Goal: Task Accomplishment & Management: Use online tool/utility

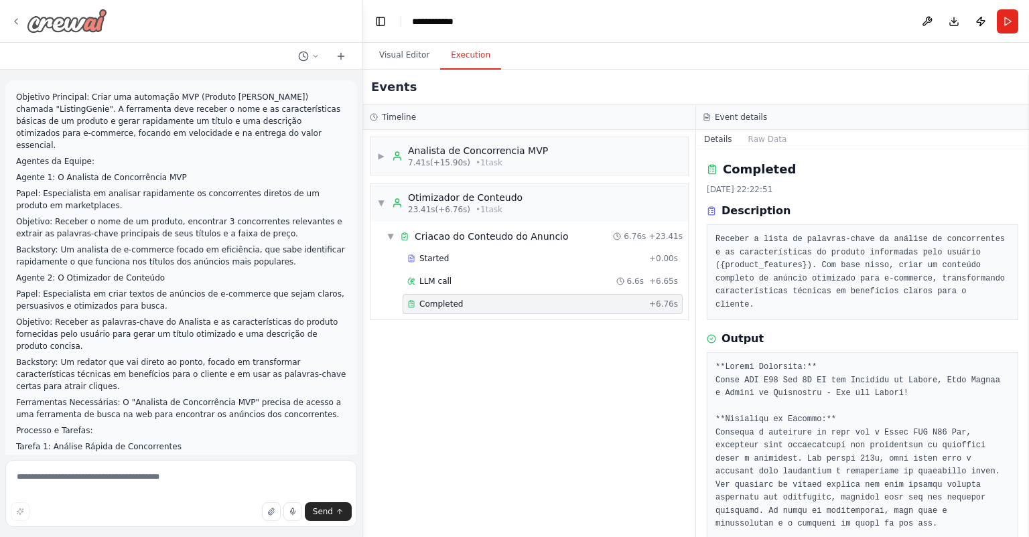
click at [14, 23] on icon at bounding box center [16, 21] width 11 height 11
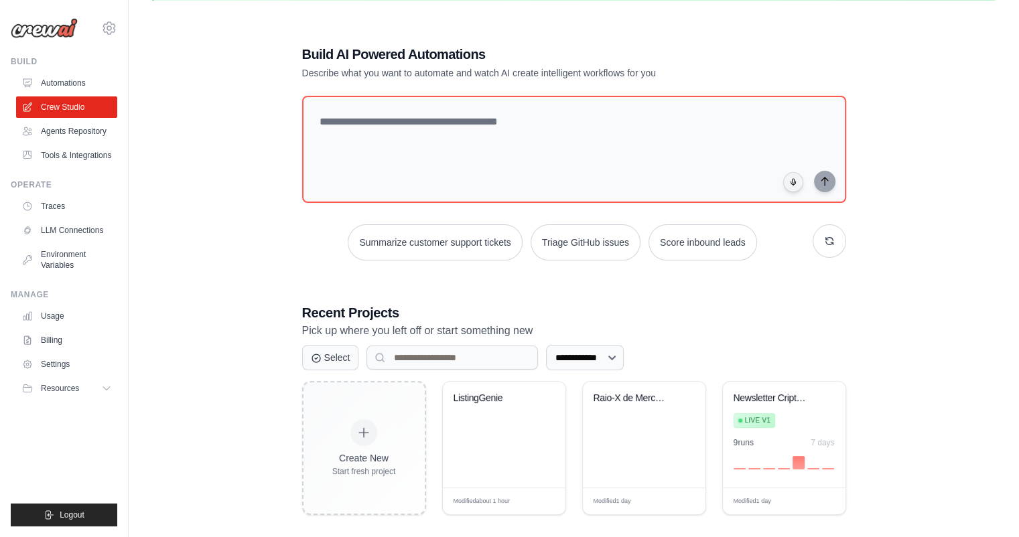
scroll to position [73, 0]
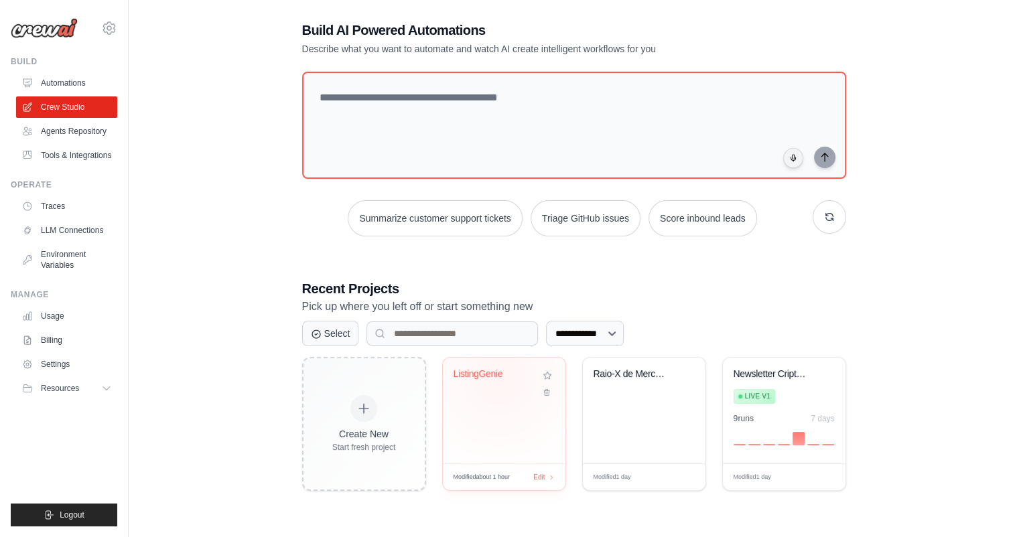
click at [498, 377] on div "ListingGenie" at bounding box center [494, 374] width 81 height 12
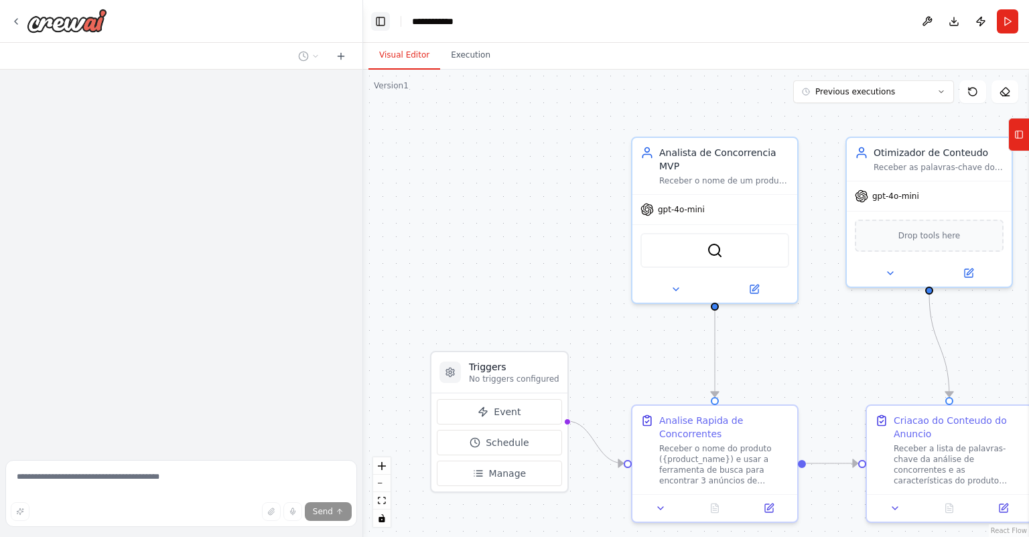
click at [383, 15] on button "Toggle Left Sidebar" at bounding box center [380, 21] width 19 height 19
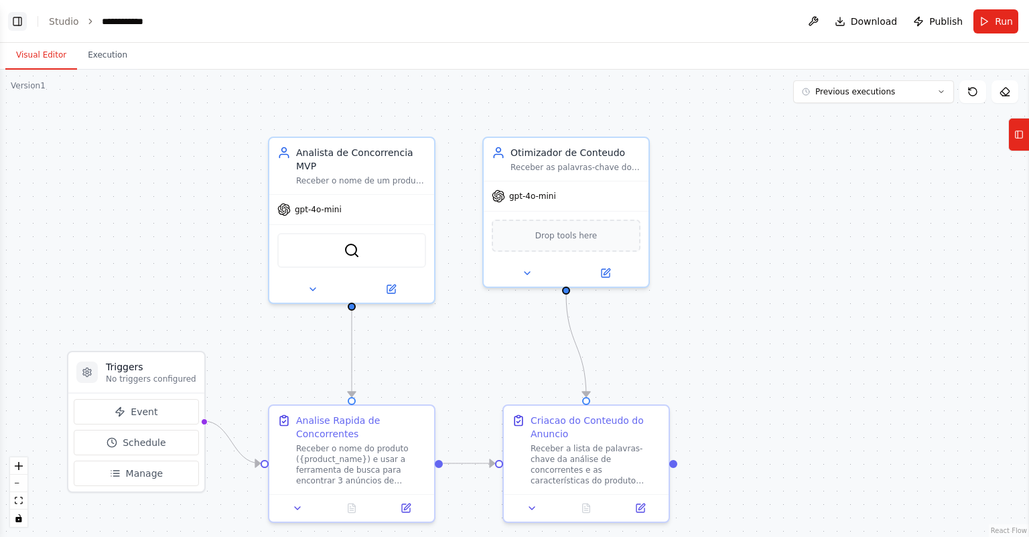
scroll to position [1238, 0]
click at [17, 23] on button "Toggle Left Sidebar" at bounding box center [17, 21] width 19 height 19
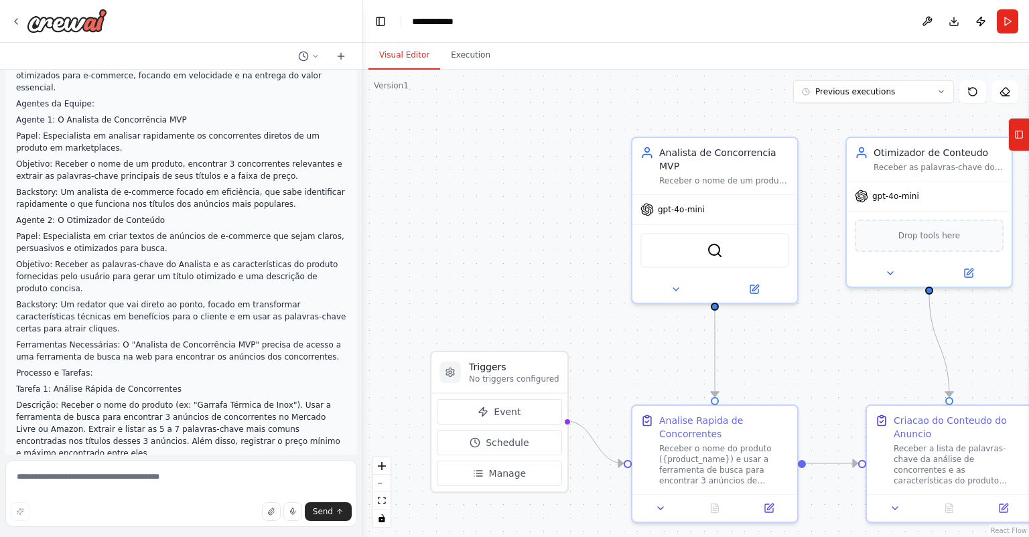
scroll to position [0, 0]
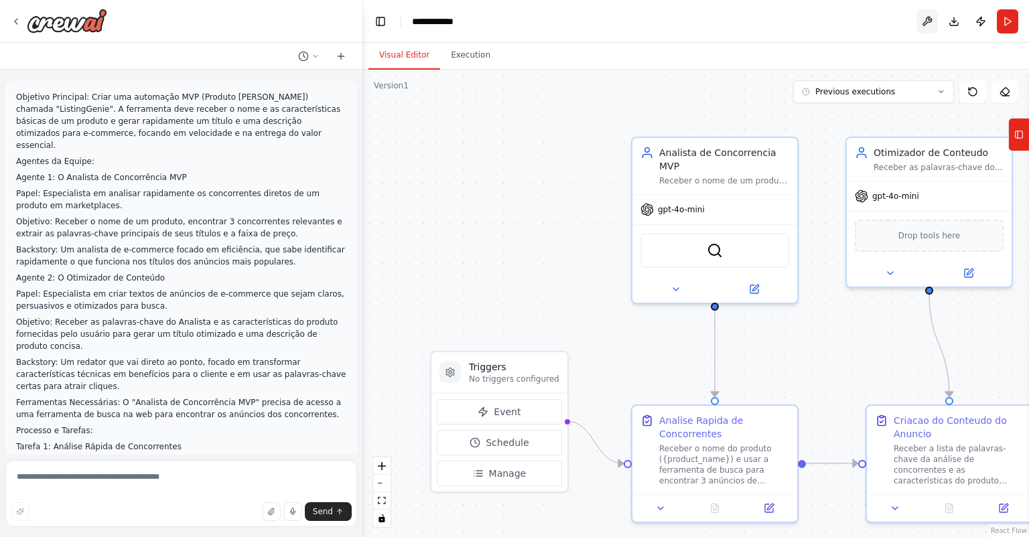
click at [927, 25] on button at bounding box center [926, 21] width 21 height 24
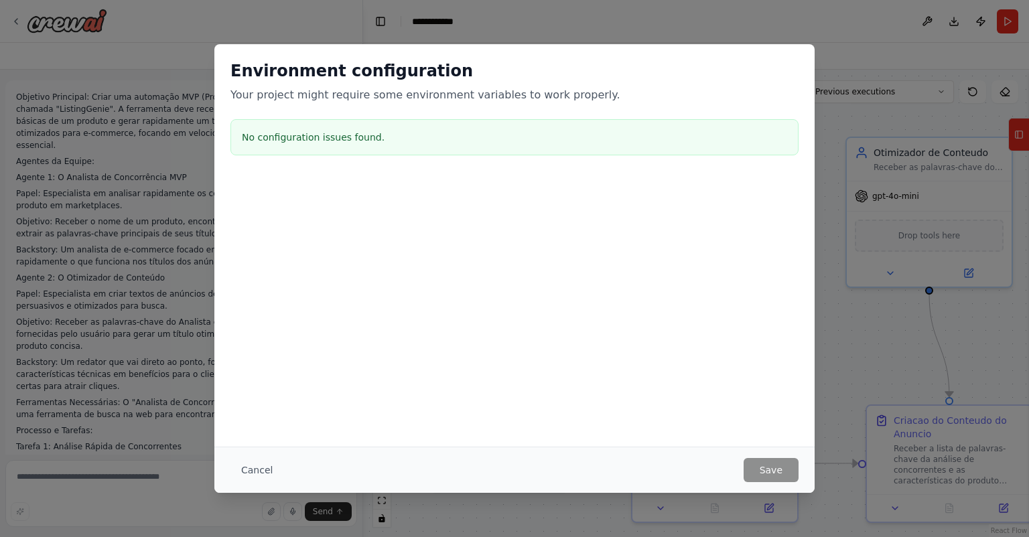
click at [854, 361] on div "Environment configuration Your project might require some environment variables…" at bounding box center [514, 268] width 1029 height 537
click at [230, 478] on button "Cancel" at bounding box center [256, 470] width 53 height 24
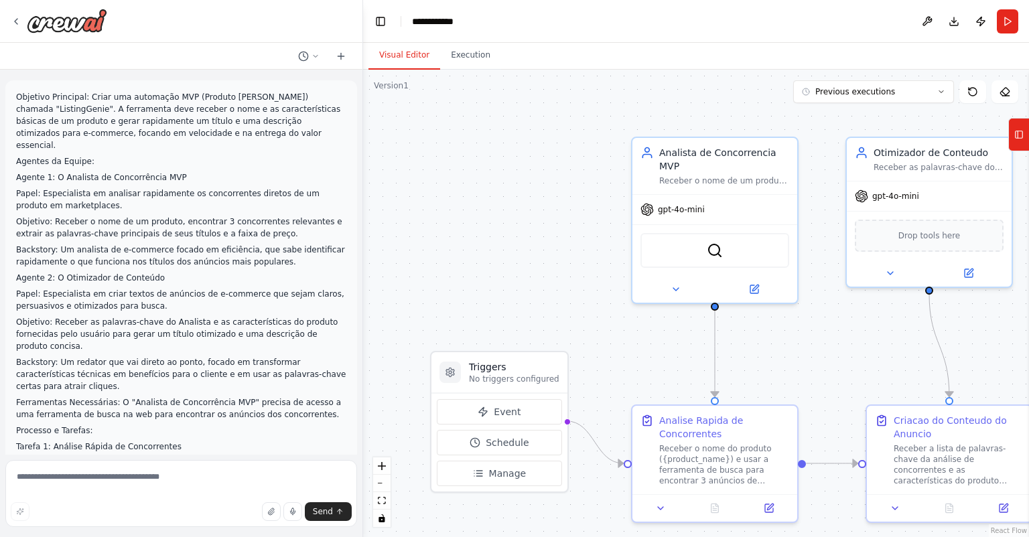
click at [8, 19] on div at bounding box center [181, 21] width 362 height 43
click at [29, 19] on img at bounding box center [67, 21] width 80 height 24
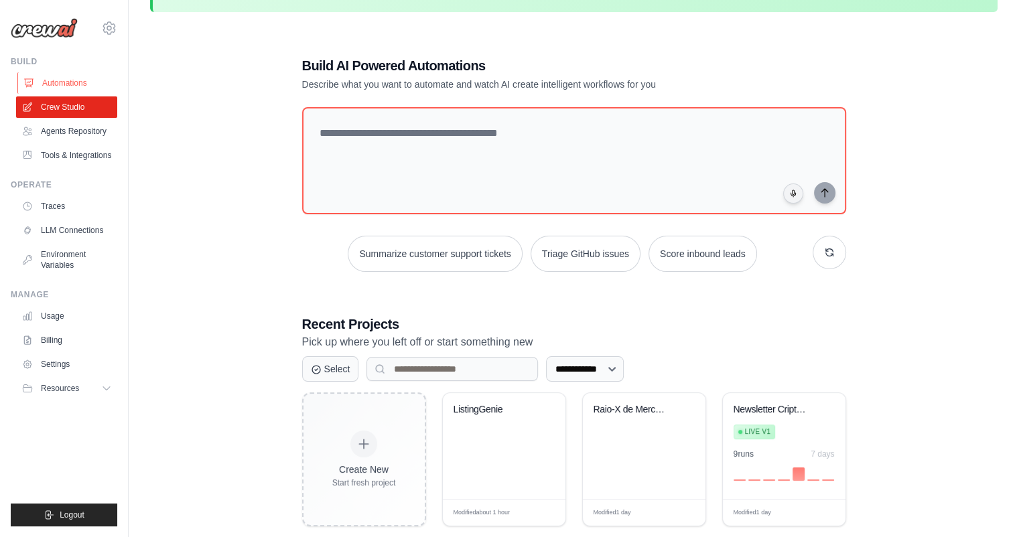
click at [78, 80] on link "Automations" at bounding box center [67, 82] width 101 height 21
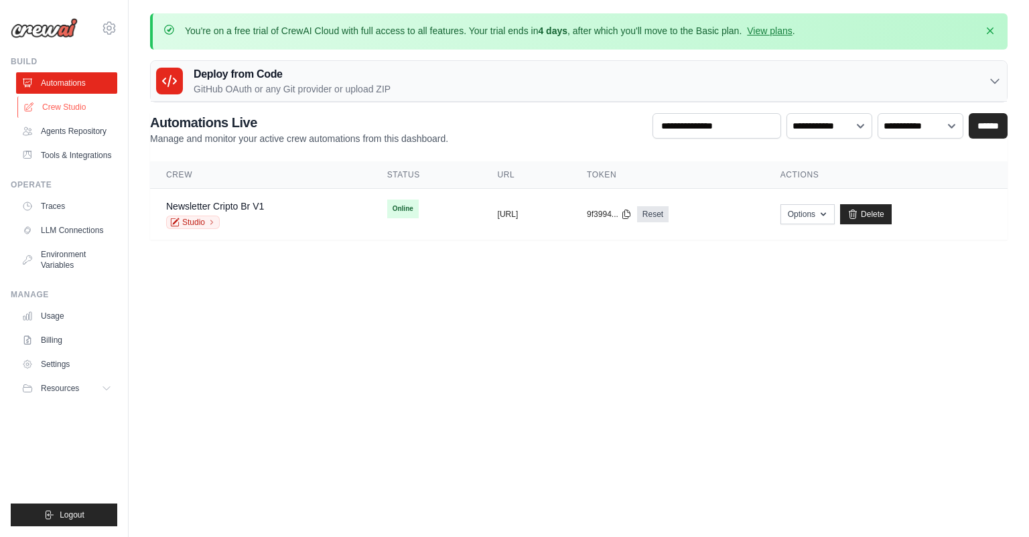
click at [77, 106] on link "Crew Studio" at bounding box center [67, 106] width 101 height 21
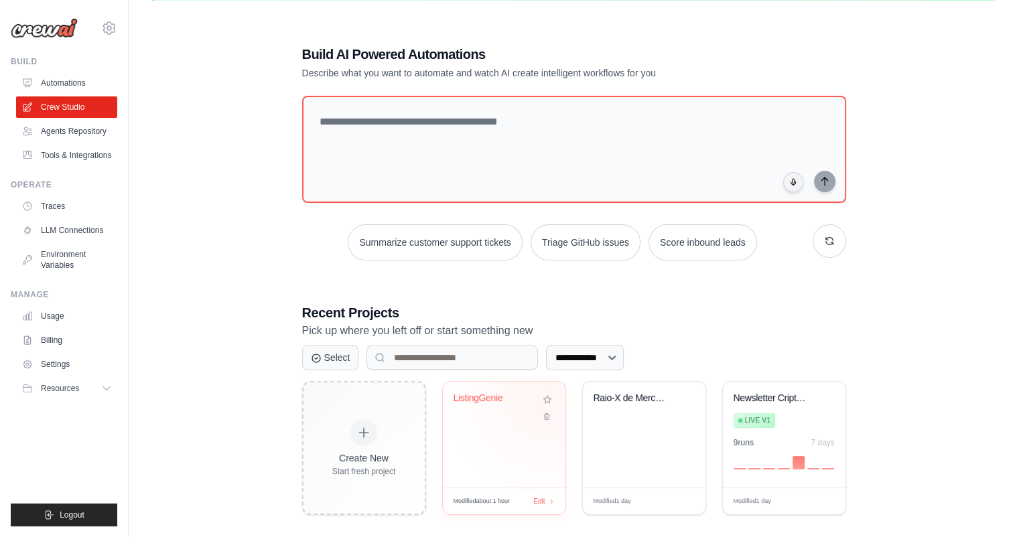
scroll to position [73, 0]
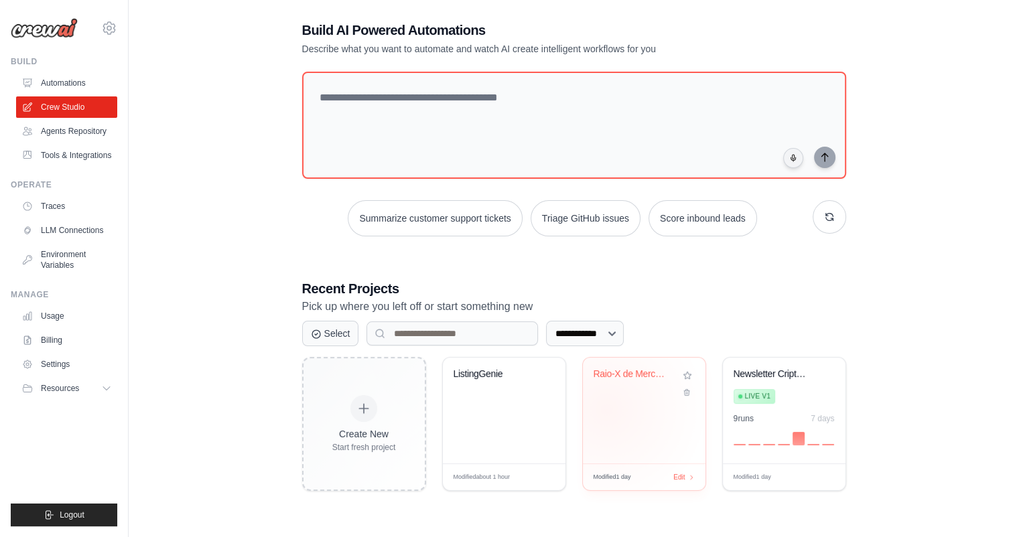
click at [606, 409] on div "Raio-X de Mercado - Otimizacao Comp..." at bounding box center [644, 411] width 123 height 106
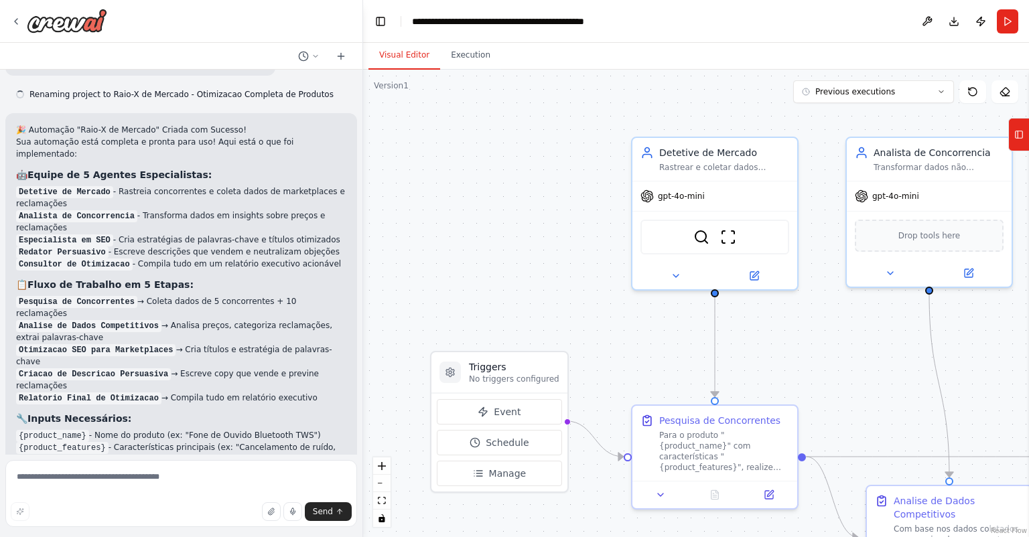
scroll to position [2214, 0]
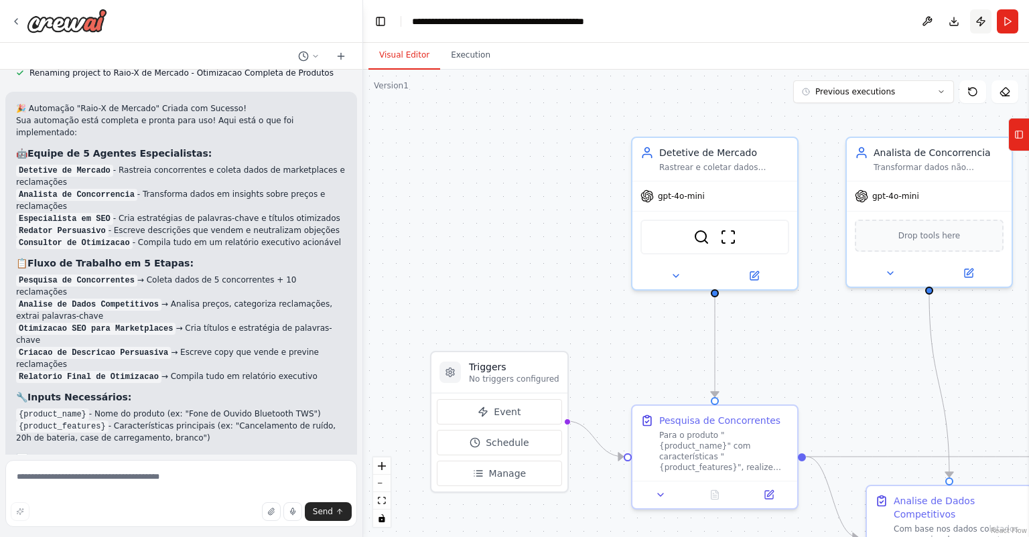
click at [981, 25] on button "Publish" at bounding box center [980, 21] width 21 height 24
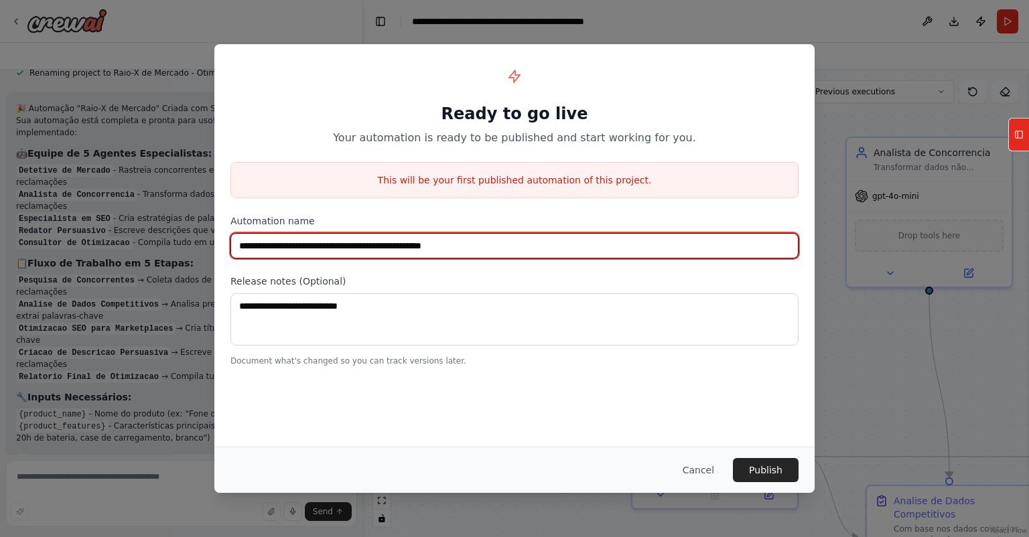
click at [556, 238] on input "**********" at bounding box center [514, 245] width 568 height 25
type input "*****"
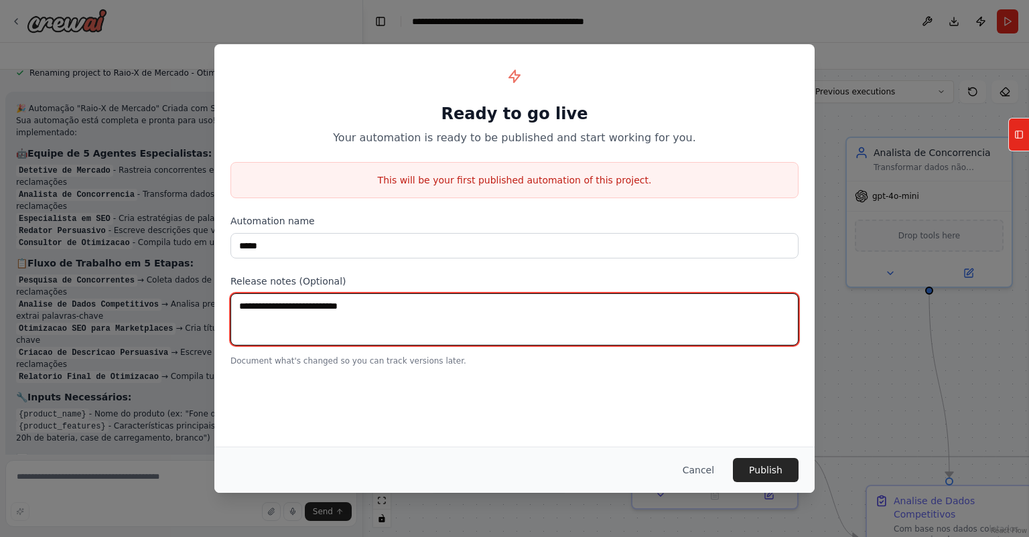
click at [418, 318] on textarea at bounding box center [514, 319] width 568 height 52
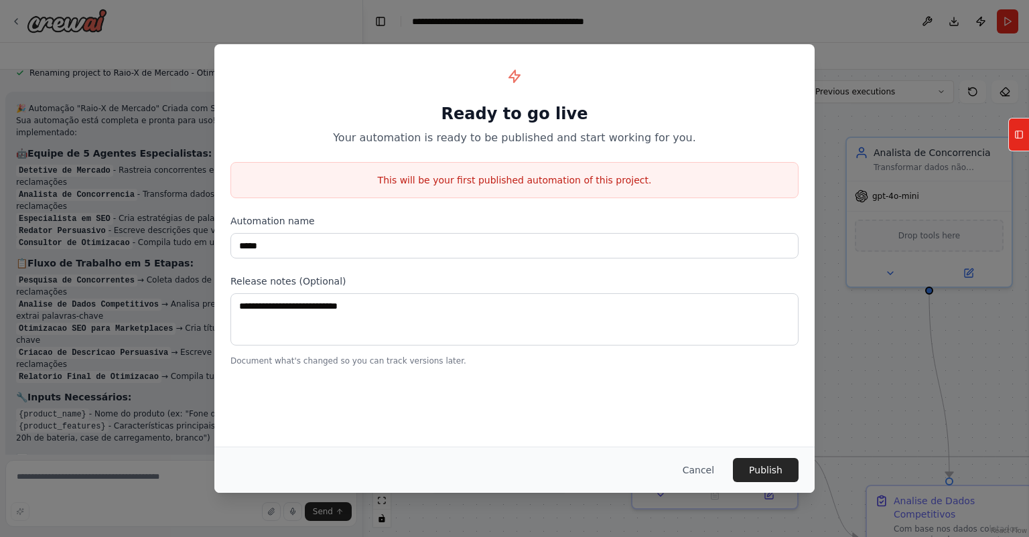
click at [414, 265] on div "Ready to go live Your automation is ready to be published and start working for…" at bounding box center [514, 213] width 600 height 338
click at [748, 466] on button "Publish" at bounding box center [766, 470] width 66 height 24
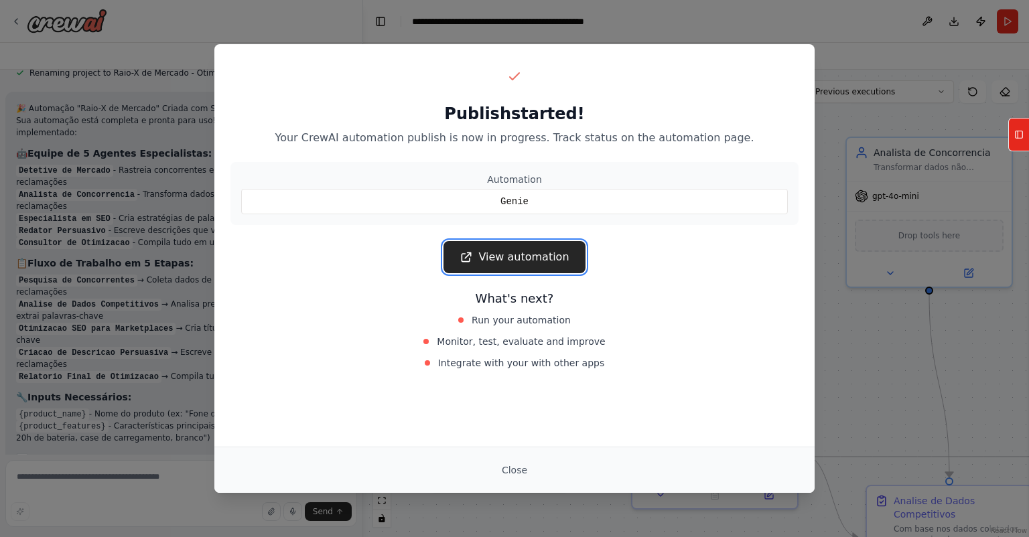
click at [550, 261] on link "View automation" at bounding box center [513, 257] width 141 height 32
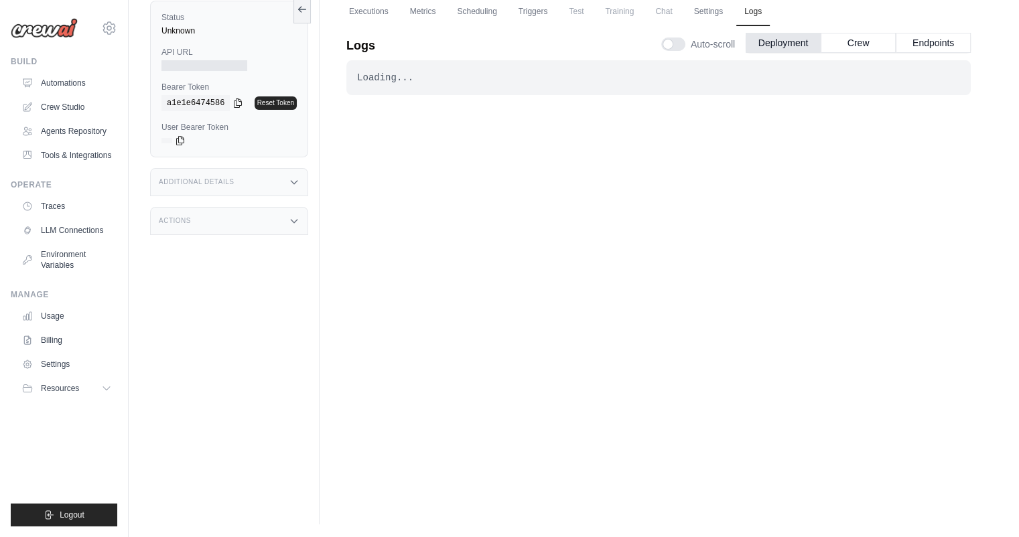
drag, startPoint x: 389, startPoint y: 93, endPoint x: 364, endPoint y: 94, distance: 24.8
click at [390, 94] on div "Loading... . . ." at bounding box center [658, 77] width 624 height 35
click at [357, 9] on link "Executions" at bounding box center [369, 12] width 56 height 28
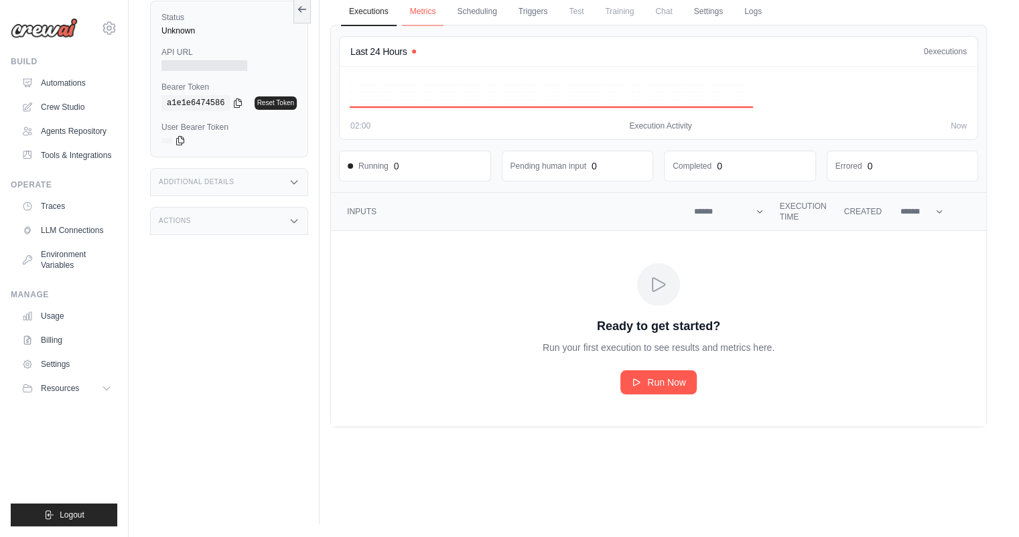
click at [421, 11] on link "Metrics" at bounding box center [423, 12] width 42 height 28
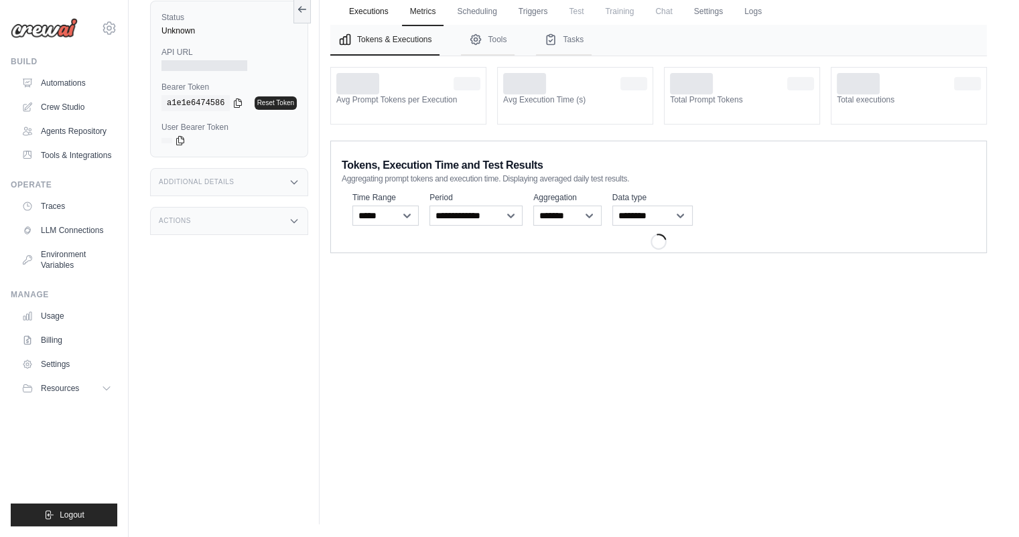
click at [366, 13] on link "Executions" at bounding box center [369, 12] width 56 height 28
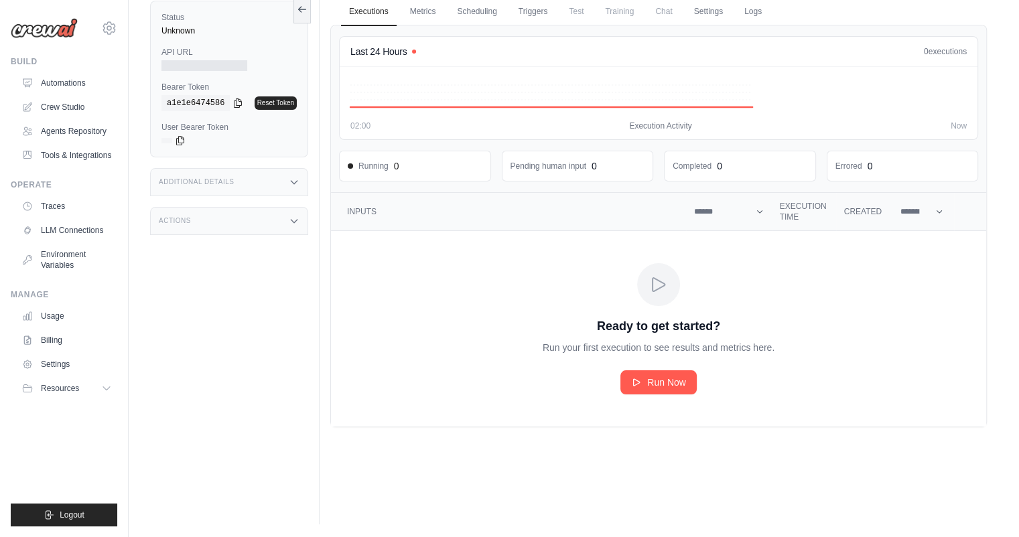
click at [195, 66] on div at bounding box center [204, 65] width 86 height 11
click at [232, 180] on h3 "Additional Details" at bounding box center [196, 182] width 75 height 8
click at [271, 181] on div "Additional Details" at bounding box center [229, 182] width 158 height 28
drag, startPoint x: 414, startPoint y: 7, endPoint x: 429, endPoint y: 13, distance: 15.9
click at [413, 7] on link "Metrics" at bounding box center [423, 12] width 42 height 28
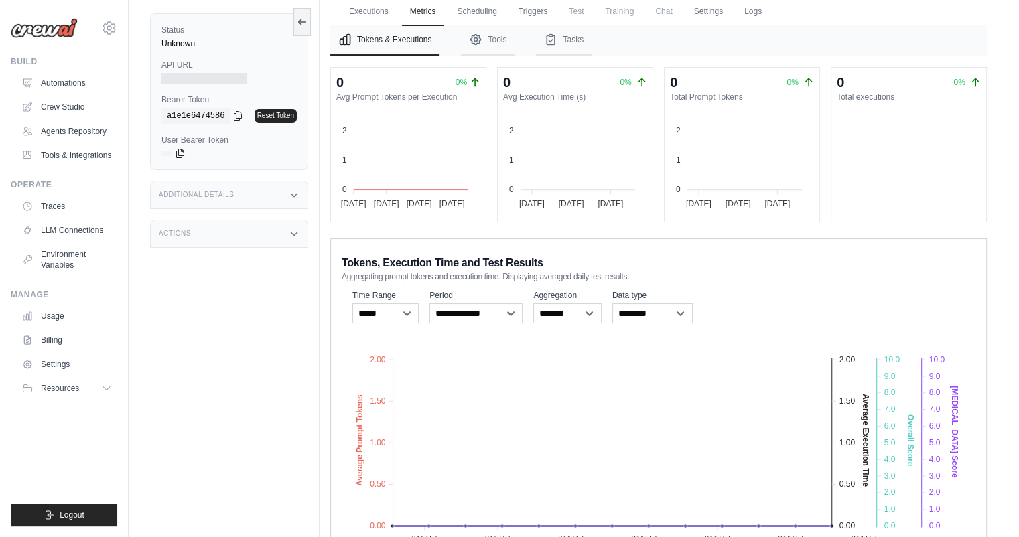
click at [204, 77] on div at bounding box center [204, 78] width 86 height 11
click at [299, 21] on icon at bounding box center [300, 21] width 3 height 5
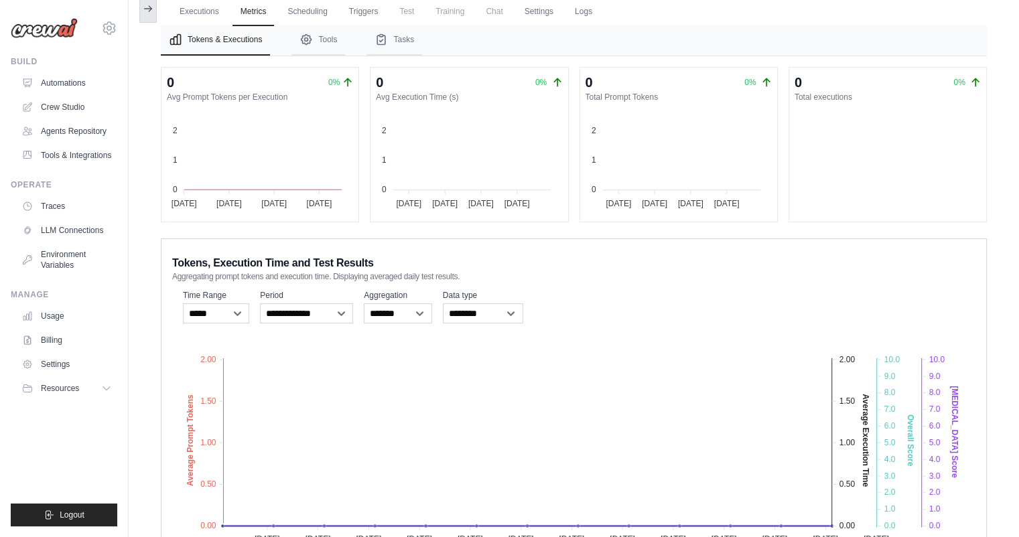
click at [149, 10] on icon at bounding box center [150, 8] width 3 height 5
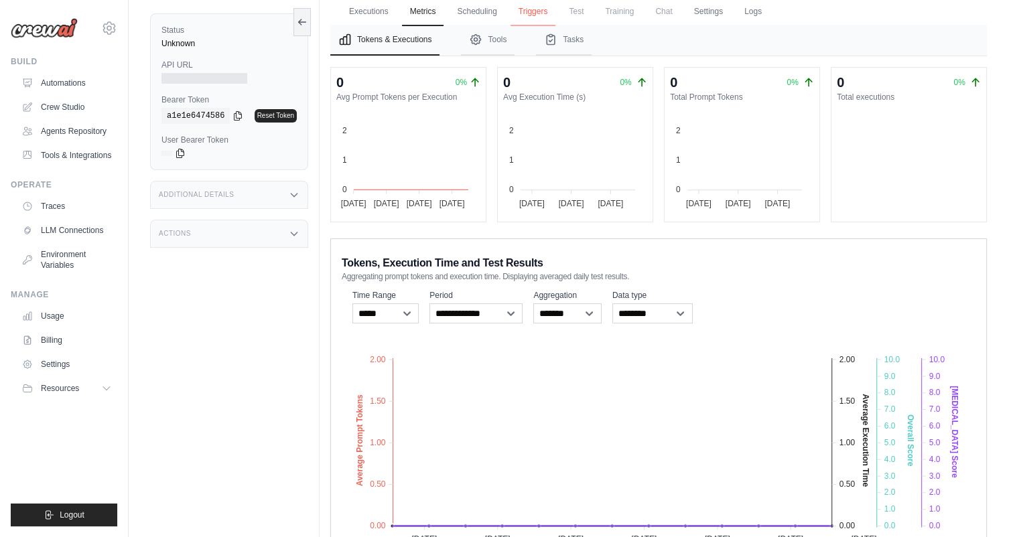
click at [535, 8] on link "Triggers" at bounding box center [533, 12] width 46 height 28
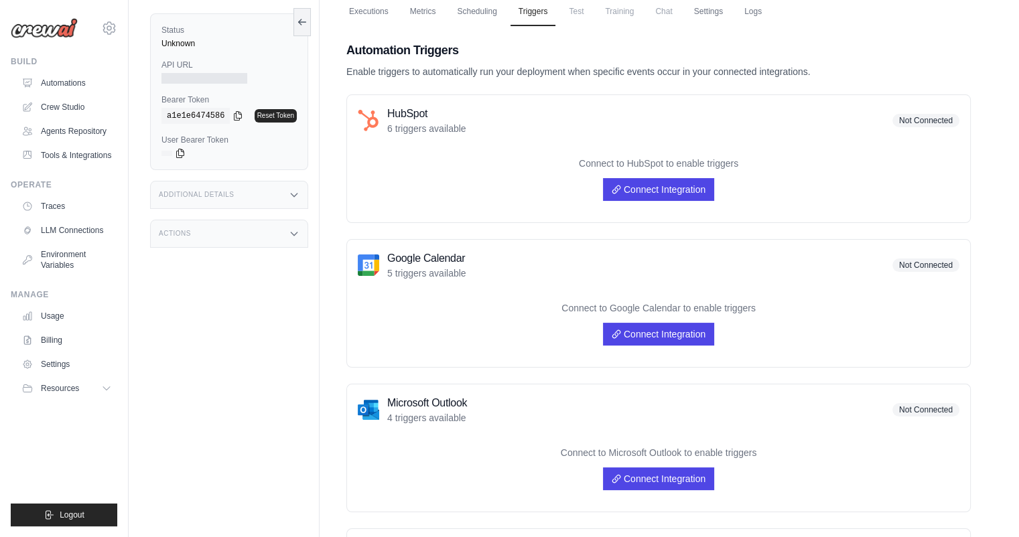
click at [610, 9] on span "Training" at bounding box center [619, 11] width 45 height 27
drag, startPoint x: 581, startPoint y: 12, endPoint x: 508, endPoint y: 9, distance: 72.4
click at [580, 12] on span "Test" at bounding box center [576, 11] width 31 height 27
click at [577, 11] on span "Test" at bounding box center [576, 11] width 31 height 27
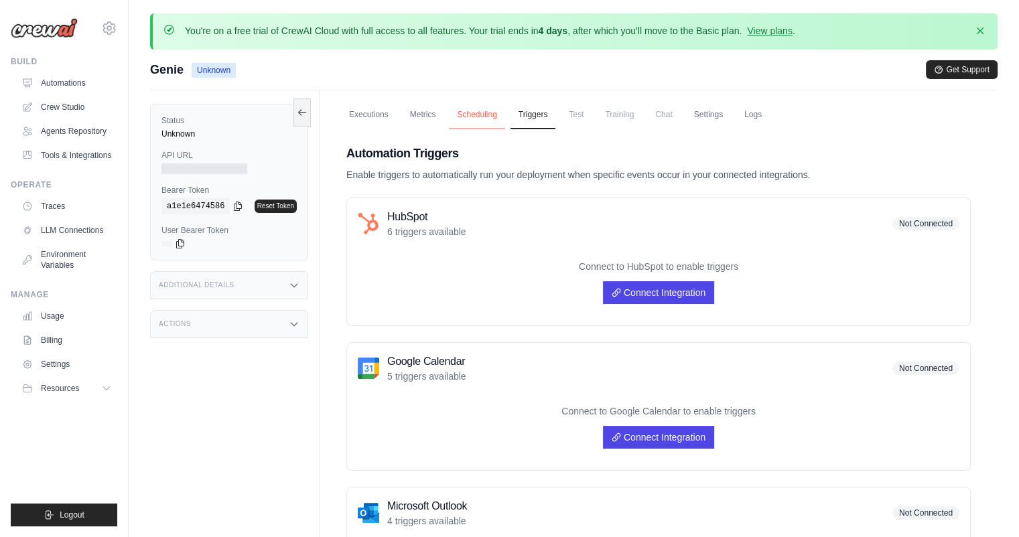
click at [480, 117] on link "Scheduling" at bounding box center [477, 115] width 56 height 28
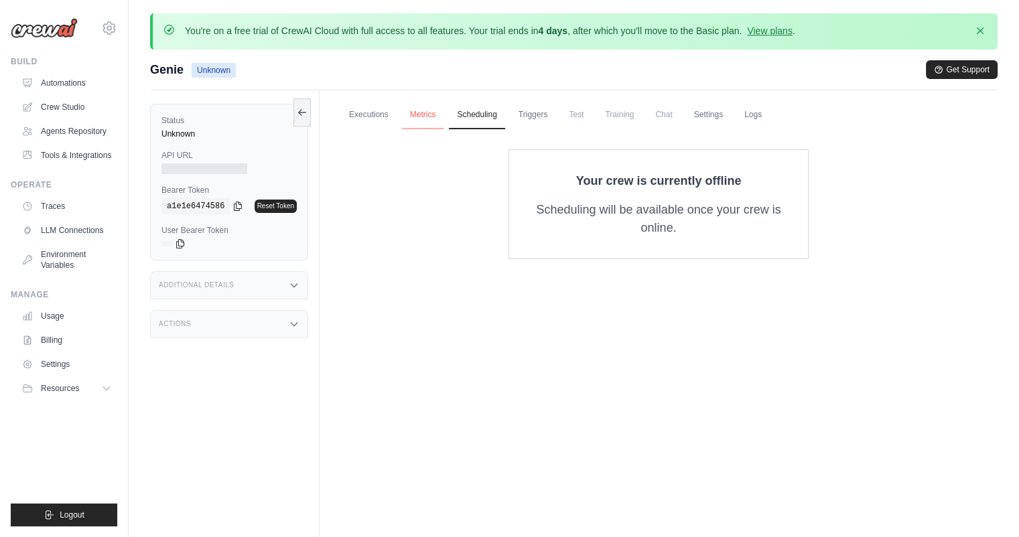
click at [410, 117] on link "Metrics" at bounding box center [423, 115] width 42 height 28
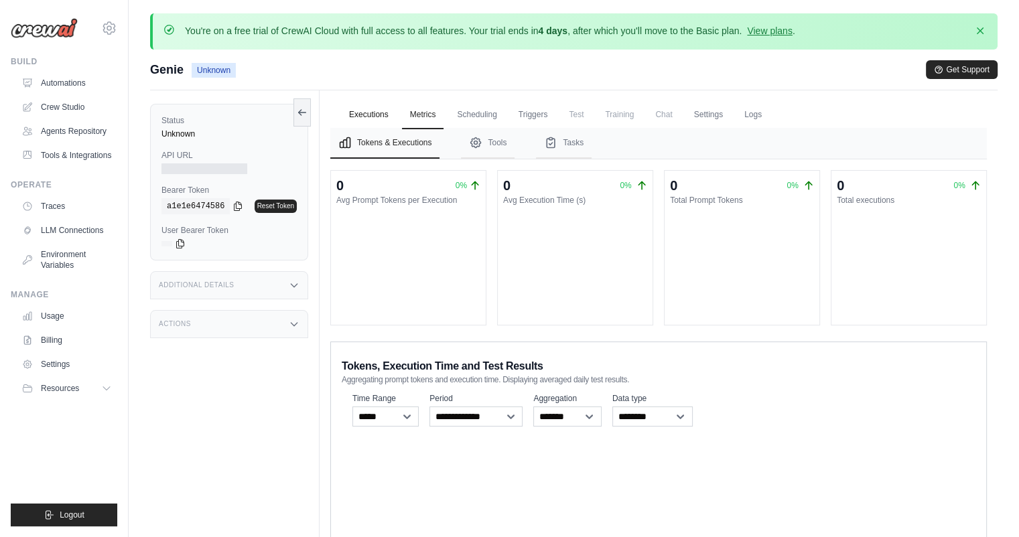
click at [378, 115] on link "Executions" at bounding box center [369, 115] width 56 height 28
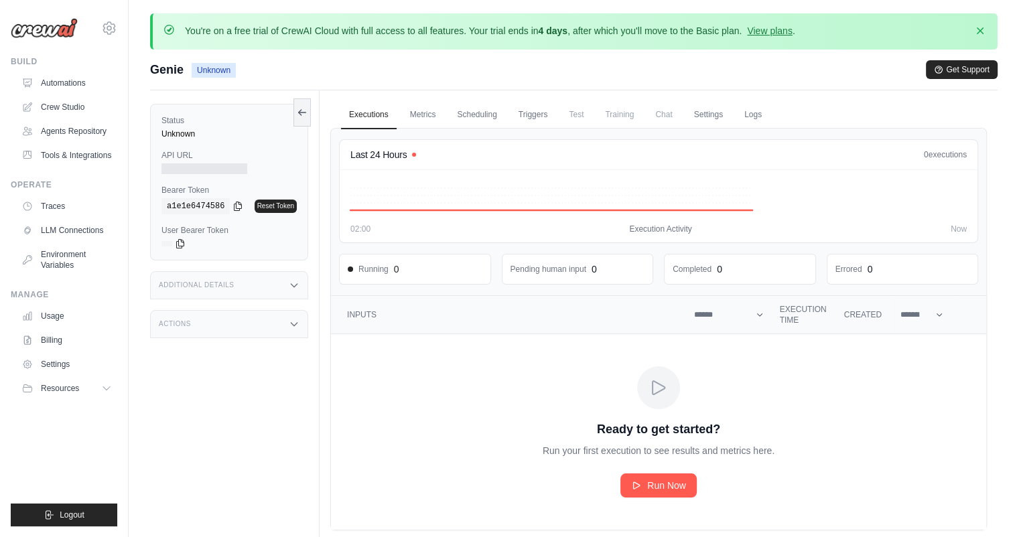
click at [212, 171] on div "Status Unknown API URL Bearer Token copied a1e1e6474586 Reset Token User Bearer…" at bounding box center [229, 182] width 158 height 157
click at [210, 171] on div at bounding box center [204, 168] width 86 height 11
click at [64, 78] on link "Automations" at bounding box center [67, 82] width 101 height 21
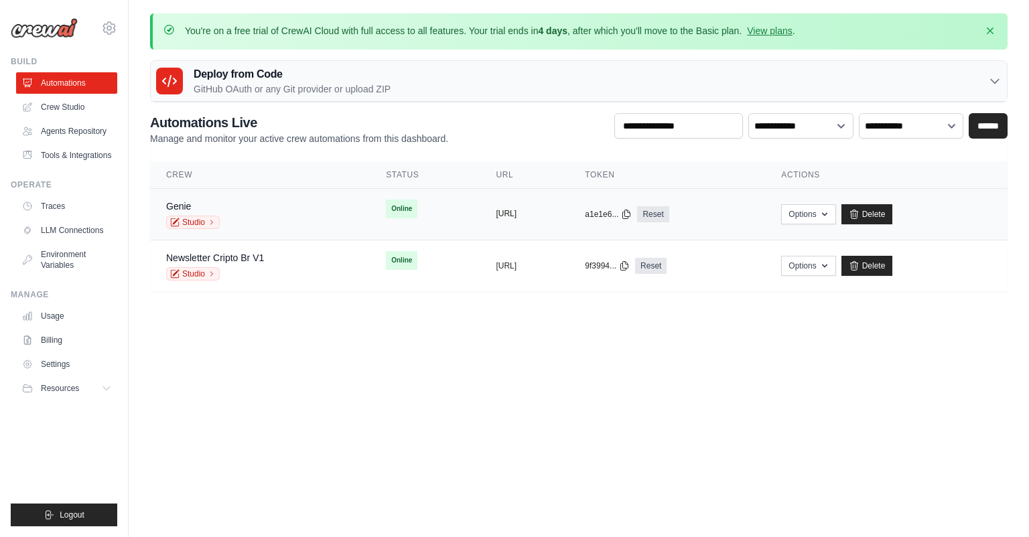
click at [496, 219] on button "[URL]" at bounding box center [506, 213] width 21 height 11
click at [279, 222] on div "Genie Studio" at bounding box center [260, 214] width 188 height 29
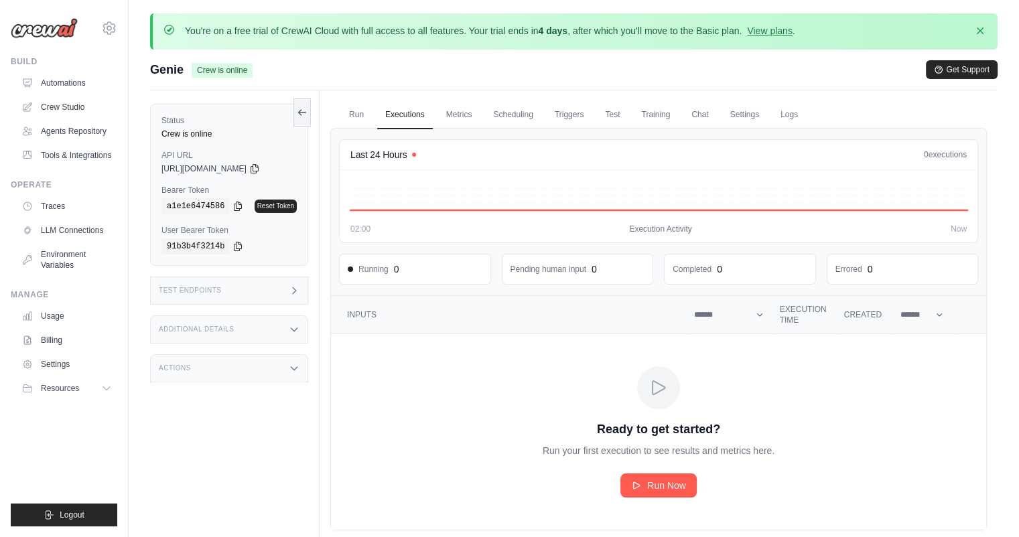
click at [198, 188] on label "Bearer Token" at bounding box center [228, 190] width 135 height 11
click at [358, 121] on link "Run" at bounding box center [356, 115] width 31 height 28
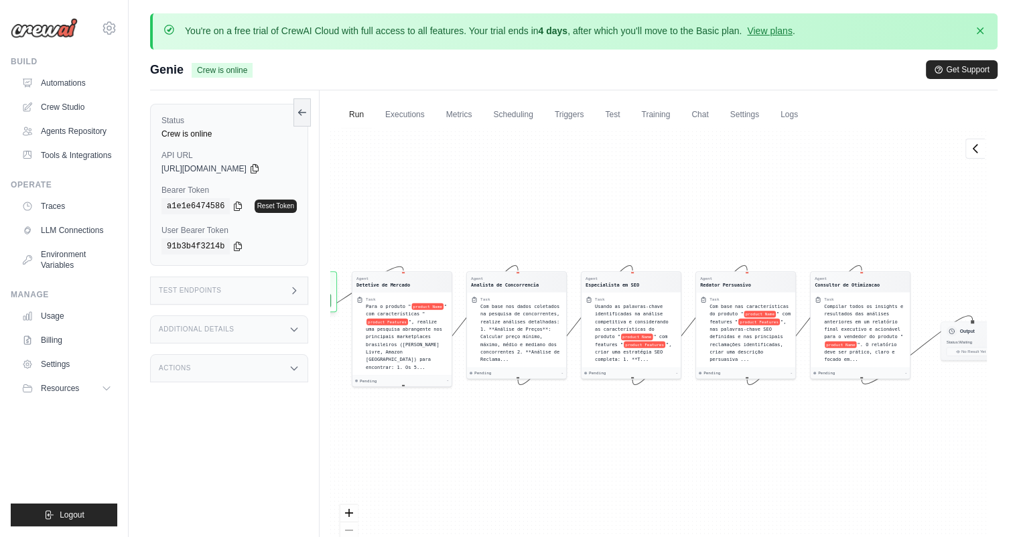
drag, startPoint x: 639, startPoint y: 243, endPoint x: 616, endPoint y: 215, distance: 36.2
click at [616, 215] on div "Agent Detetive [PERSON_NAME] Task Para o produto " product Name " com caracterí…" at bounding box center [658, 356] width 657 height 457
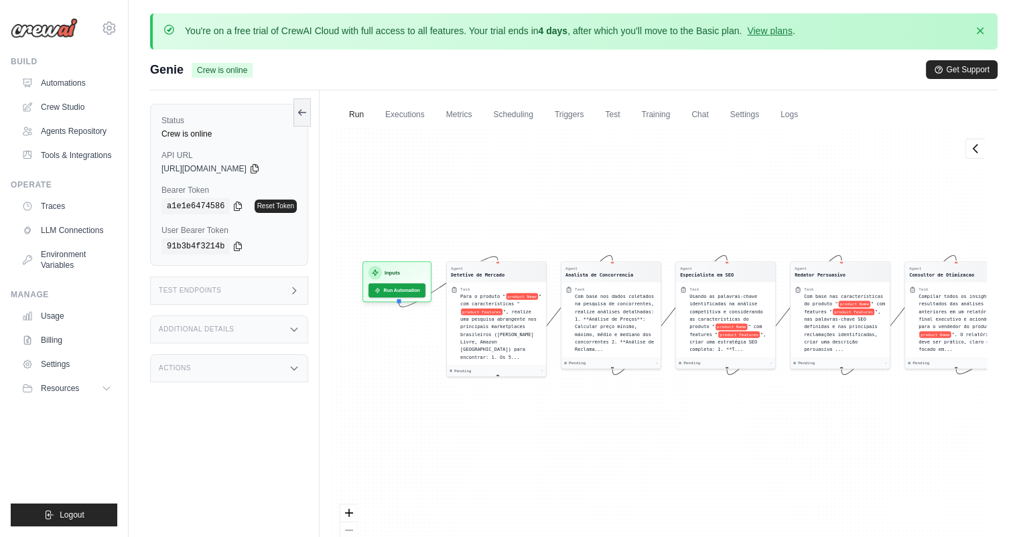
drag, startPoint x: 628, startPoint y: 217, endPoint x: 746, endPoint y: 200, distance: 119.1
click at [742, 202] on div "Agent Detetive [PERSON_NAME] Task Para o produto " product Name " com caracterí…" at bounding box center [658, 356] width 657 height 457
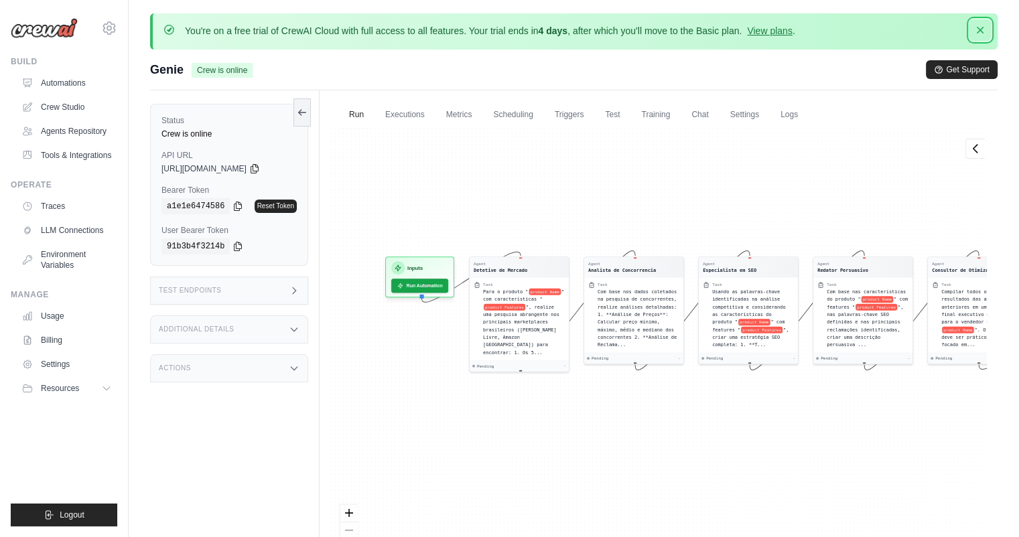
click at [983, 31] on icon "button" at bounding box center [979, 29] width 13 height 13
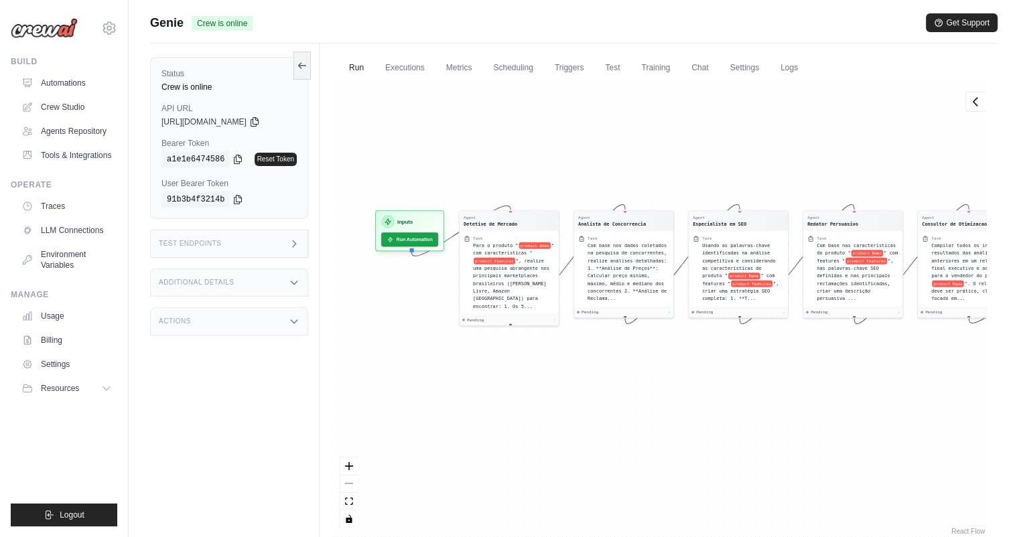
drag, startPoint x: 643, startPoint y: 163, endPoint x: 633, endPoint y: 165, distance: 10.4
click at [633, 165] on div "Agent Detetive de Mercado Task Para o produto " product Name " com característi…" at bounding box center [658, 309] width 657 height 457
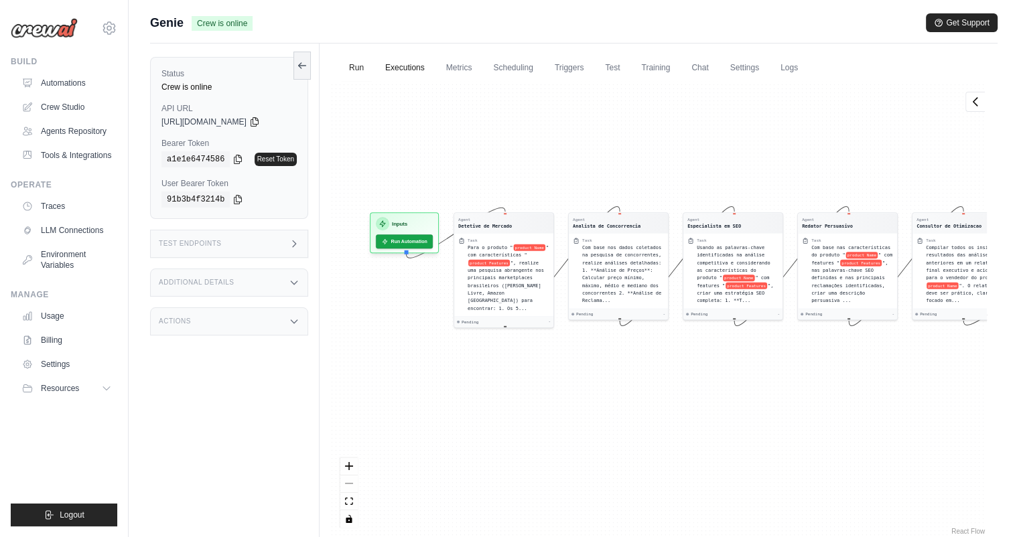
click at [406, 66] on link "Executions" at bounding box center [405, 68] width 56 height 28
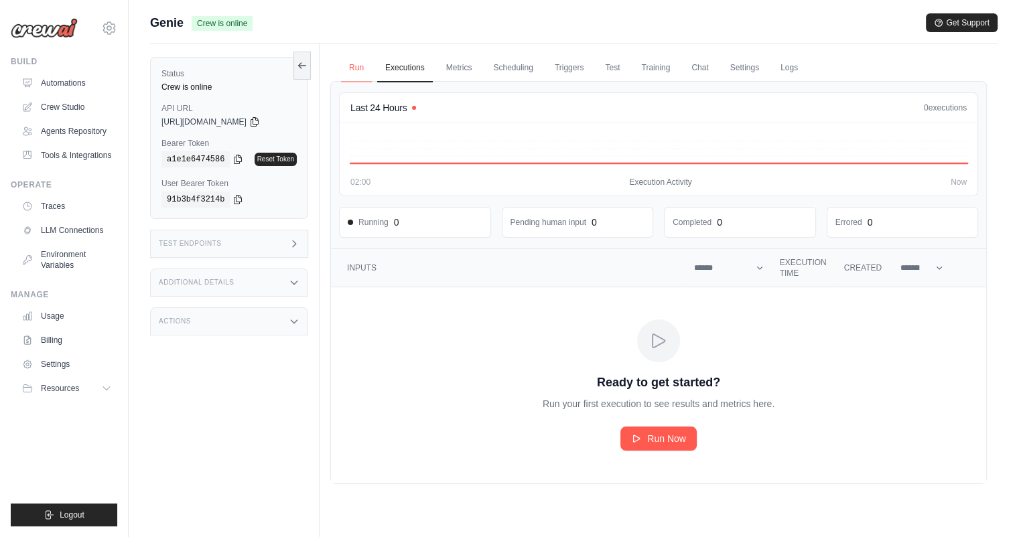
click at [363, 65] on link "Run" at bounding box center [356, 68] width 31 height 28
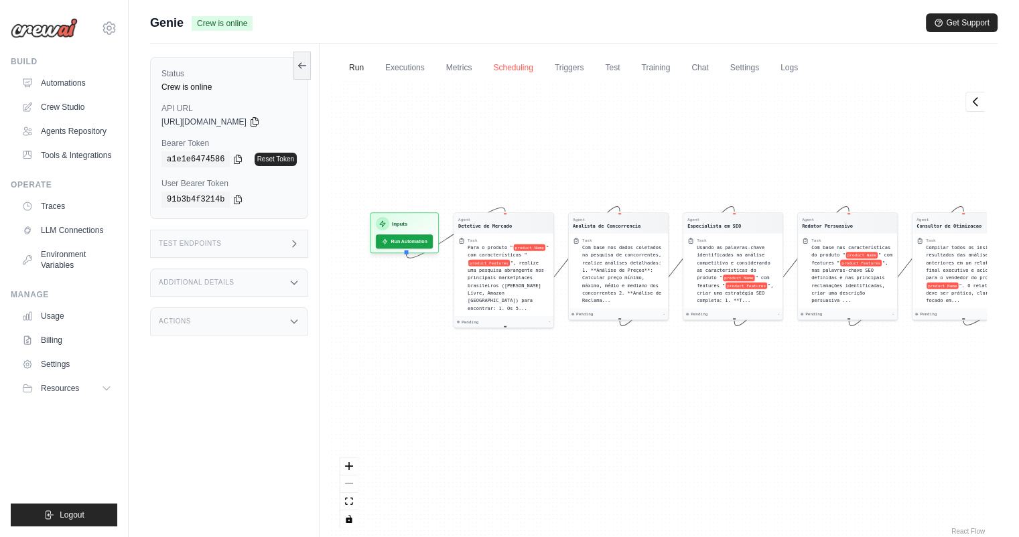
click at [514, 67] on link "Scheduling" at bounding box center [513, 68] width 56 height 28
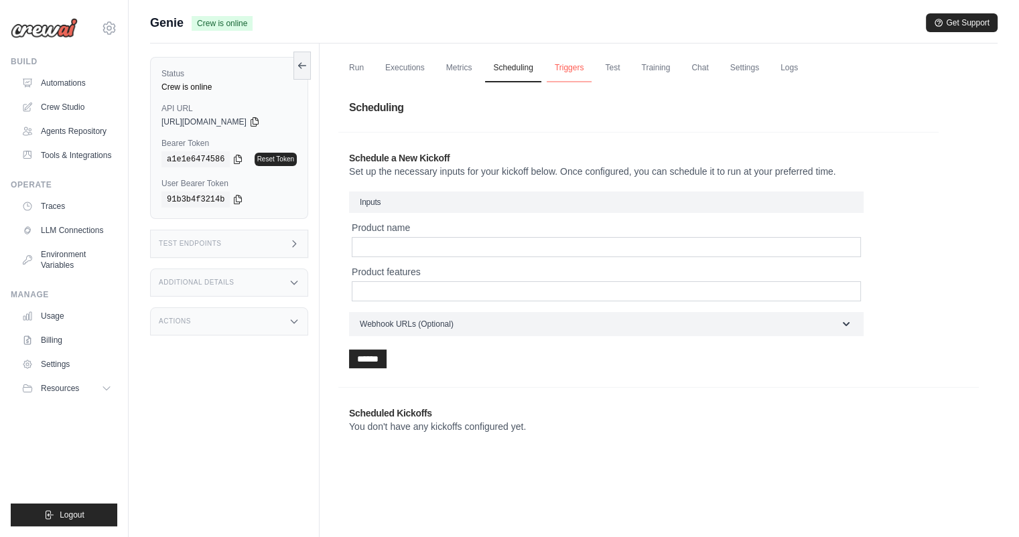
click at [575, 69] on link "Triggers" at bounding box center [570, 68] width 46 height 28
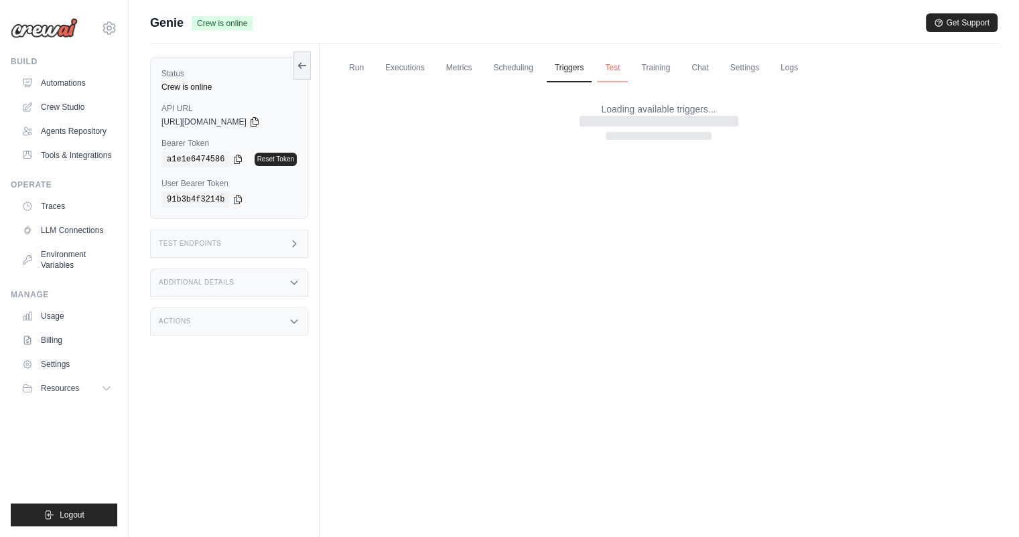
click at [616, 70] on link "Test" at bounding box center [612, 68] width 31 height 28
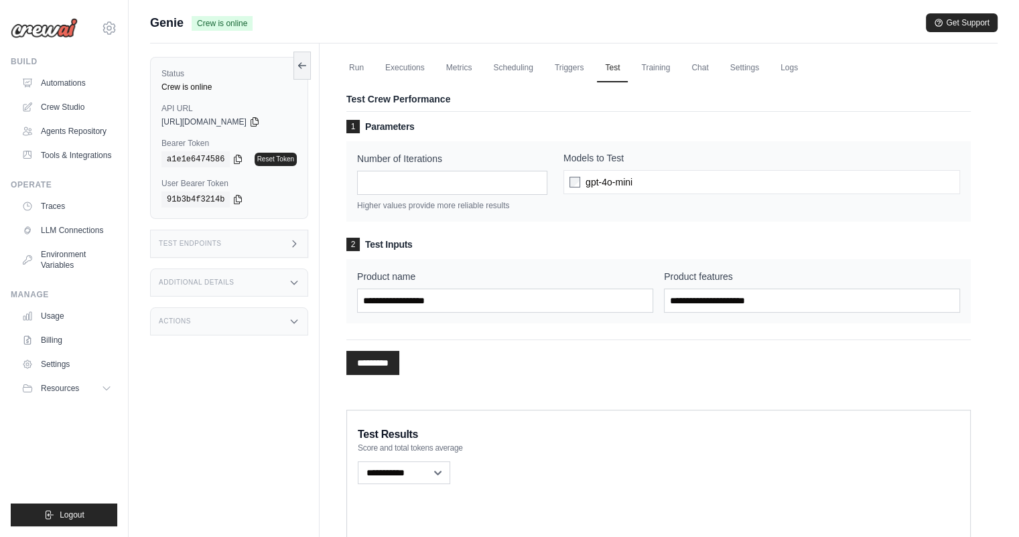
click at [649, 181] on div "gpt-4o-mini" at bounding box center [761, 182] width 397 height 24
click at [571, 187] on div "gpt-4o-mini" at bounding box center [761, 182] width 397 height 24
click at [488, 133] on div "1 Parameters Number of Iterations * Higher values provide more reliable results…" at bounding box center [658, 171] width 624 height 102
click at [464, 181] on input "*" at bounding box center [452, 182] width 190 height 24
click at [534, 185] on input "*" at bounding box center [452, 182] width 190 height 24
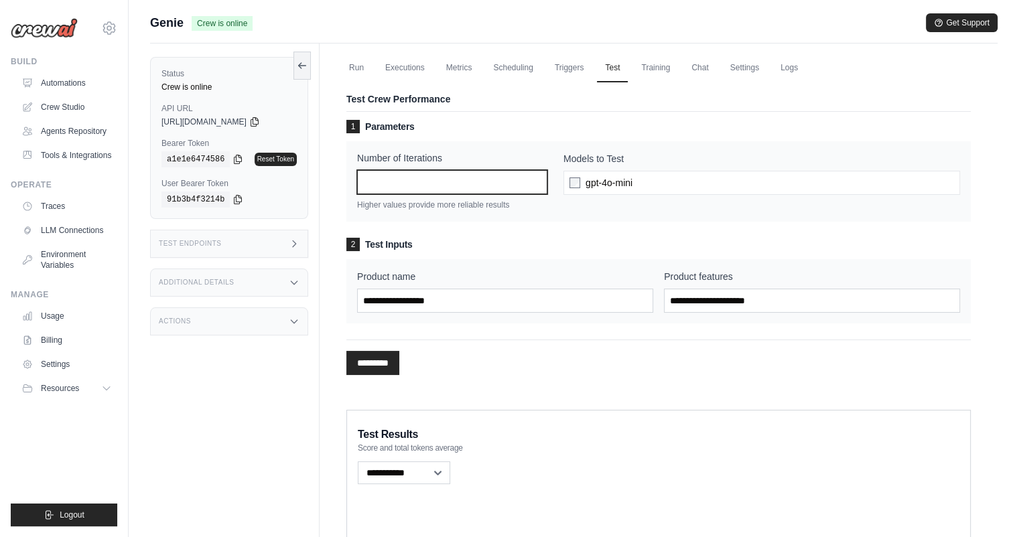
click at [536, 178] on input "*" at bounding box center [452, 182] width 190 height 24
type input "*"
click at [539, 184] on input "*" at bounding box center [452, 182] width 190 height 24
click at [510, 180] on input "*" at bounding box center [452, 182] width 190 height 24
drag, startPoint x: 581, startPoint y: 215, endPoint x: 587, endPoint y: 211, distance: 7.2
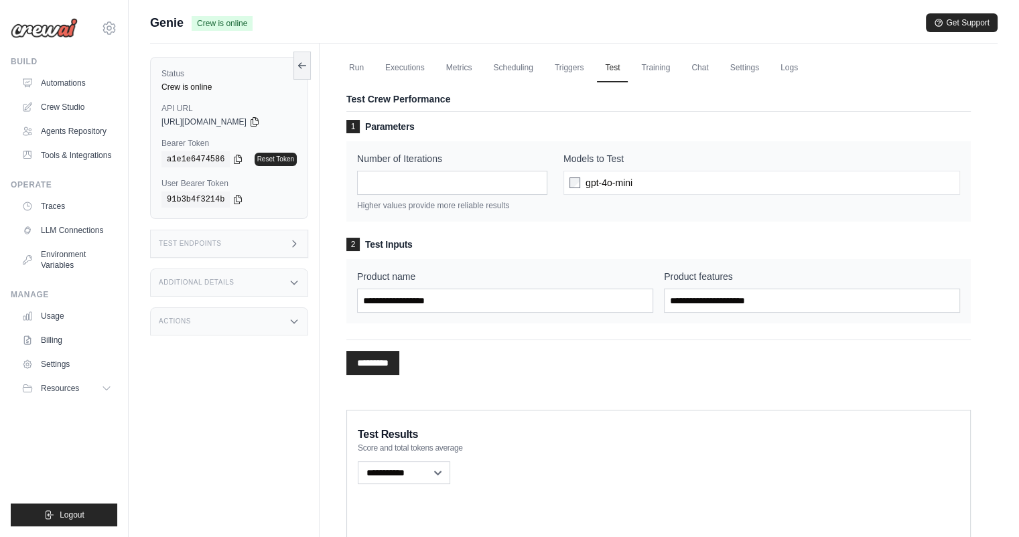
click at [587, 211] on div "Number of Iterations * Higher values provide more reliable results Models to Te…" at bounding box center [658, 181] width 624 height 80
click at [675, 159] on label "Models to Test" at bounding box center [761, 157] width 397 height 13
drag, startPoint x: 563, startPoint y: 269, endPoint x: 574, endPoint y: 265, distance: 12.1
click at [563, 270] on label "Product name" at bounding box center [505, 276] width 296 height 13
click at [563, 289] on input "Product name" at bounding box center [505, 301] width 296 height 24
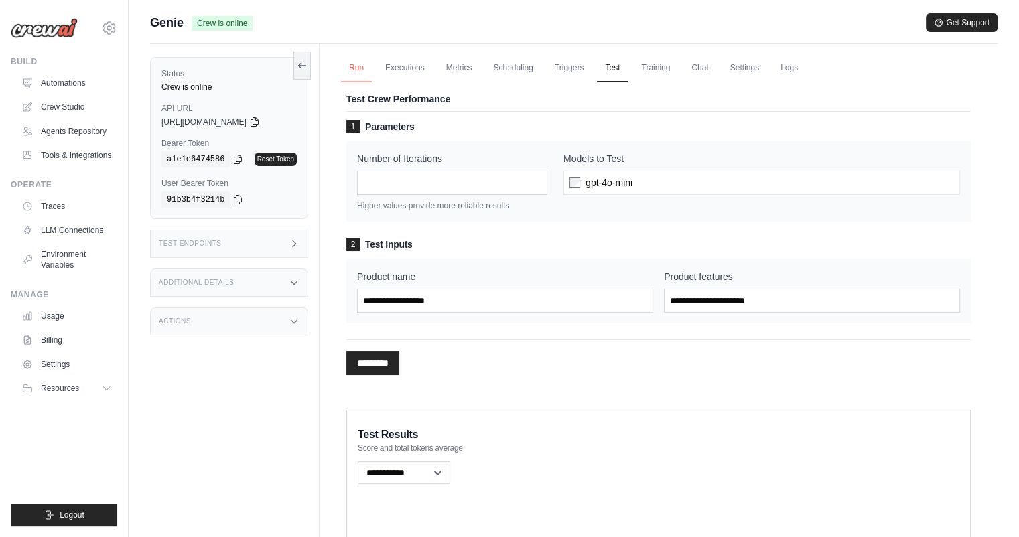
click at [359, 67] on link "Run" at bounding box center [356, 68] width 31 height 28
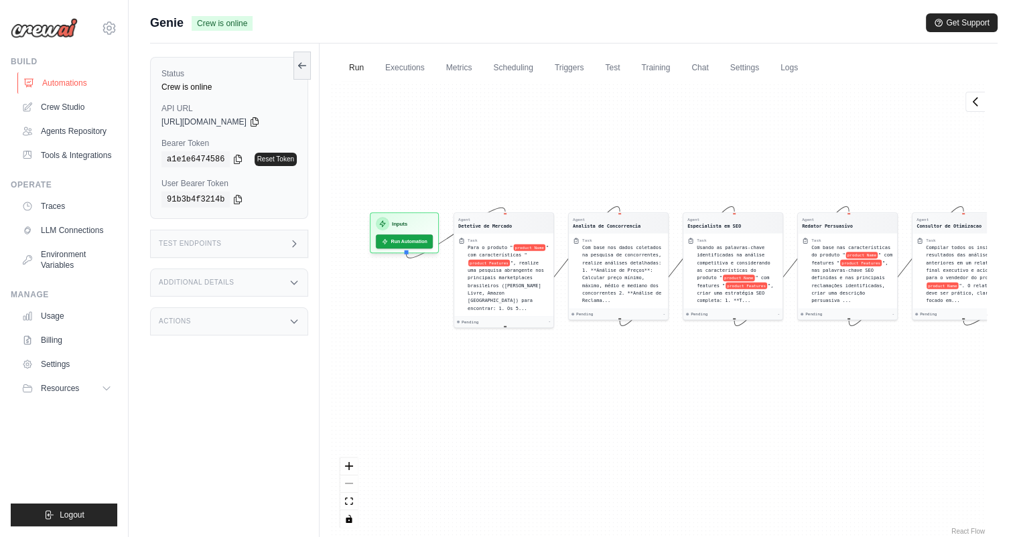
click at [72, 82] on link "Automations" at bounding box center [67, 82] width 101 height 21
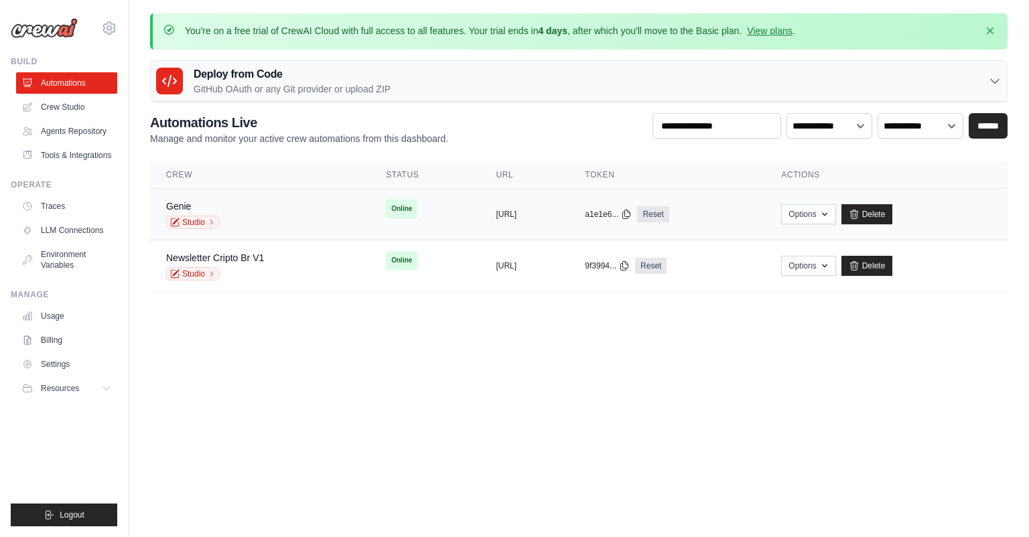
click at [480, 222] on td "copied https://genie-3f0ac21d-d4df-4004-a6" at bounding box center [524, 215] width 89 height 52
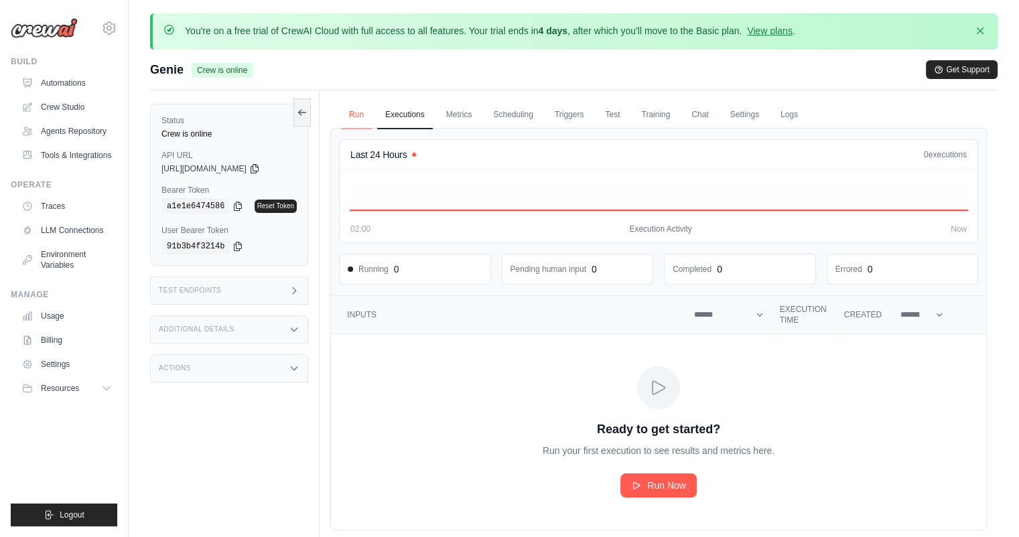
click at [360, 113] on link "Run" at bounding box center [356, 115] width 31 height 28
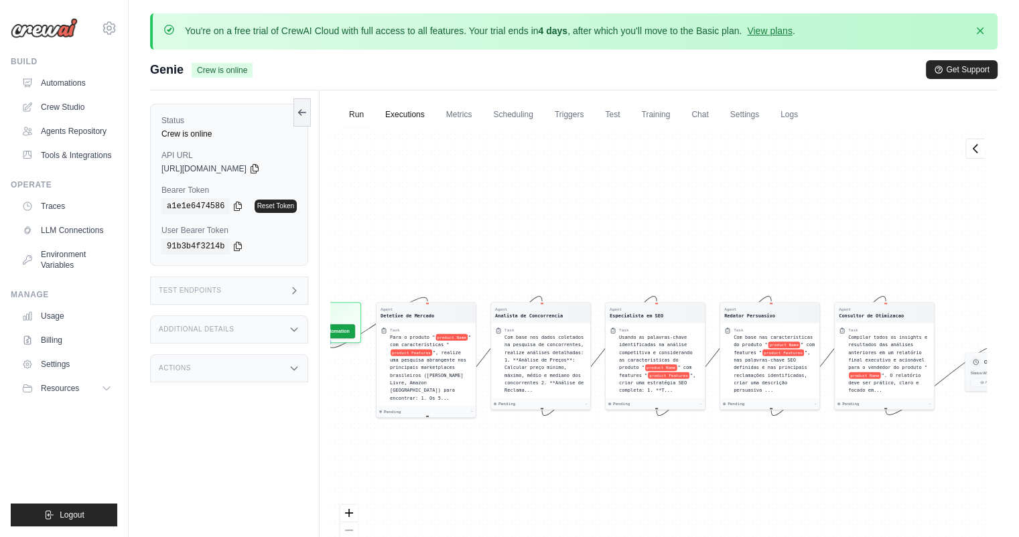
click at [414, 119] on link "Executions" at bounding box center [405, 115] width 56 height 28
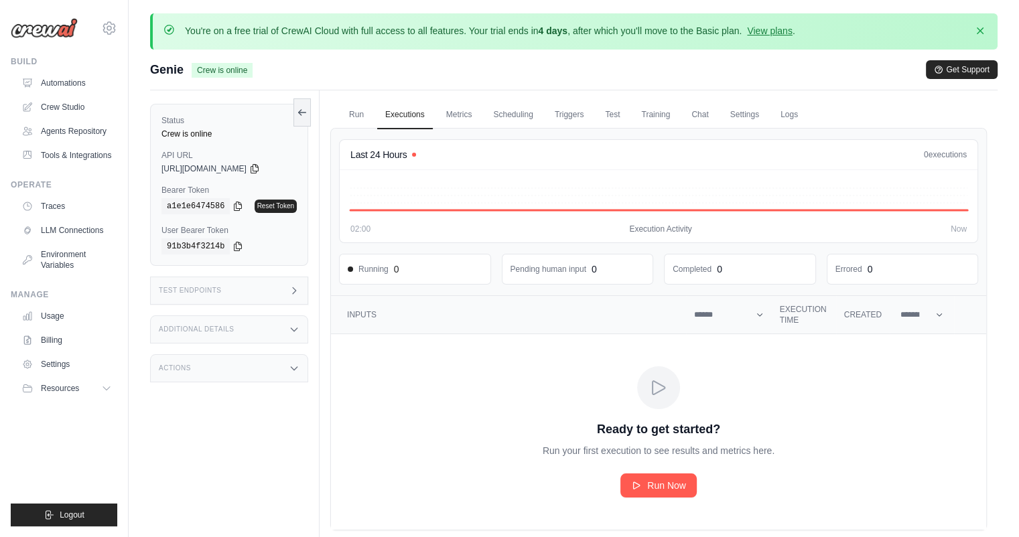
click at [488, 180] on icon at bounding box center [658, 197] width 616 height 38
click at [745, 115] on link "Settings" at bounding box center [744, 115] width 45 height 28
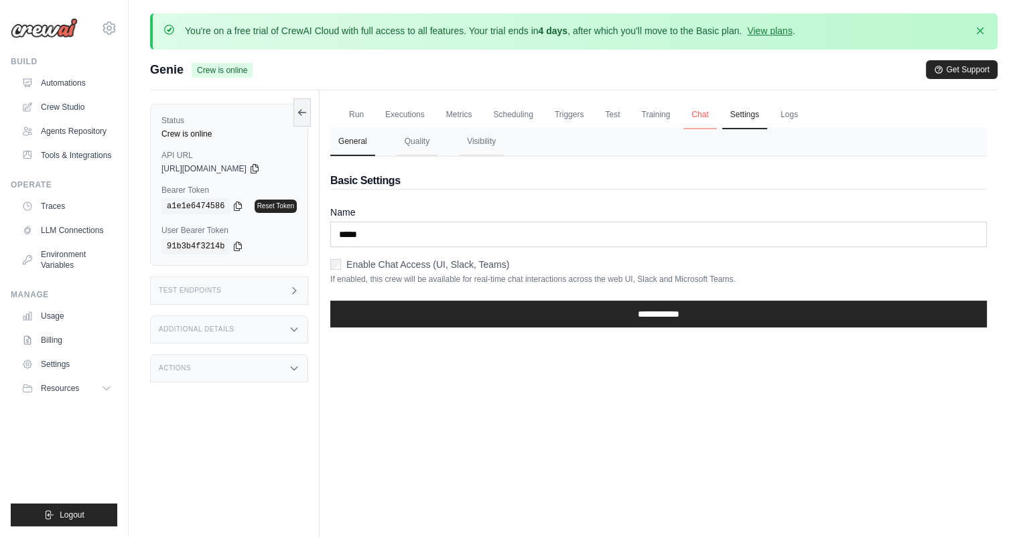
click at [703, 112] on link "Chat" at bounding box center [699, 115] width 33 height 28
click at [788, 115] on link "Logs" at bounding box center [788, 115] width 33 height 28
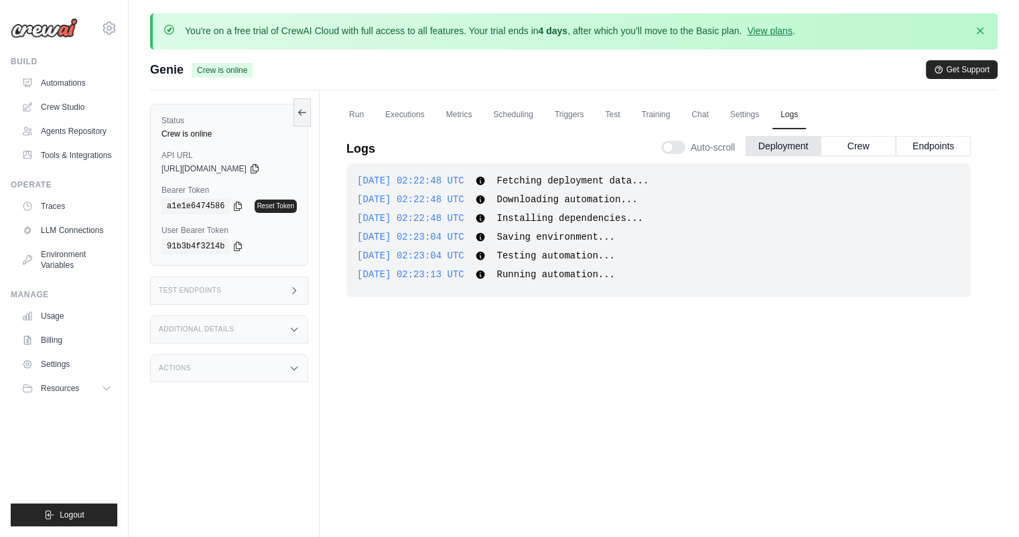
click at [496, 145] on div "Logs Auto-scroll Deployment Crew Endpoints" at bounding box center [658, 145] width 624 height 38
click at [512, 109] on link "Scheduling" at bounding box center [513, 115] width 56 height 28
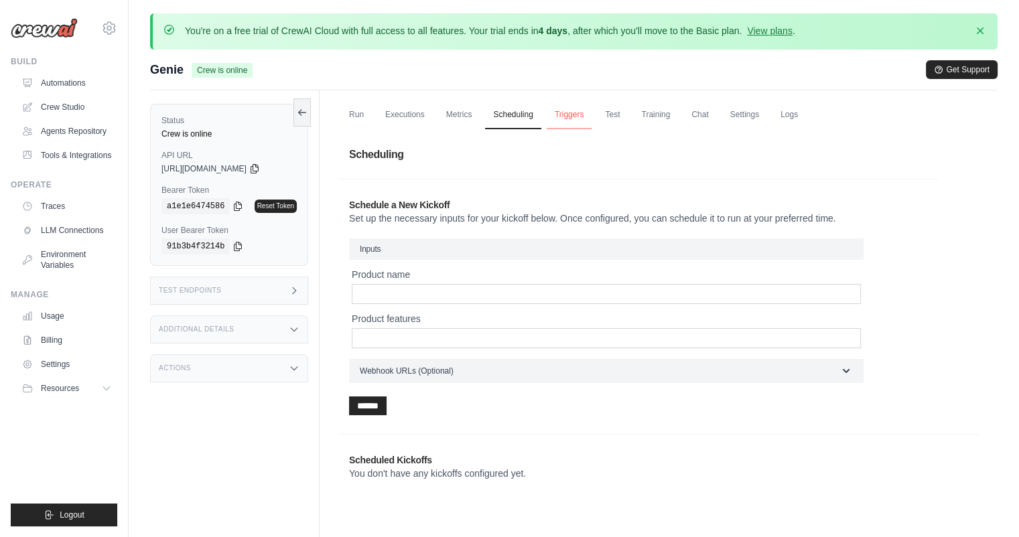
click at [571, 115] on link "Triggers" at bounding box center [570, 115] width 46 height 28
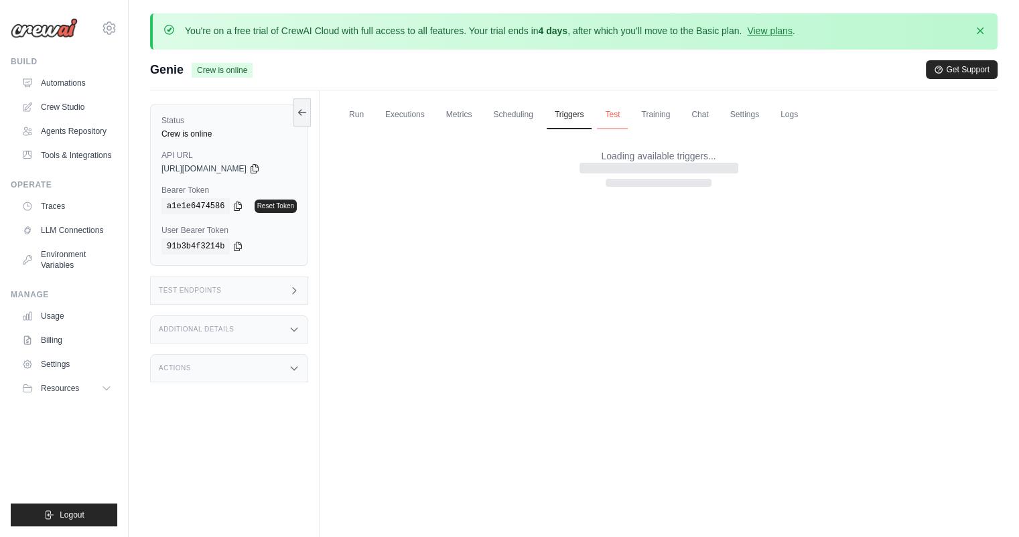
click at [613, 111] on link "Test" at bounding box center [612, 115] width 31 height 28
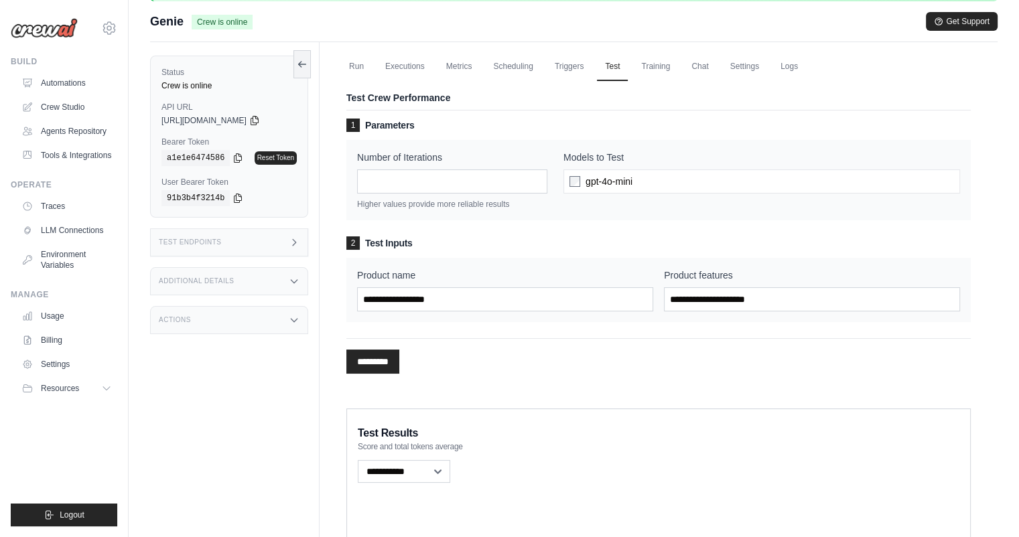
scroll to position [80, 0]
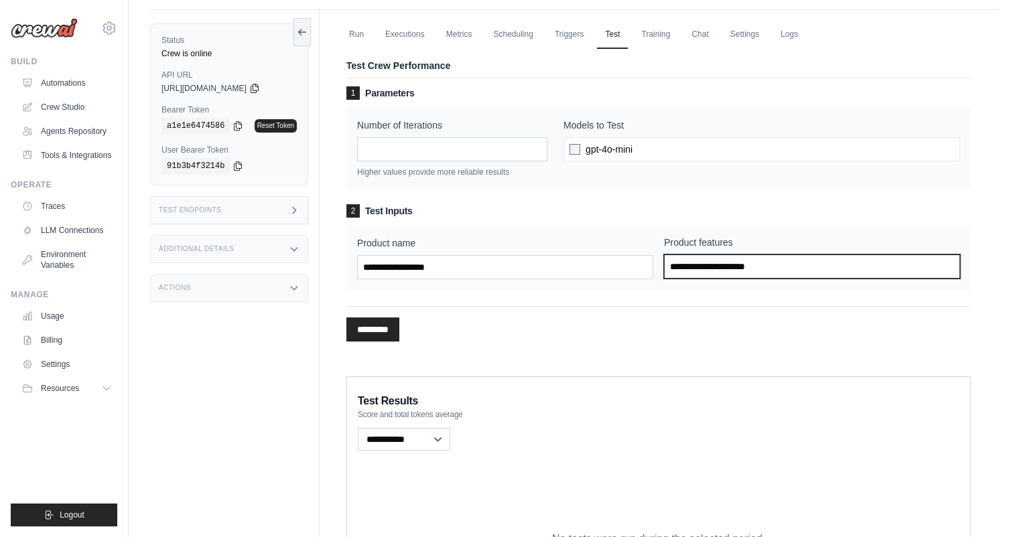
click at [721, 269] on input "Product features" at bounding box center [812, 267] width 296 height 24
click at [509, 214] on h3 "2 Test Inputs" at bounding box center [658, 210] width 624 height 13
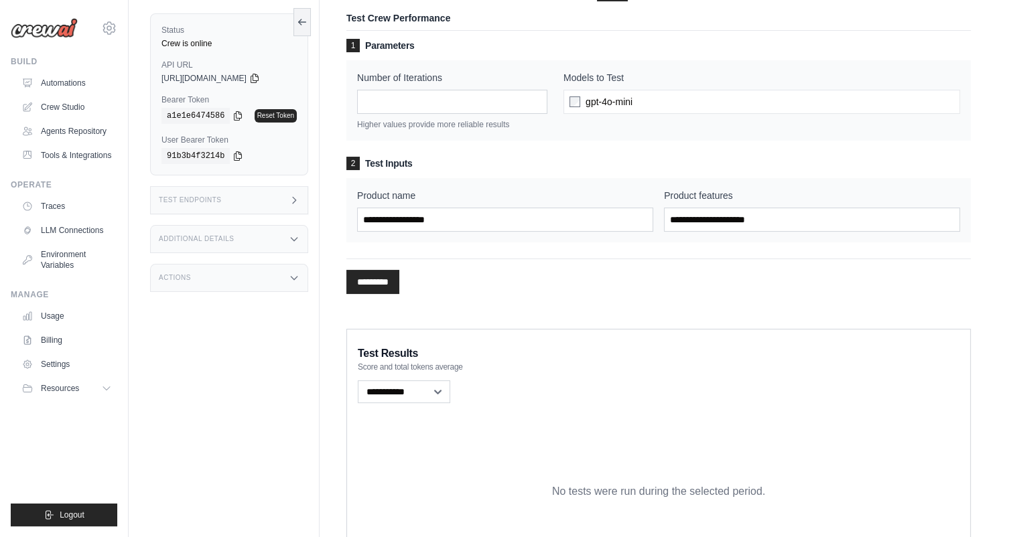
scroll to position [161, 0]
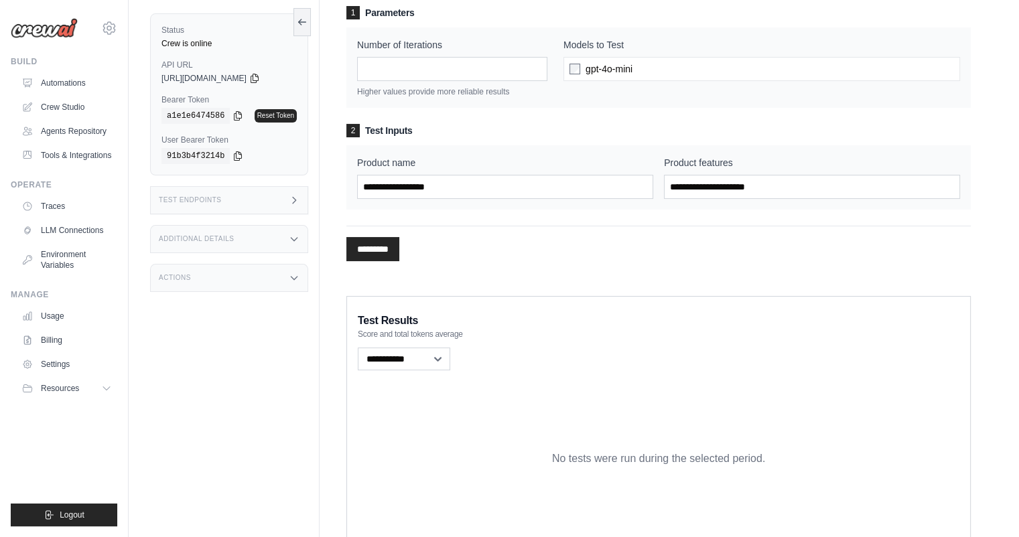
click at [437, 255] on div "********* Processing..." at bounding box center [658, 244] width 624 height 36
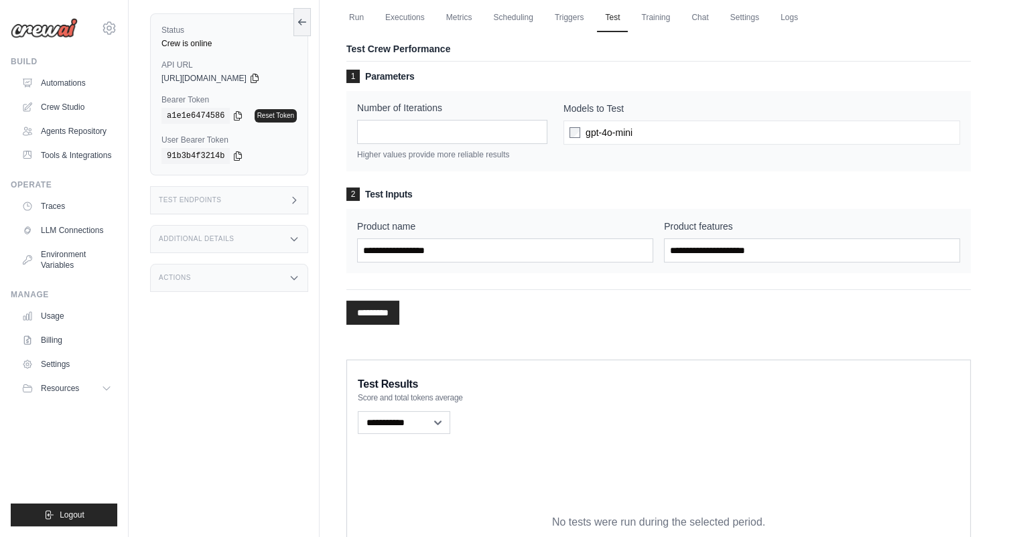
scroll to position [0, 0]
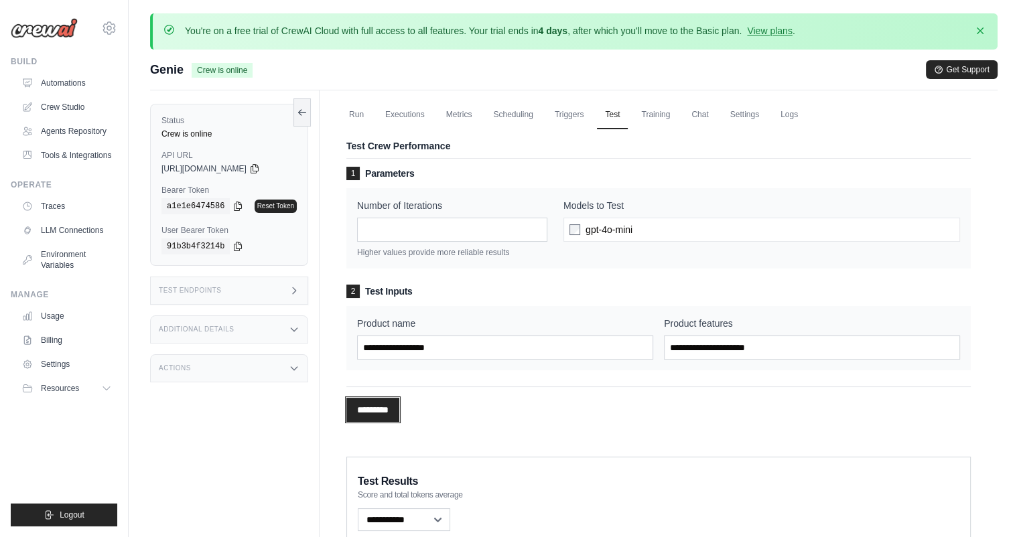
click at [393, 412] on input "*********" at bounding box center [372, 410] width 53 height 24
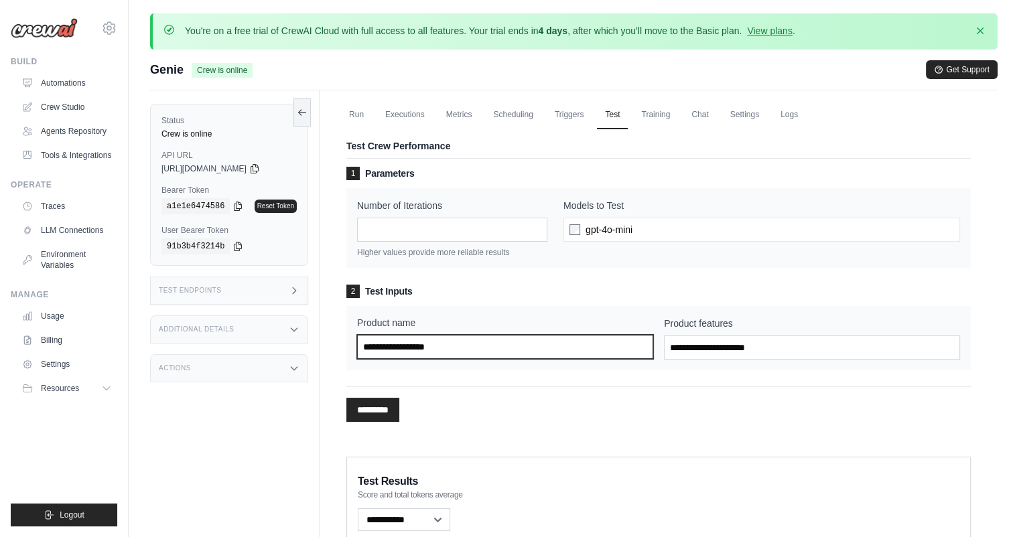
click at [456, 350] on input "Product name" at bounding box center [505, 347] width 296 height 24
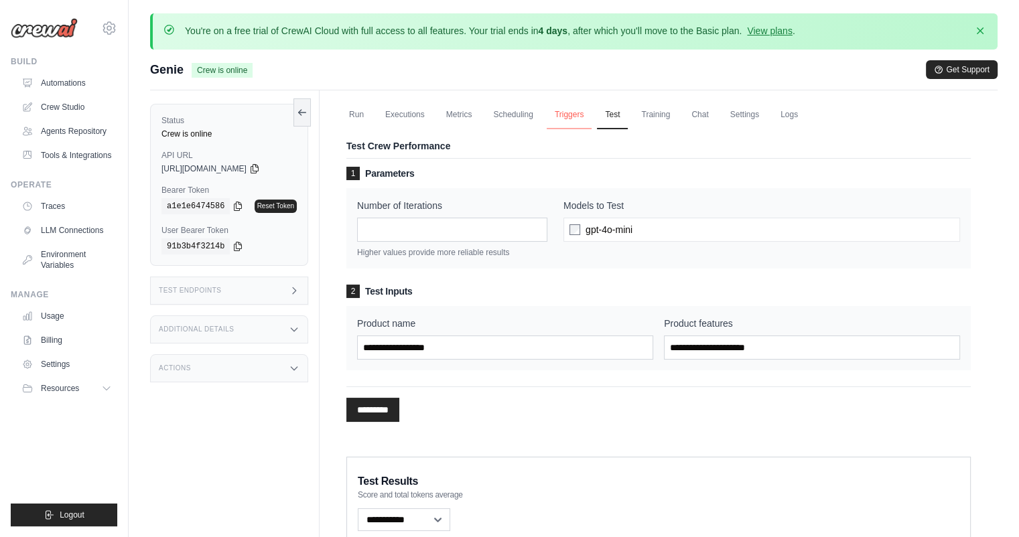
click at [579, 113] on link "Triggers" at bounding box center [570, 115] width 46 height 28
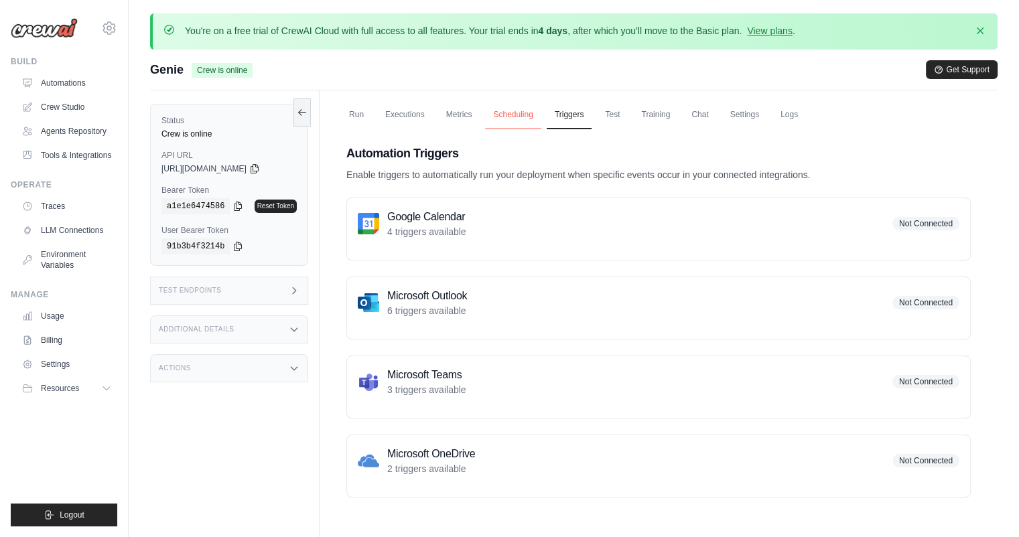
click at [498, 117] on link "Scheduling" at bounding box center [513, 115] width 56 height 28
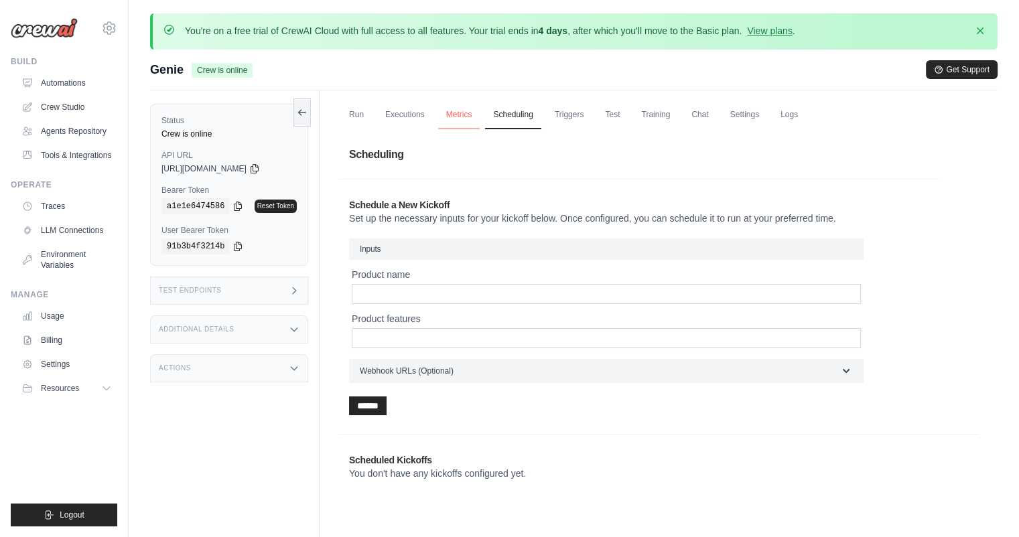
click at [456, 113] on link "Metrics" at bounding box center [459, 115] width 42 height 28
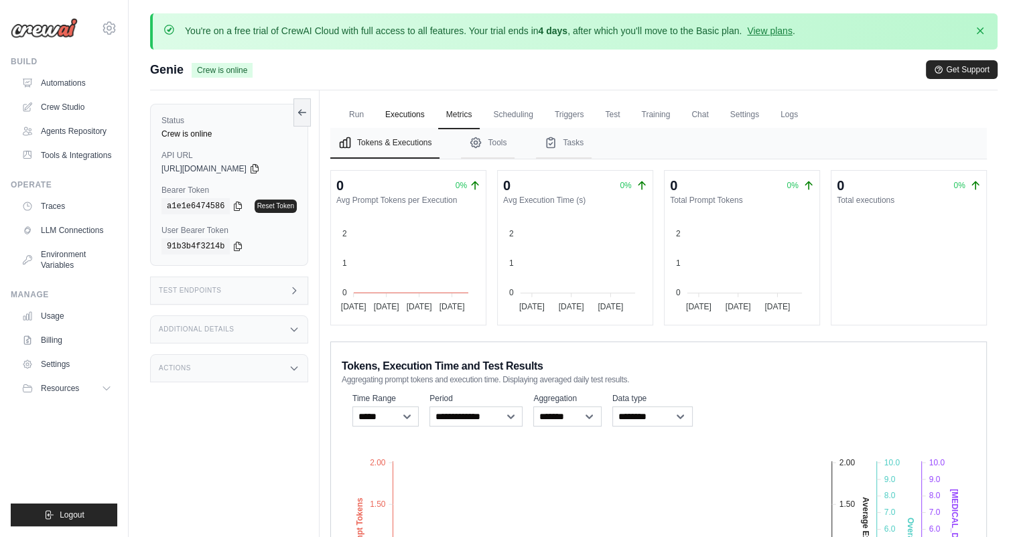
click at [404, 118] on link "Executions" at bounding box center [405, 115] width 56 height 28
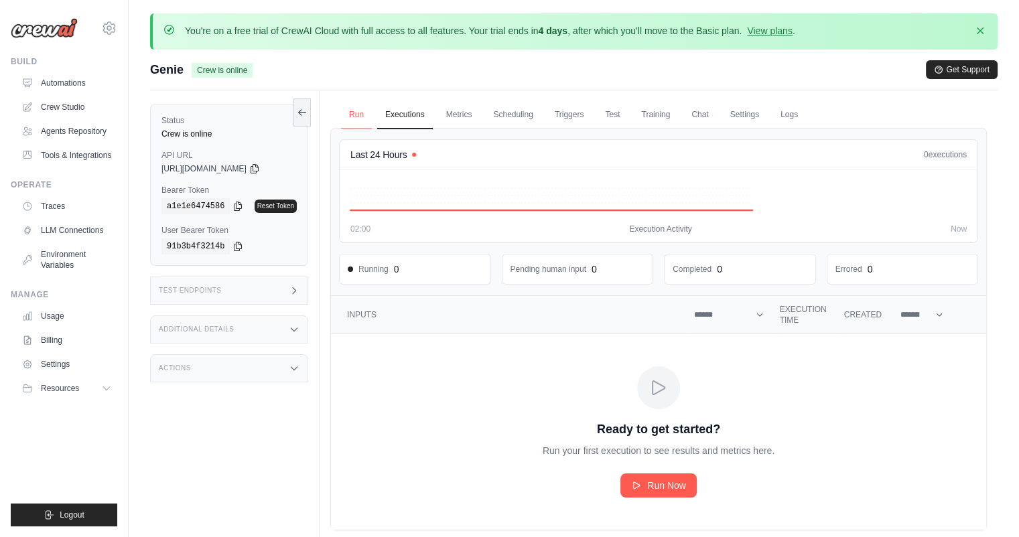
click at [368, 116] on link "Run" at bounding box center [356, 115] width 31 height 28
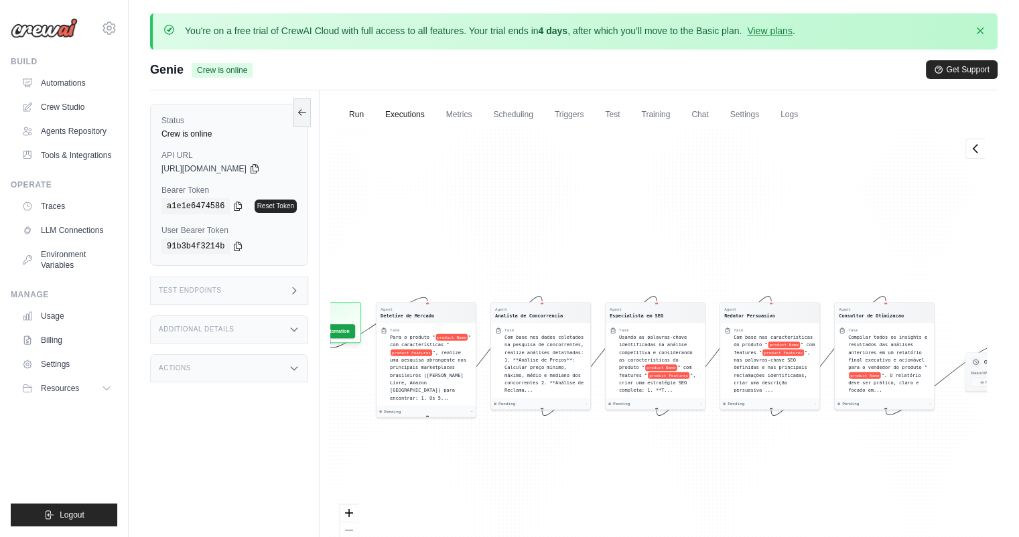
click at [394, 113] on link "Executions" at bounding box center [405, 115] width 56 height 28
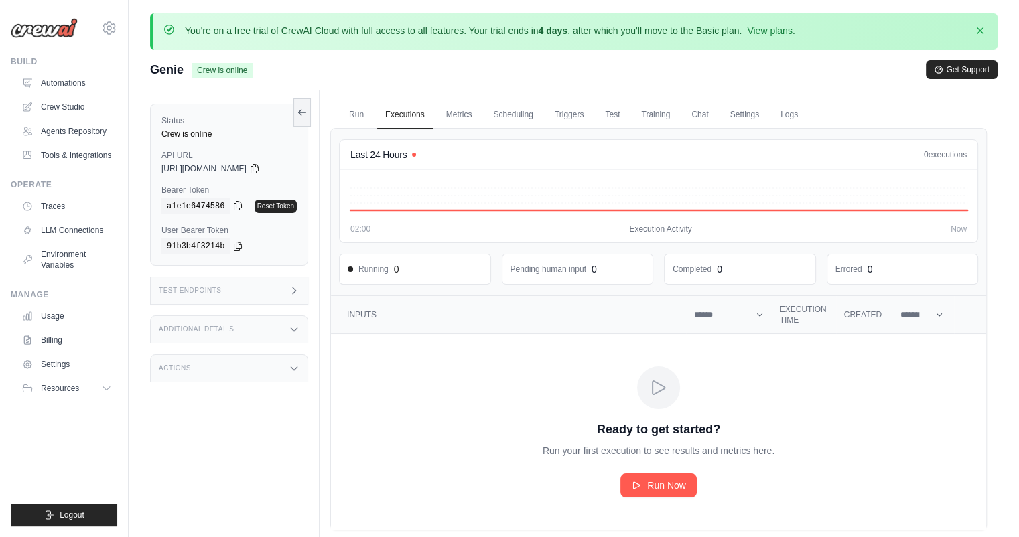
click at [237, 207] on icon at bounding box center [237, 206] width 7 height 9
click at [441, 182] on icon at bounding box center [658, 197] width 616 height 38
click at [661, 482] on span "Run Now" at bounding box center [666, 485] width 39 height 13
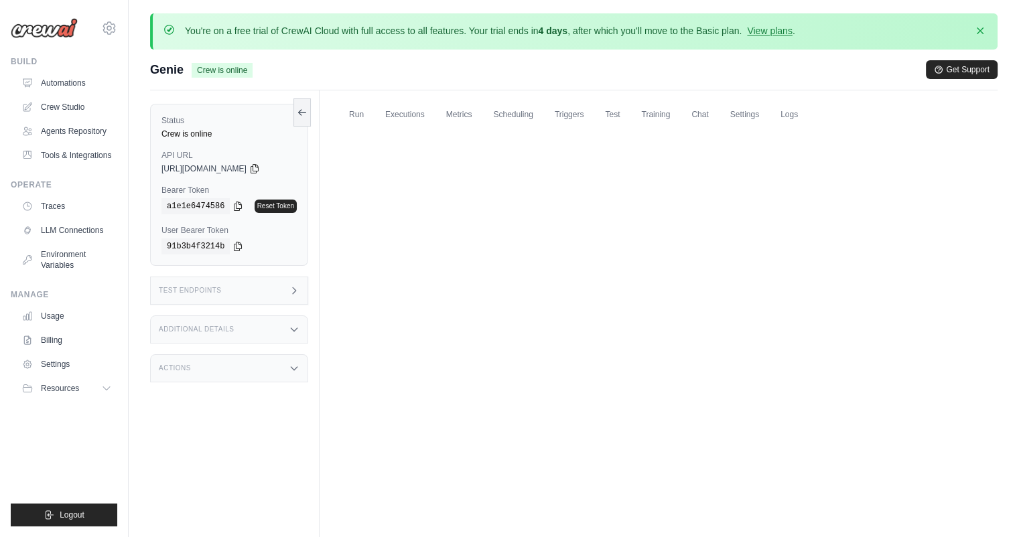
click at [552, 330] on div "Run Executions Metrics Scheduling Triggers Test Training Chat Settings Logs Las…" at bounding box center [659, 358] width 678 height 537
click at [419, 112] on link "Executions" at bounding box center [405, 115] width 56 height 28
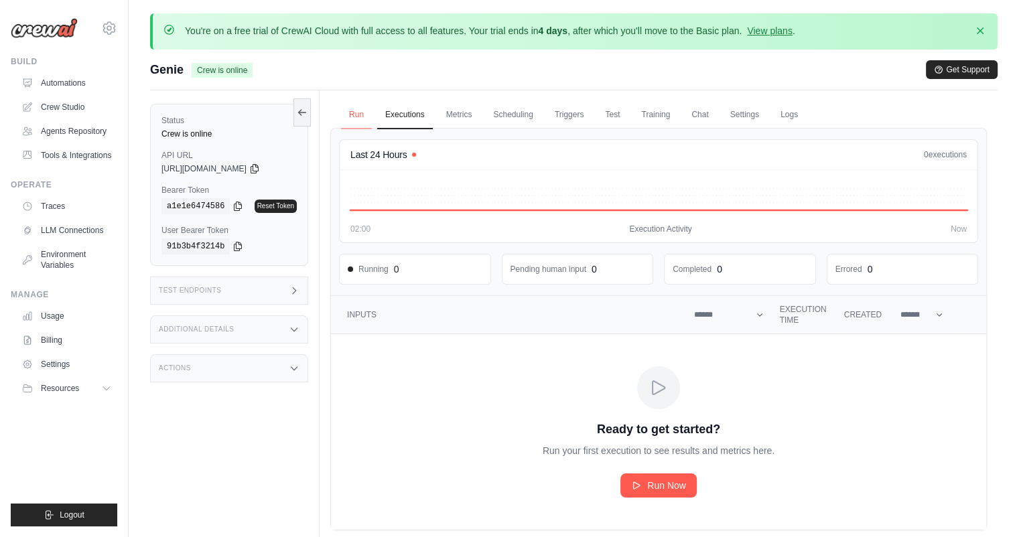
click at [341, 113] on link "Run" at bounding box center [356, 115] width 31 height 28
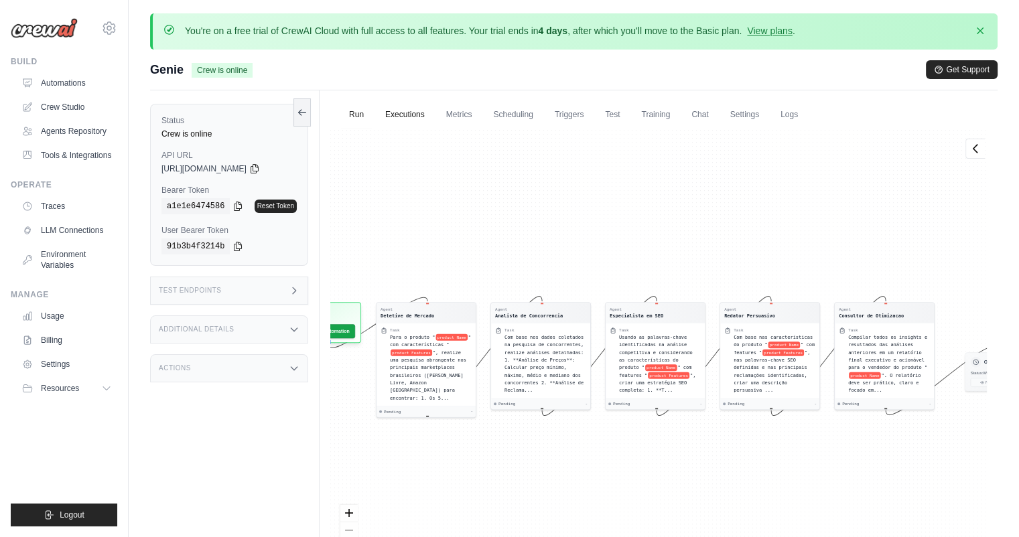
click at [417, 113] on link "Executions" at bounding box center [405, 115] width 56 height 28
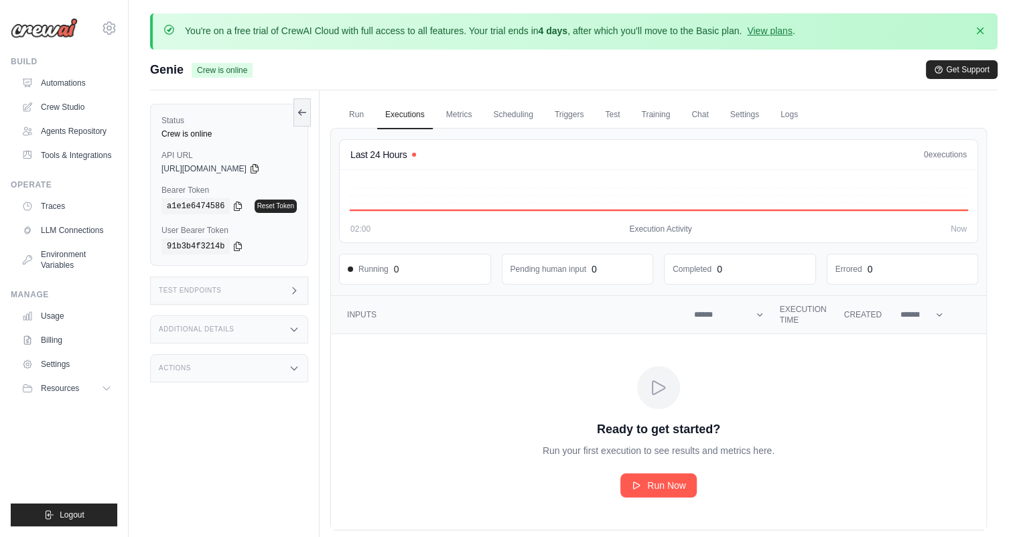
click at [744, 393] on div "Ready to get started? Run your first execution to see results and metrics here.…" at bounding box center [658, 431] width 300 height 131
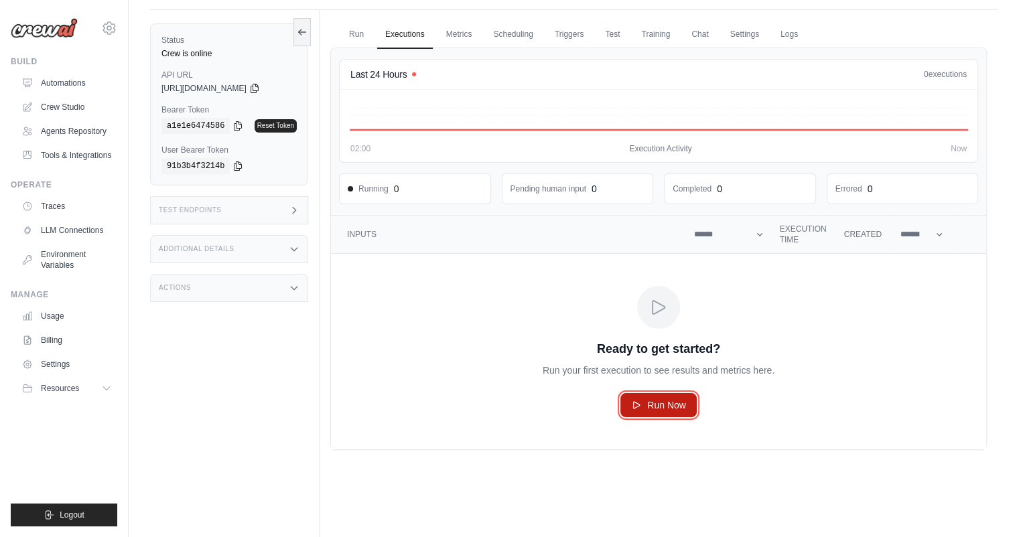
click at [664, 407] on span "Run Now" at bounding box center [666, 405] width 39 height 13
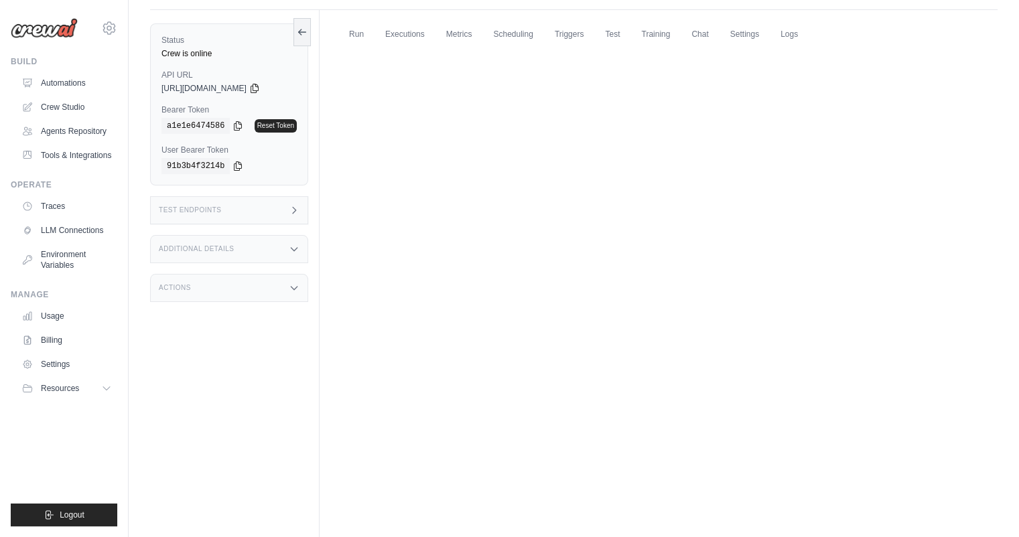
click at [594, 273] on div "Run Executions Metrics Scheduling Triggers Test Training Chat Settings Logs Las…" at bounding box center [659, 278] width 678 height 537
click at [230, 202] on div "Test Endpoints" at bounding box center [229, 210] width 158 height 28
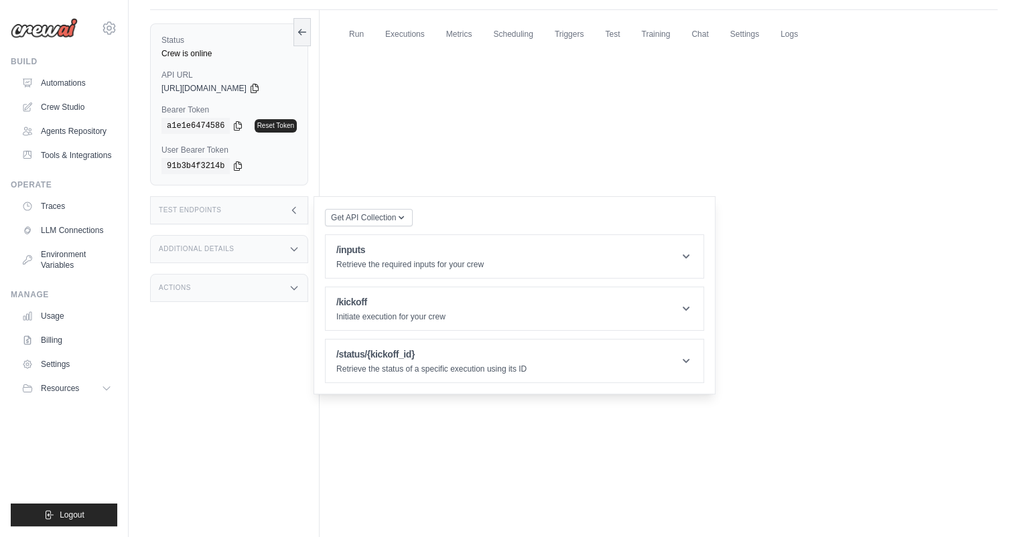
click at [260, 253] on div "Additional Details" at bounding box center [229, 249] width 158 height 28
click at [253, 378] on div "Actions" at bounding box center [229, 367] width 158 height 28
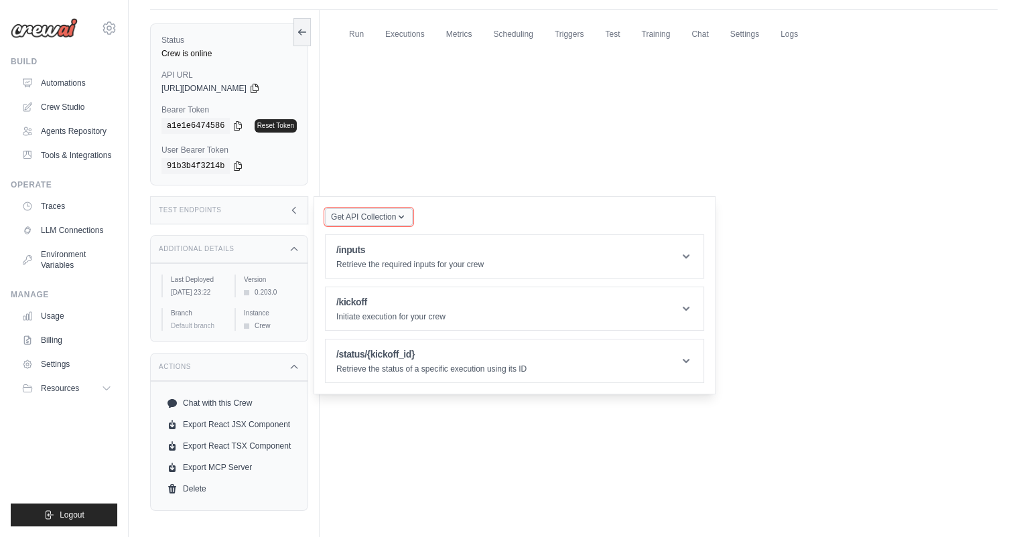
click at [397, 220] on icon "button" at bounding box center [401, 217] width 11 height 11
click at [505, 258] on header "/inputs Retrieve the required inputs for your crew" at bounding box center [515, 256] width 378 height 43
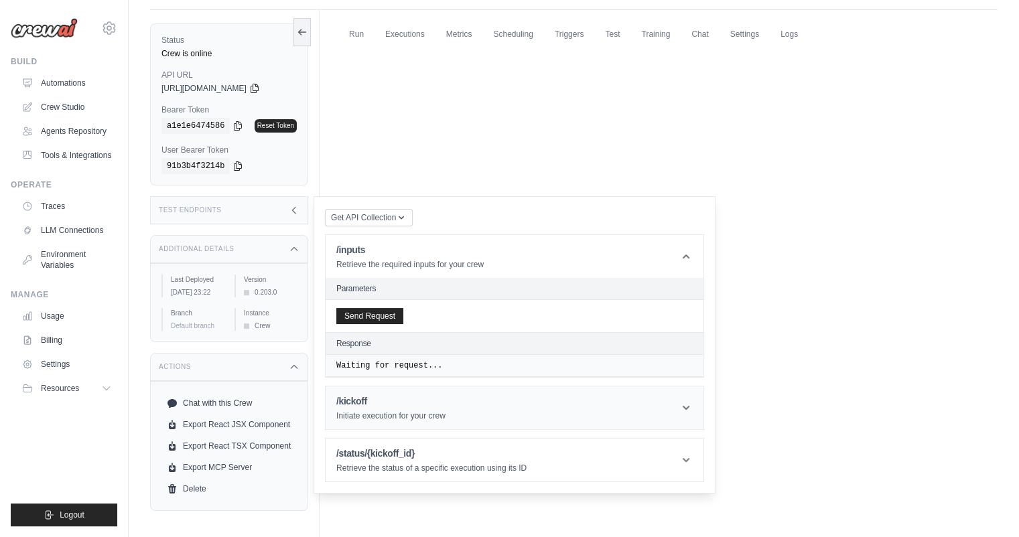
click at [450, 413] on header "/kickoff Initiate execution for your crew" at bounding box center [515, 408] width 378 height 43
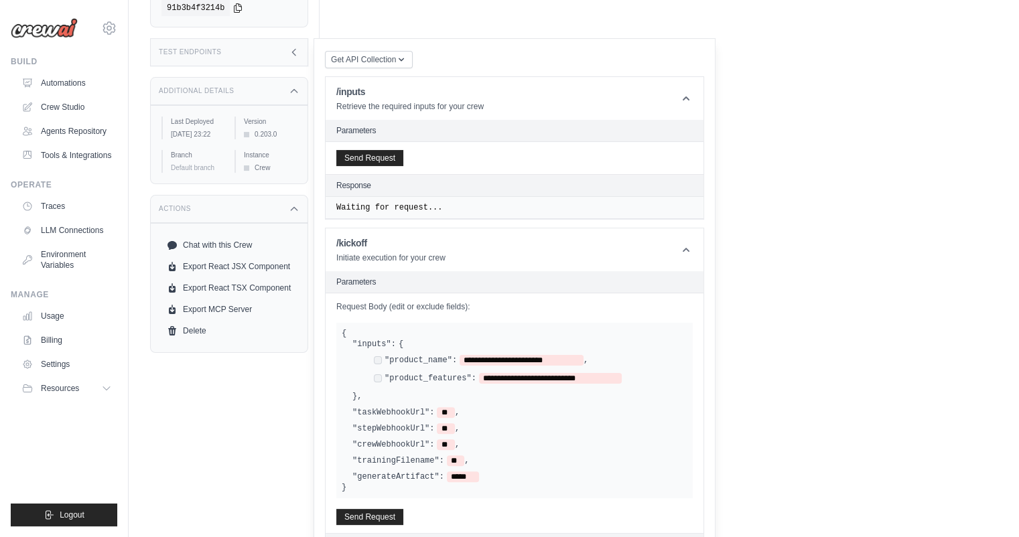
scroll to position [241, 0]
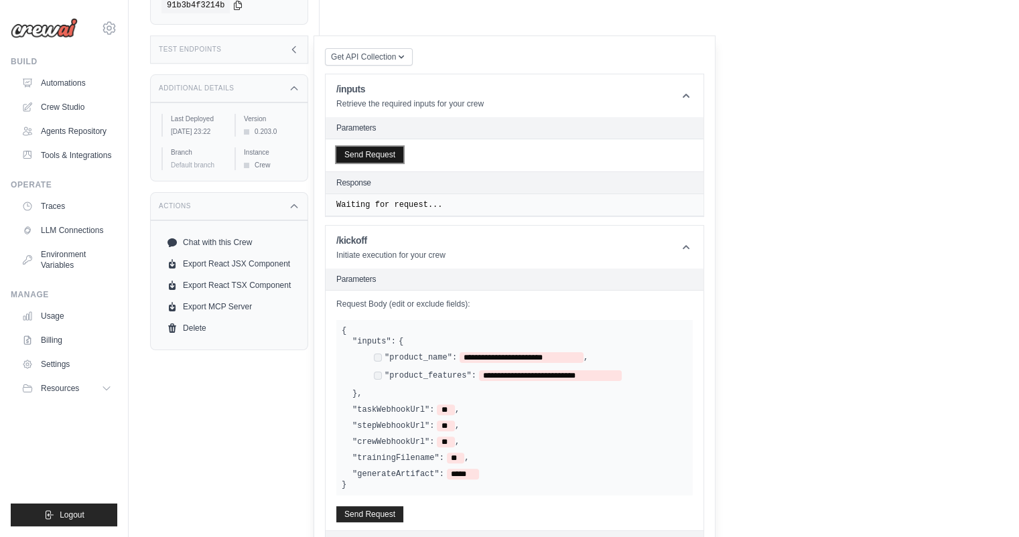
click at [374, 154] on button "Send Request" at bounding box center [369, 155] width 67 height 16
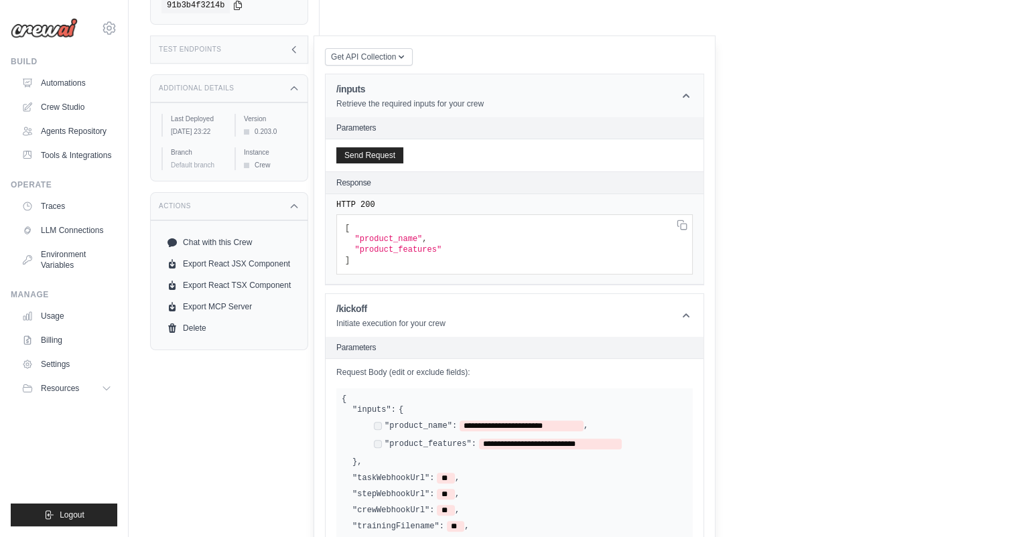
click at [477, 90] on h1 "/inputs" at bounding box center [409, 88] width 147 height 13
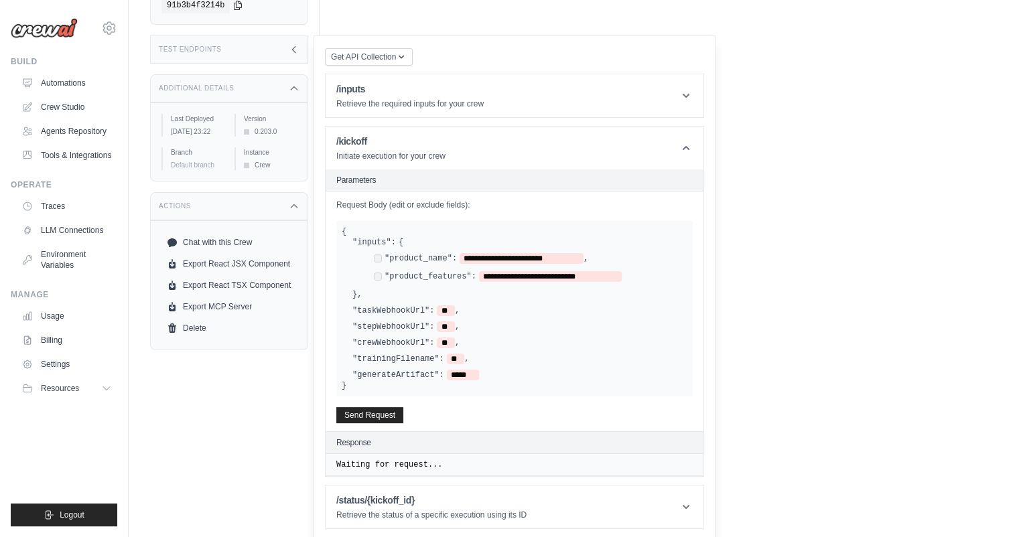
drag, startPoint x: 479, startPoint y: 147, endPoint x: 474, endPoint y: 156, distance: 10.5
click at [479, 146] on header "/kickoff Initiate execution for your crew" at bounding box center [515, 148] width 378 height 43
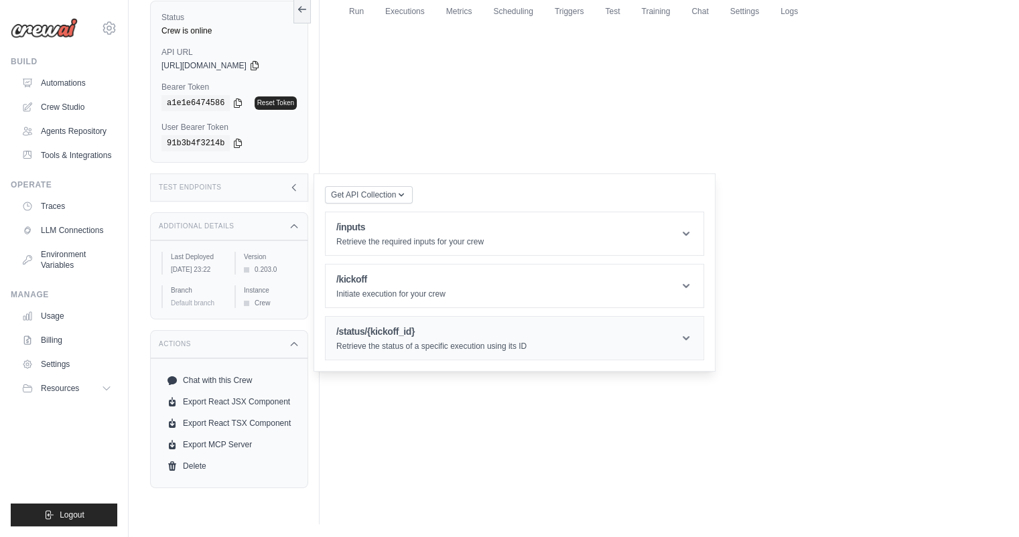
click at [443, 334] on h1 "/status/{kickoff_id}" at bounding box center [431, 331] width 190 height 13
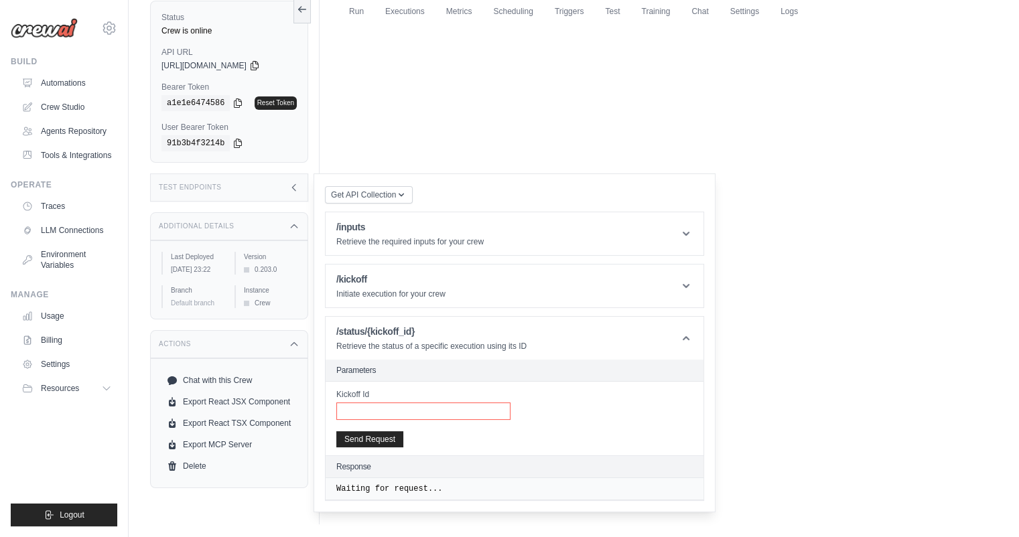
click at [394, 406] on input "Kickoff Id" at bounding box center [423, 411] width 174 height 17
click at [258, 179] on div "Test Endpoints" at bounding box center [229, 188] width 158 height 28
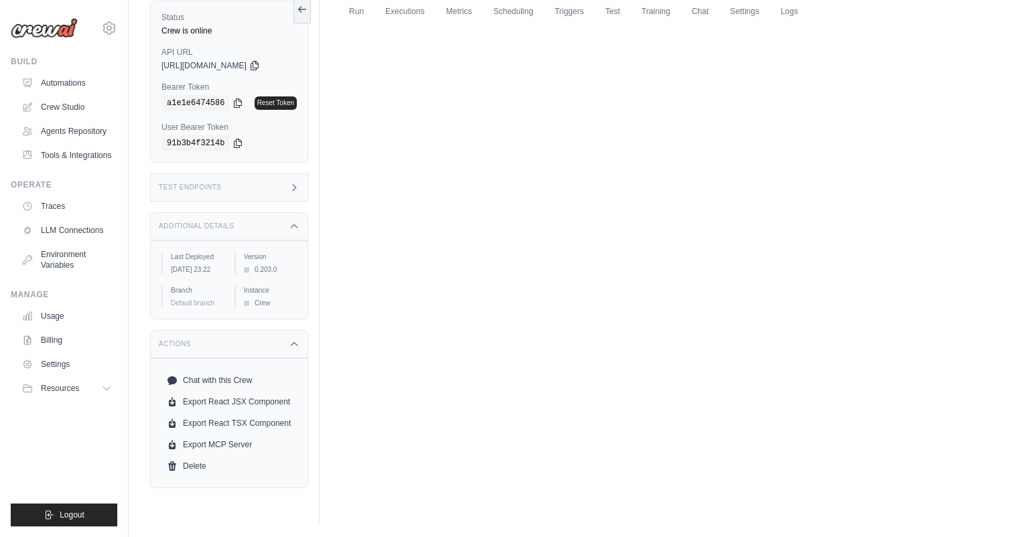
click at [287, 187] on div "Test Endpoints" at bounding box center [229, 188] width 158 height 28
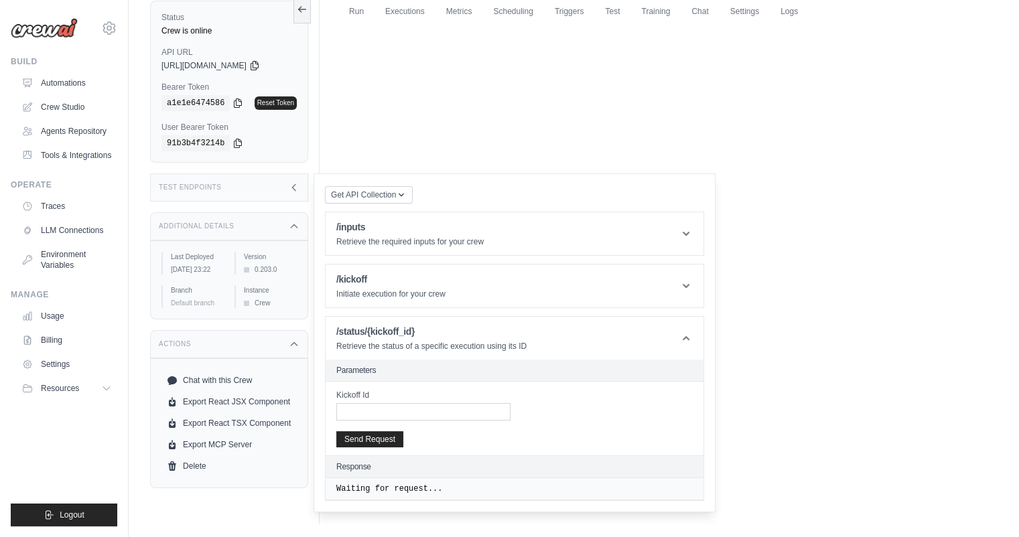
click at [655, 117] on div "Run Executions Metrics Scheduling Triggers Test Training Chat Settings Logs Las…" at bounding box center [659, 255] width 678 height 537
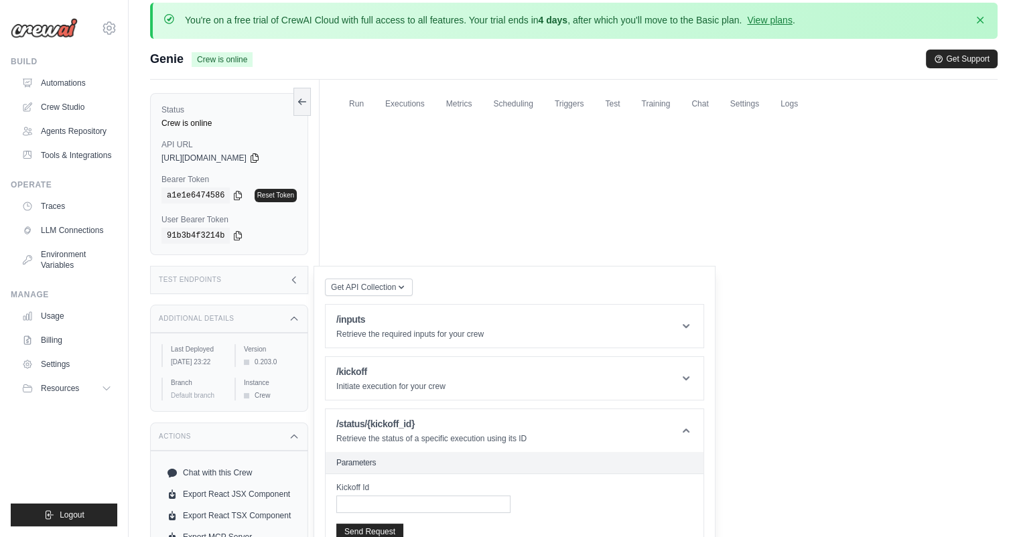
scroll to position [0, 0]
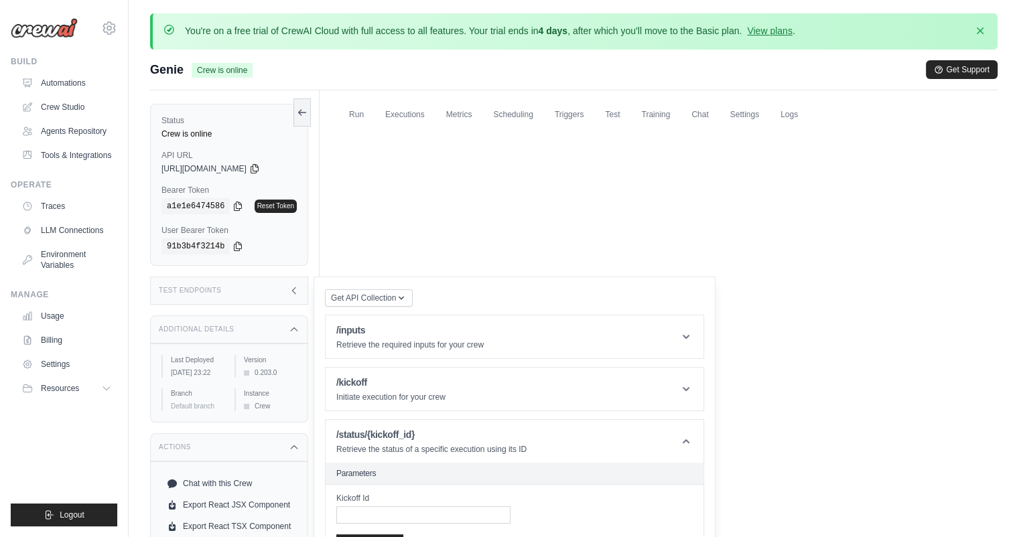
click at [583, 157] on div "Run Executions Metrics Scheduling Triggers Test Training Chat Settings Logs Las…" at bounding box center [659, 358] width 678 height 537
click at [706, 239] on div "Run Executions Metrics Scheduling Triggers Test Training Chat Settings Logs Las…" at bounding box center [659, 358] width 678 height 537
drag, startPoint x: 501, startPoint y: 109, endPoint x: 509, endPoint y: 111, distance: 8.3
click at [502, 109] on link "Scheduling" at bounding box center [513, 115] width 56 height 28
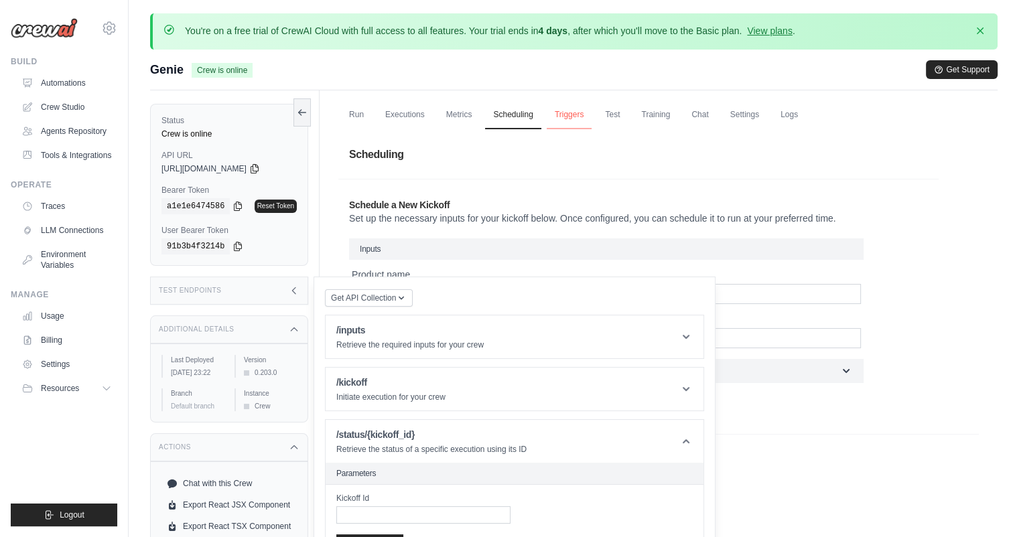
click at [573, 111] on link "Triggers" at bounding box center [570, 115] width 46 height 28
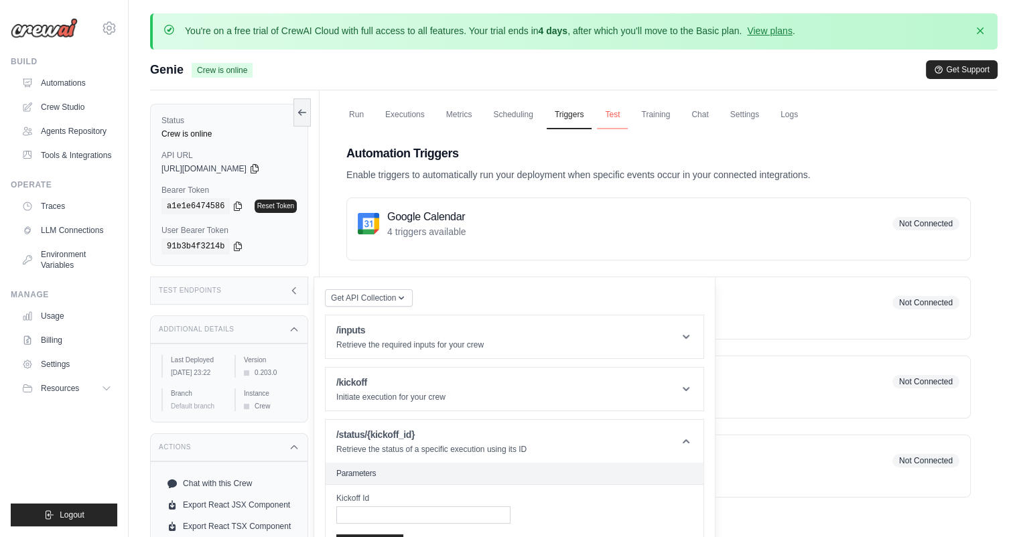
click at [621, 115] on link "Test" at bounding box center [612, 115] width 31 height 28
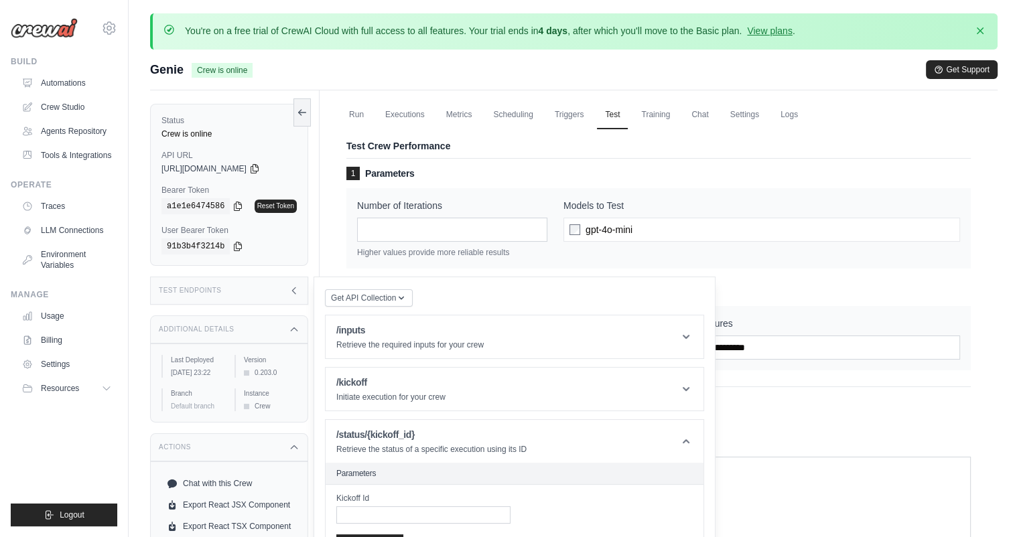
click at [609, 167] on h3 "1 Parameters" at bounding box center [658, 173] width 624 height 13
click at [656, 197] on div "Number of Iterations * Higher values provide more reliable results Models to Te…" at bounding box center [658, 228] width 624 height 80
click at [652, 115] on link "Training" at bounding box center [655, 115] width 45 height 28
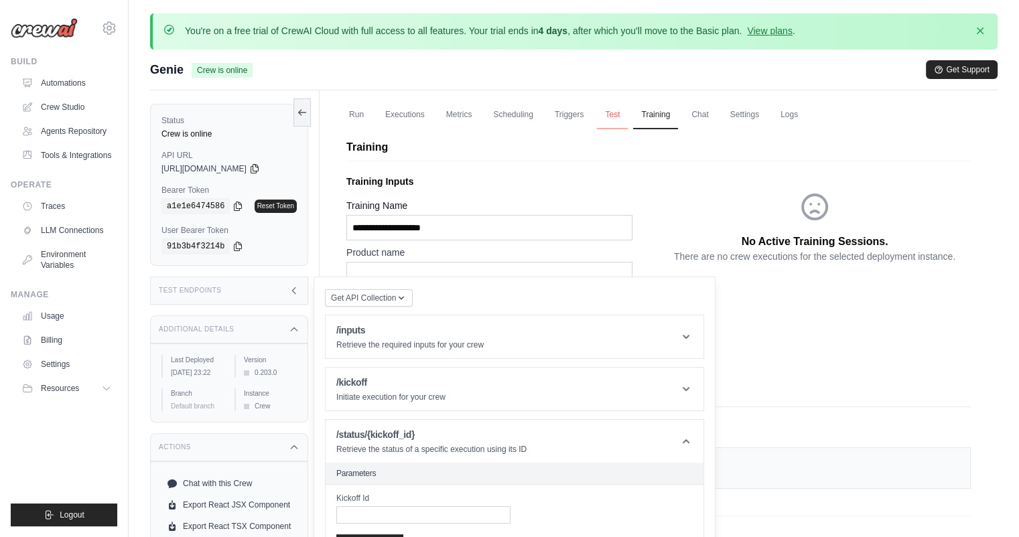
click at [617, 117] on link "Test" at bounding box center [612, 115] width 31 height 28
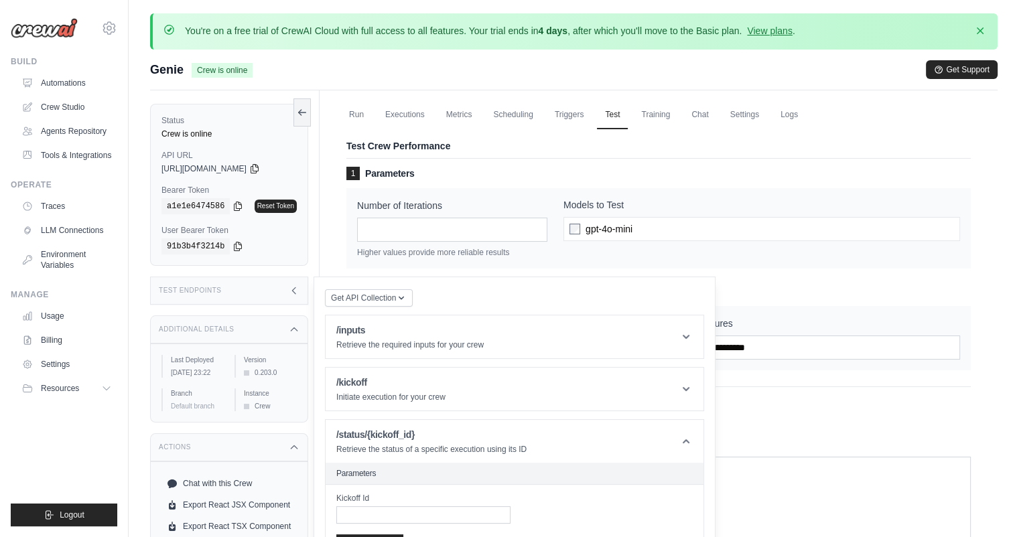
click at [733, 230] on div "gpt-4o-mini" at bounding box center [761, 229] width 397 height 24
click at [263, 289] on div "Test Endpoints" at bounding box center [229, 291] width 158 height 28
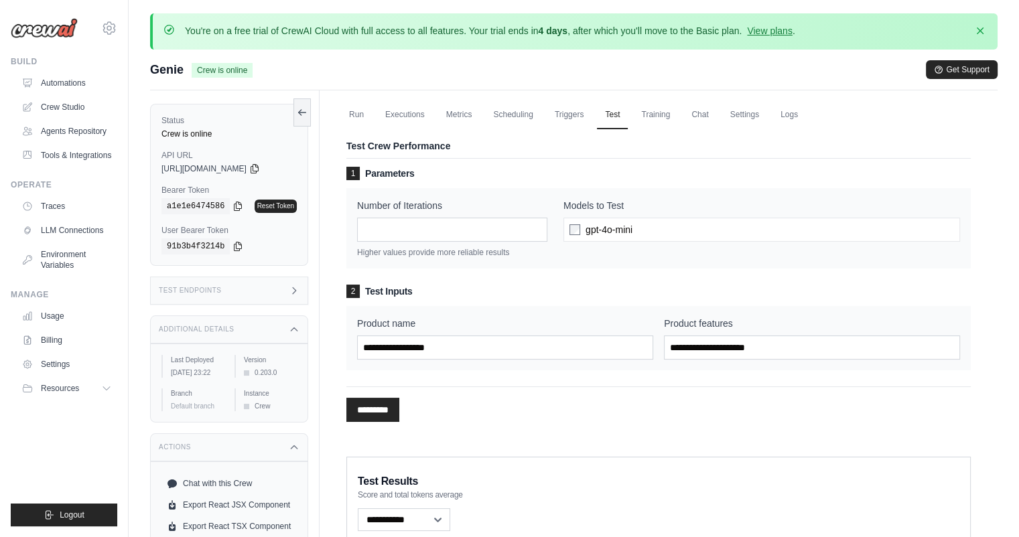
click at [277, 332] on div "Additional Details" at bounding box center [229, 330] width 158 height 28
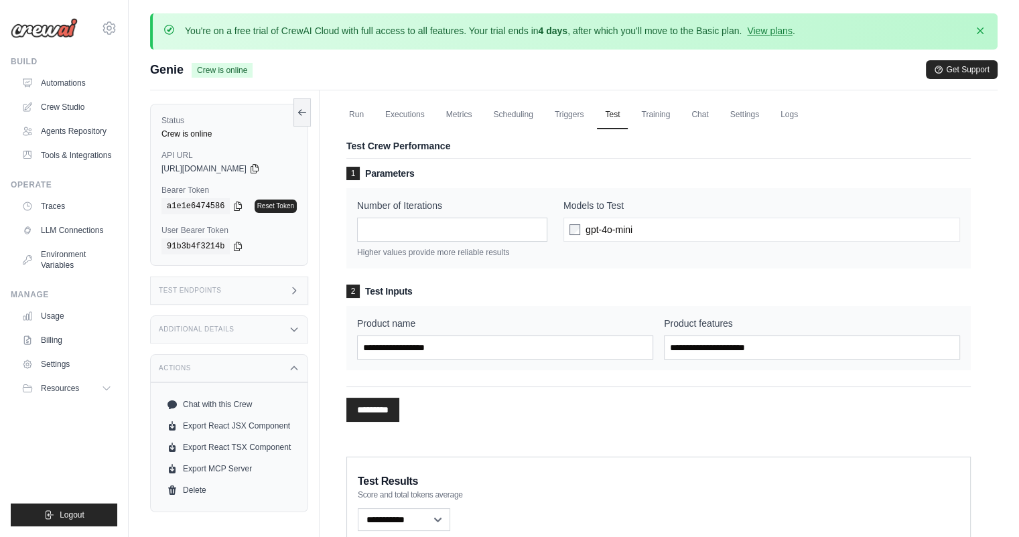
drag, startPoint x: 245, startPoint y: 363, endPoint x: 253, endPoint y: 363, distance: 8.0
click at [247, 363] on div "Actions" at bounding box center [229, 368] width 158 height 28
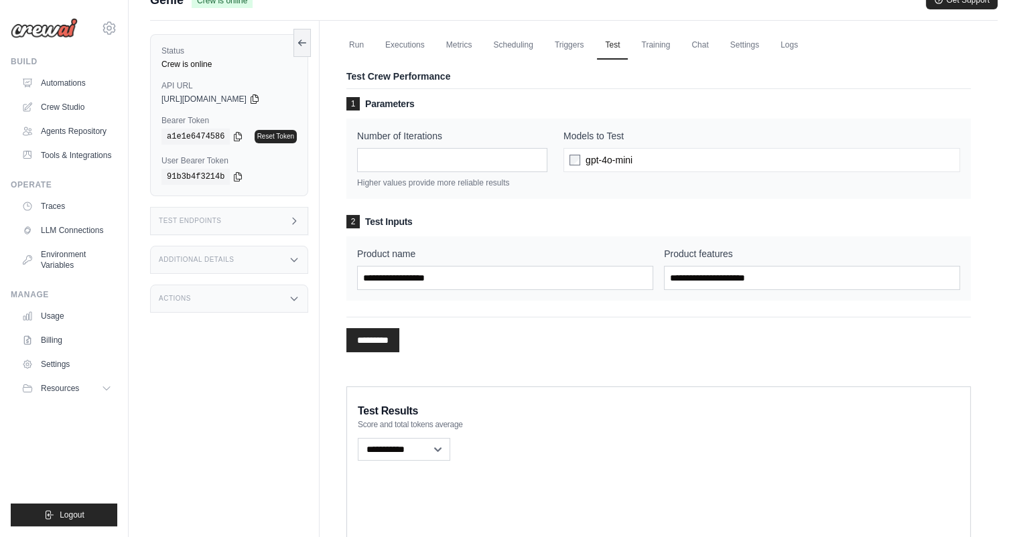
scroll to position [161, 0]
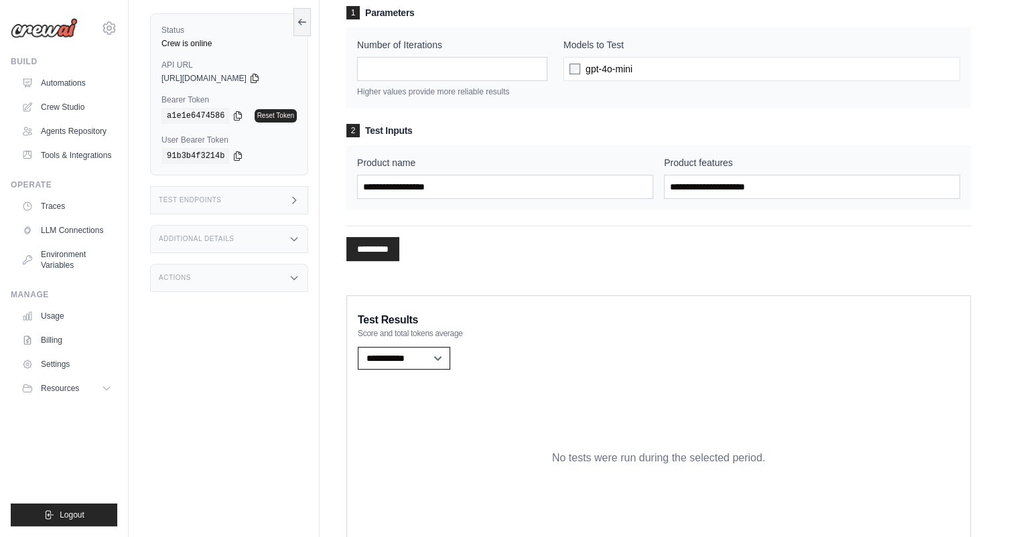
drag, startPoint x: 433, startPoint y: 360, endPoint x: 468, endPoint y: 339, distance: 40.0
click at [433, 360] on select "**********" at bounding box center [404, 358] width 92 height 23
click at [624, 71] on span "gpt-4o-mini" at bounding box center [608, 68] width 47 height 13
click at [624, 70] on span "gpt-4o-mini" at bounding box center [608, 68] width 47 height 13
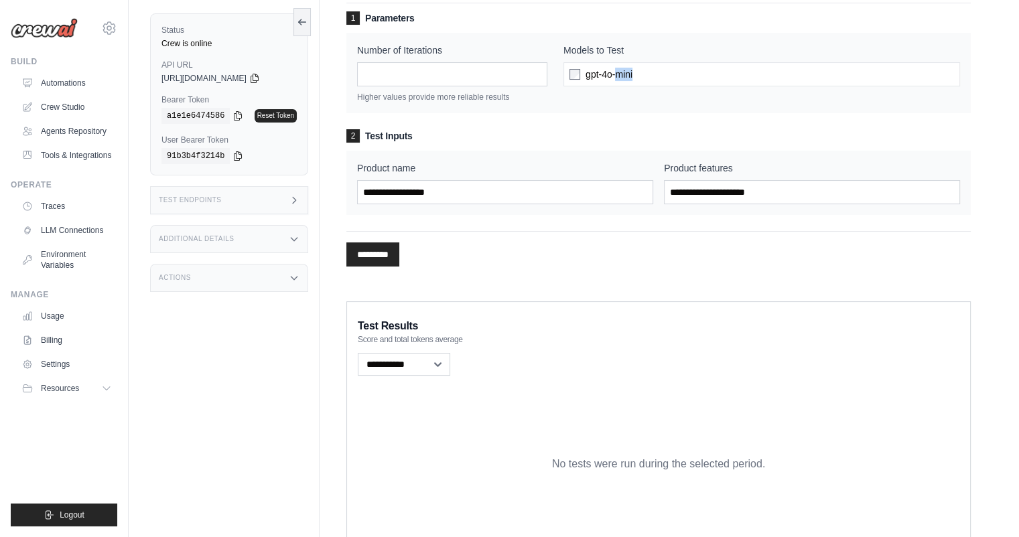
scroll to position [80, 0]
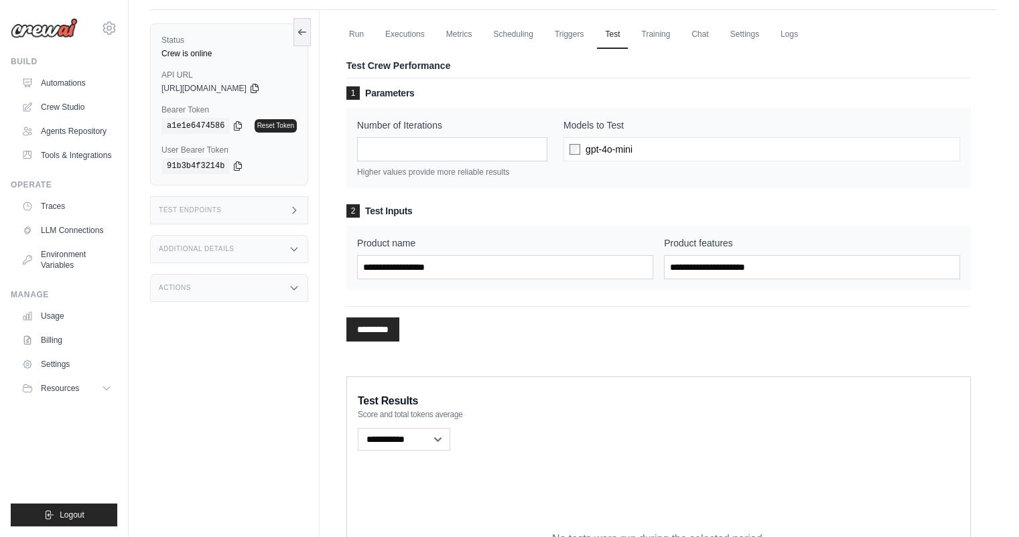
click at [683, 108] on div "Number of Iterations * Higher values provide more reliable results Models to Te…" at bounding box center [658, 148] width 624 height 80
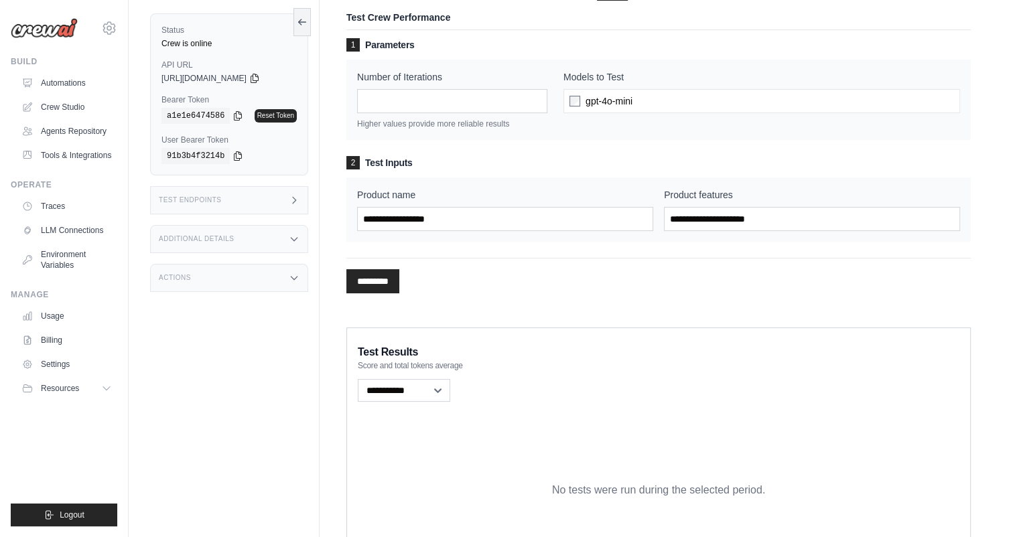
scroll to position [161, 0]
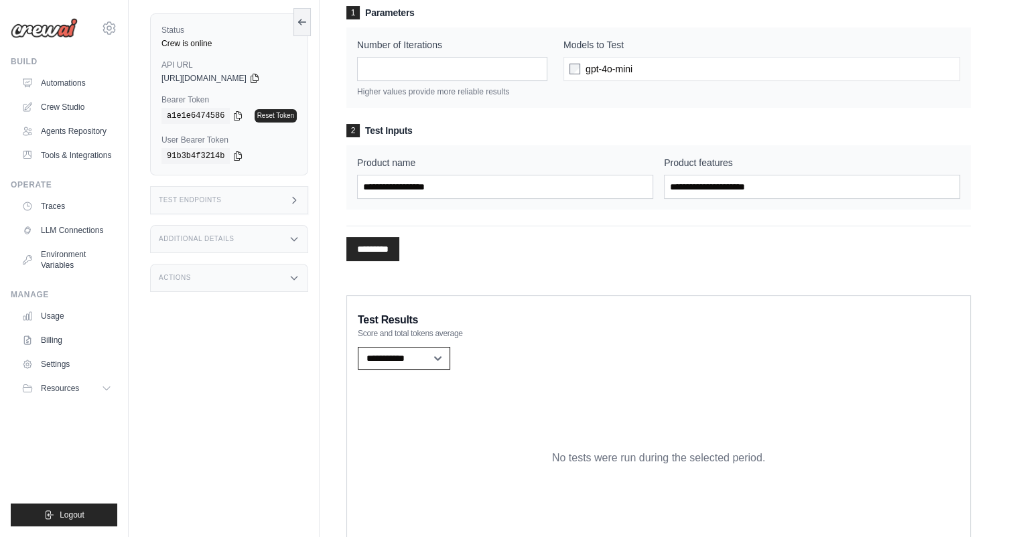
click at [426, 361] on select "**********" at bounding box center [404, 358] width 92 height 23
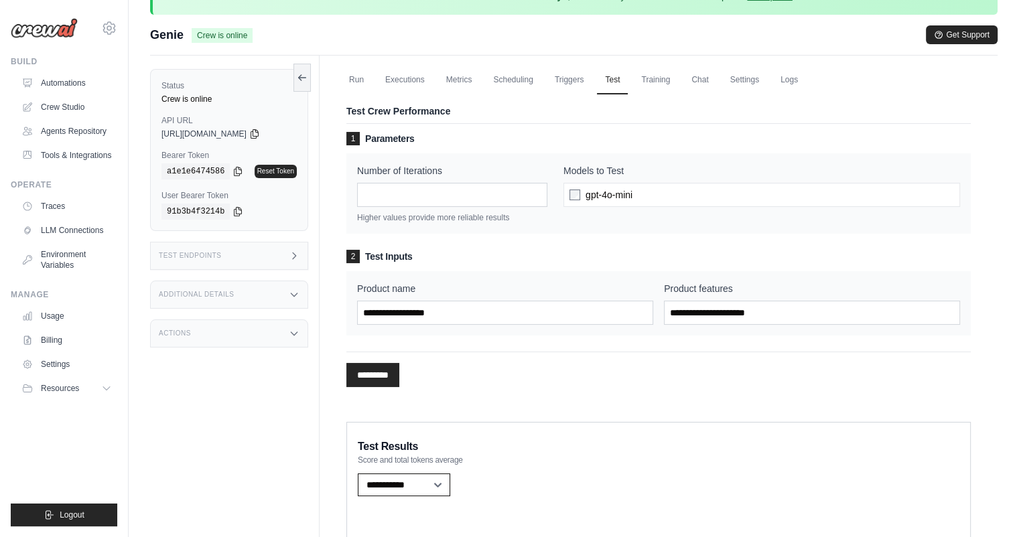
scroll to position [0, 0]
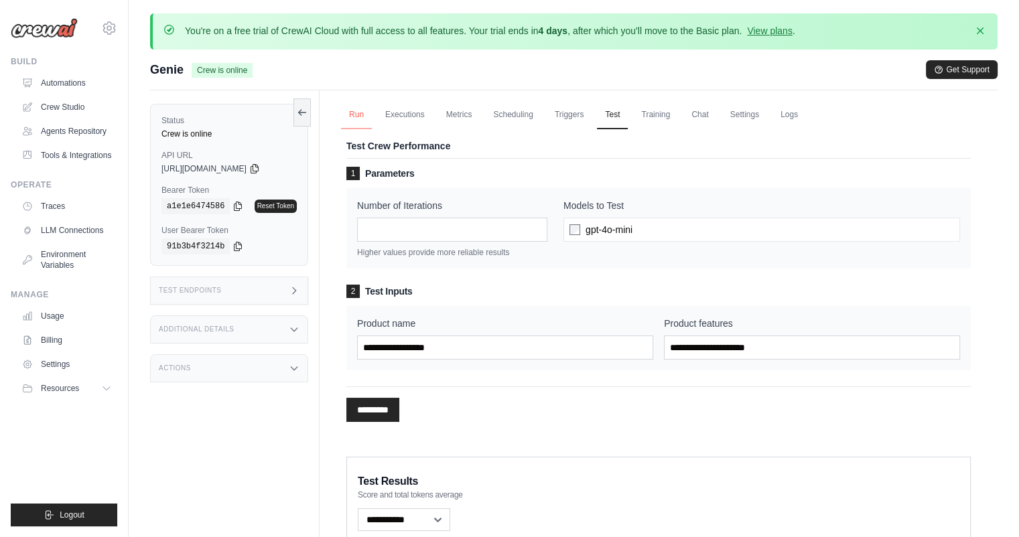
click at [362, 115] on link "Run" at bounding box center [356, 115] width 31 height 28
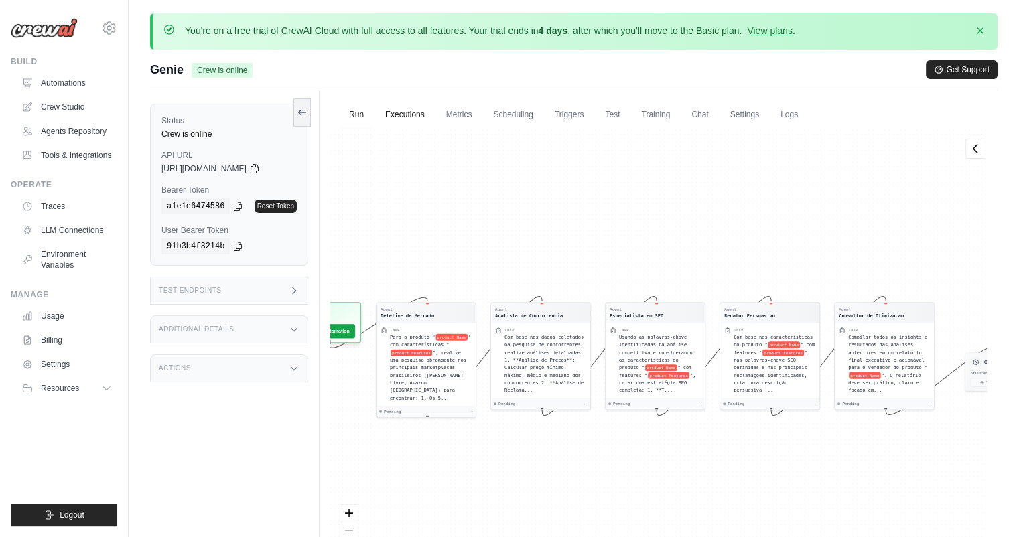
click at [399, 115] on link "Executions" at bounding box center [405, 115] width 56 height 28
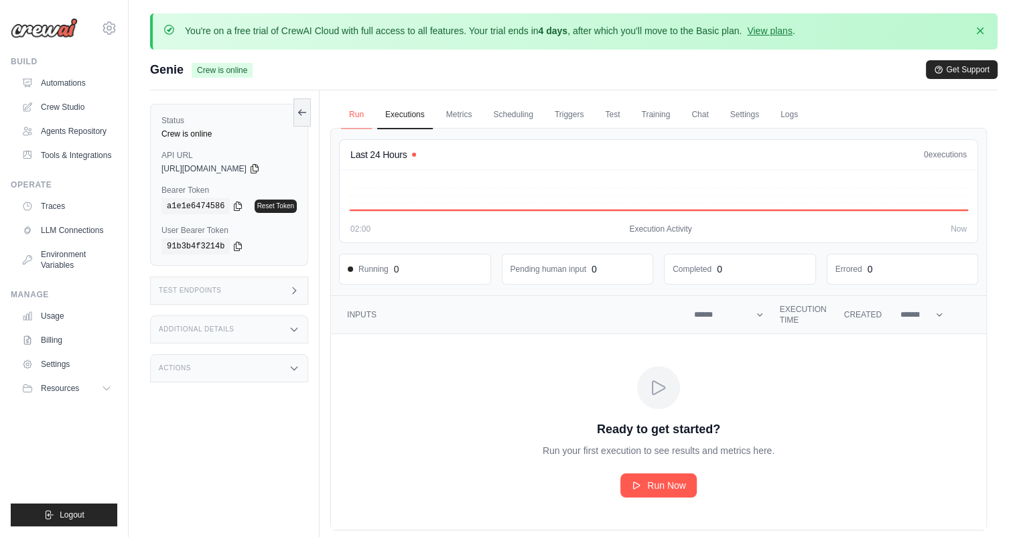
click at [360, 111] on link "Run" at bounding box center [356, 115] width 31 height 28
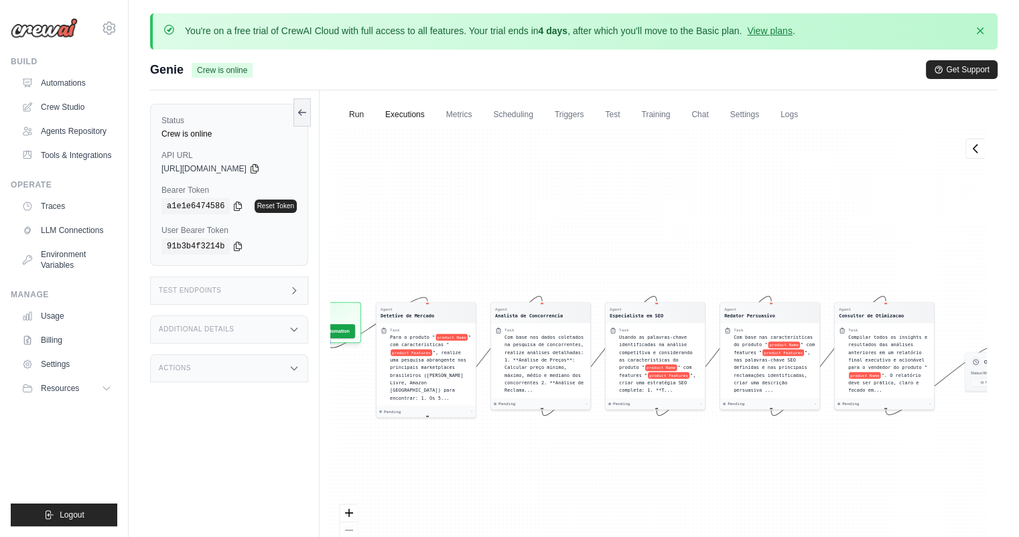
click at [417, 115] on link "Executions" at bounding box center [405, 115] width 56 height 28
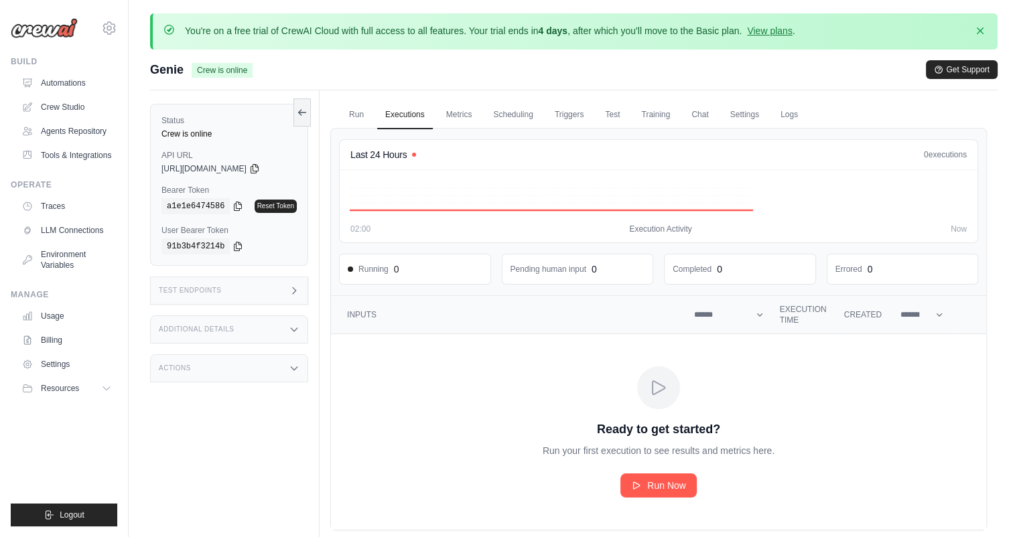
drag, startPoint x: 775, startPoint y: 182, endPoint x: 768, endPoint y: 165, distance: 17.7
click at [768, 165] on div "Last 24 Hours 0 executions 0 executions 03:00 02:00 Execution Activity Now" at bounding box center [658, 191] width 639 height 104
click at [459, 114] on link "Metrics" at bounding box center [459, 115] width 42 height 28
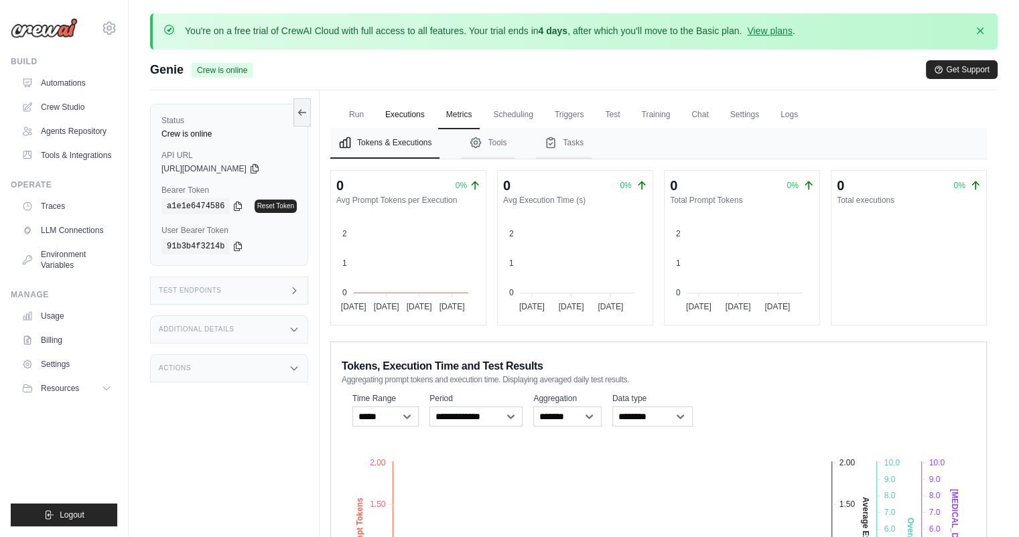
click at [404, 115] on link "Executions" at bounding box center [405, 115] width 56 height 28
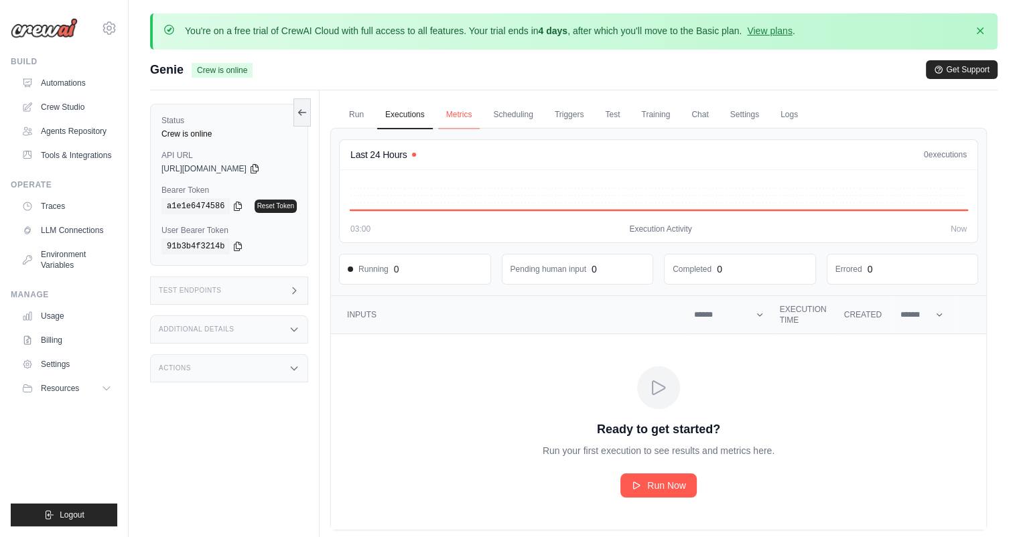
click at [442, 115] on link "Metrics" at bounding box center [459, 115] width 42 height 28
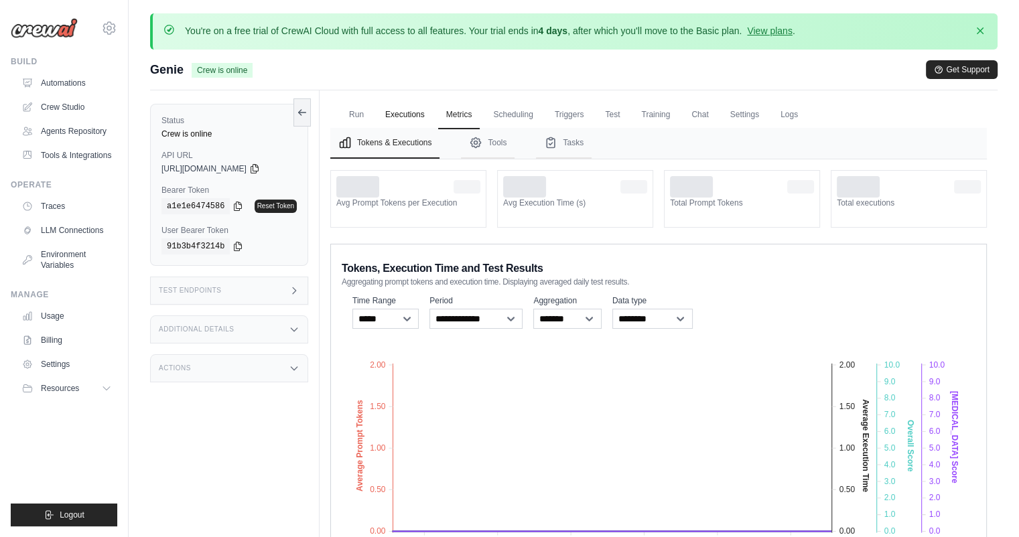
click at [409, 116] on link "Executions" at bounding box center [405, 115] width 56 height 28
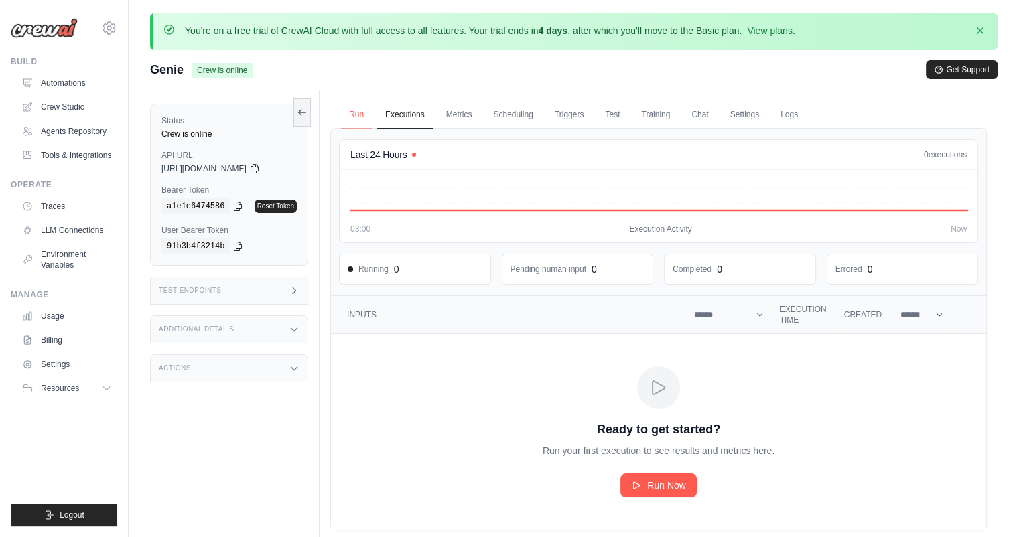
click at [351, 115] on link "Run" at bounding box center [356, 115] width 31 height 28
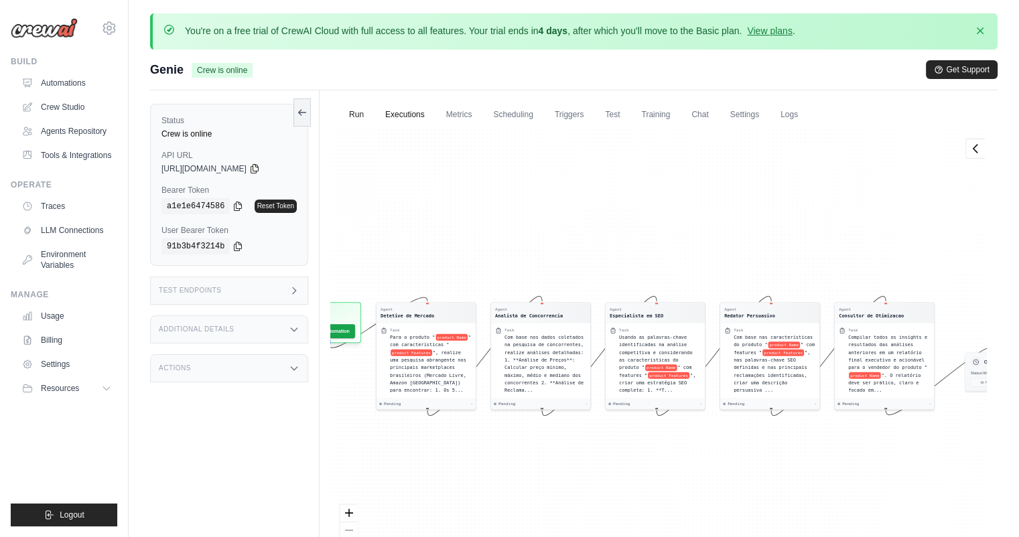
click at [405, 109] on link "Executions" at bounding box center [405, 115] width 56 height 28
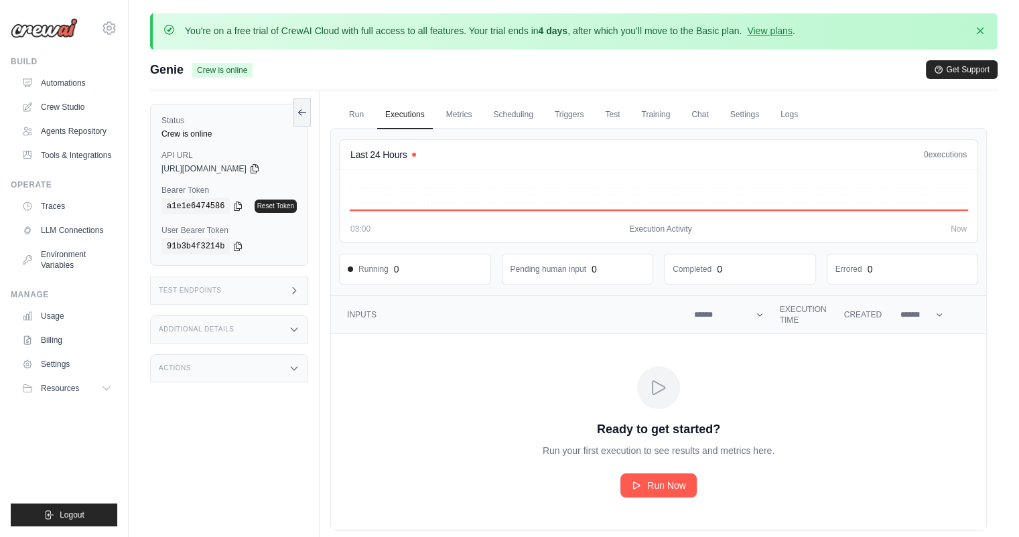
click at [666, 397] on div "Crew executions table" at bounding box center [658, 387] width 43 height 43
click at [664, 484] on span "Run Now" at bounding box center [666, 485] width 39 height 13
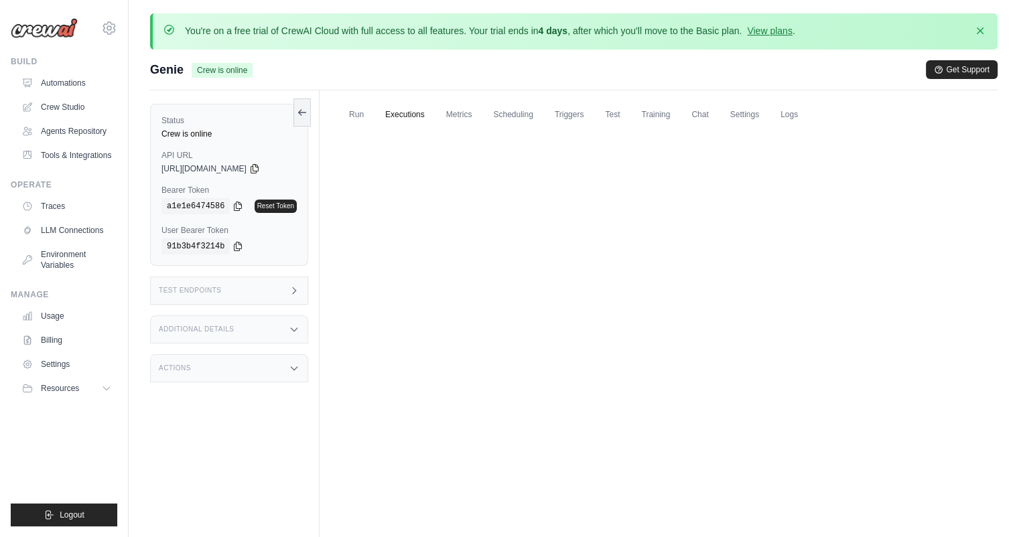
click at [417, 109] on link "Executions" at bounding box center [405, 115] width 56 height 28
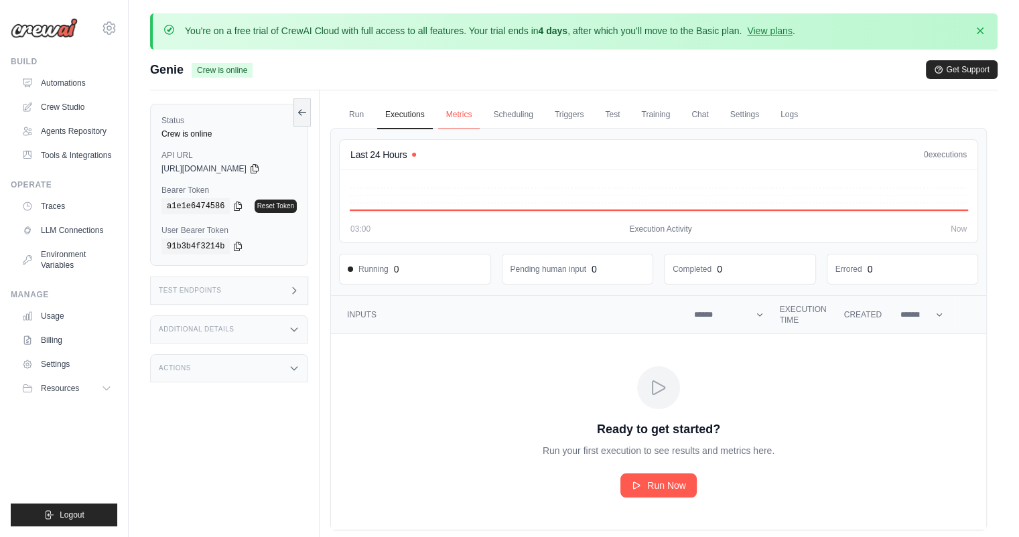
click at [471, 112] on link "Metrics" at bounding box center [459, 115] width 42 height 28
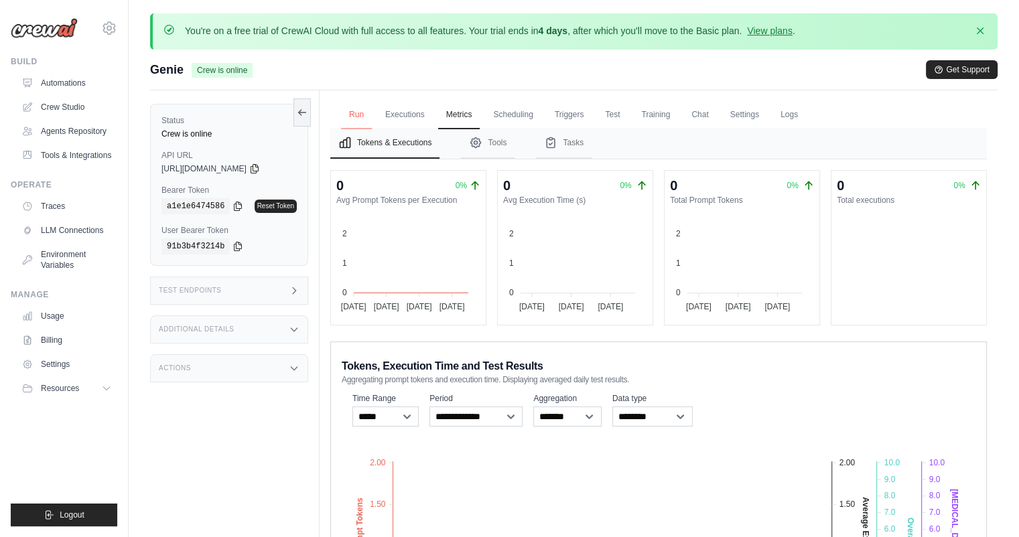
click at [358, 112] on link "Run" at bounding box center [356, 115] width 31 height 28
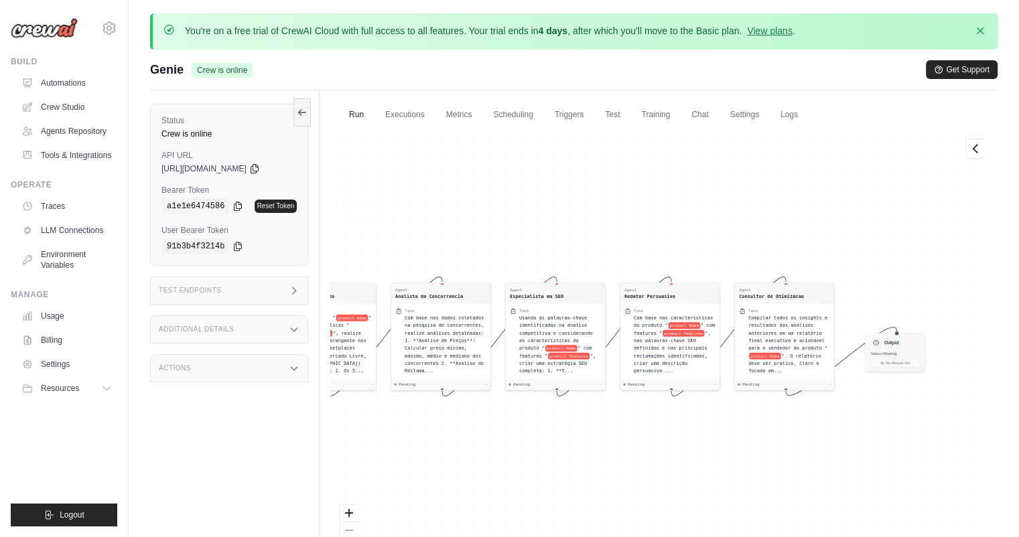
drag, startPoint x: 663, startPoint y: 236, endPoint x: 585, endPoint y: 219, distance: 79.5
click at [585, 219] on div "Agent Detetive de Mercado Task Para o produto " product Name " com característi…" at bounding box center [658, 356] width 657 height 457
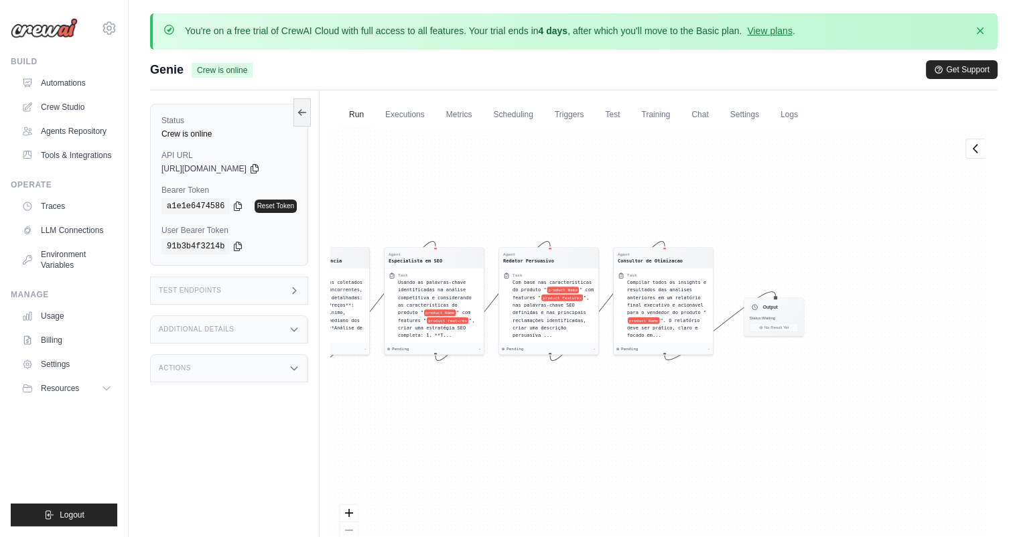
drag, startPoint x: 752, startPoint y: 221, endPoint x: 699, endPoint y: 200, distance: 56.2
click at [699, 200] on div "Agent Detetive de Mercado Task Para o produto " product Name " com característi…" at bounding box center [658, 356] width 657 height 457
click at [687, 273] on div "Task" at bounding box center [668, 273] width 82 height 5
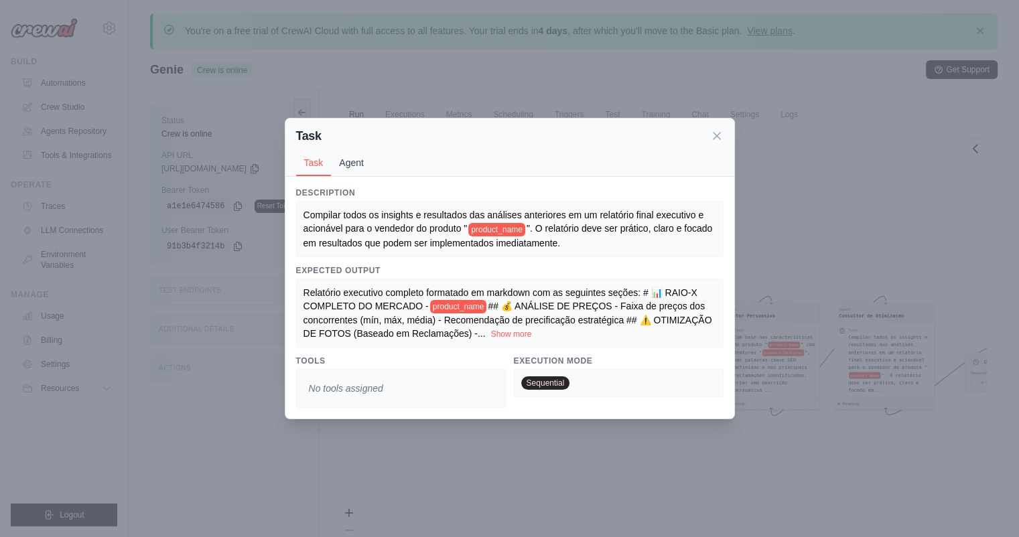
click at [367, 171] on button "Agent" at bounding box center [351, 162] width 41 height 25
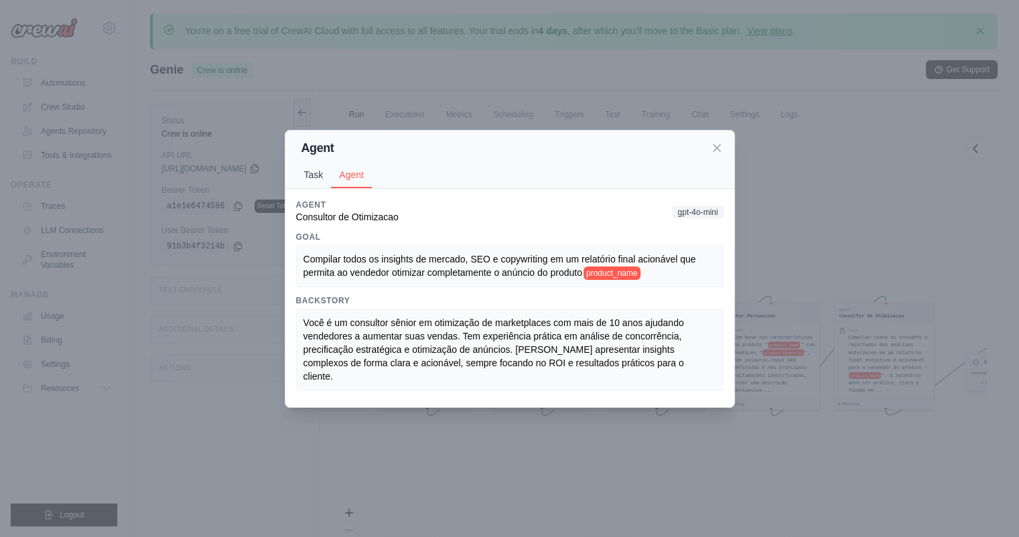
click at [311, 179] on button "Task" at bounding box center [314, 174] width 36 height 25
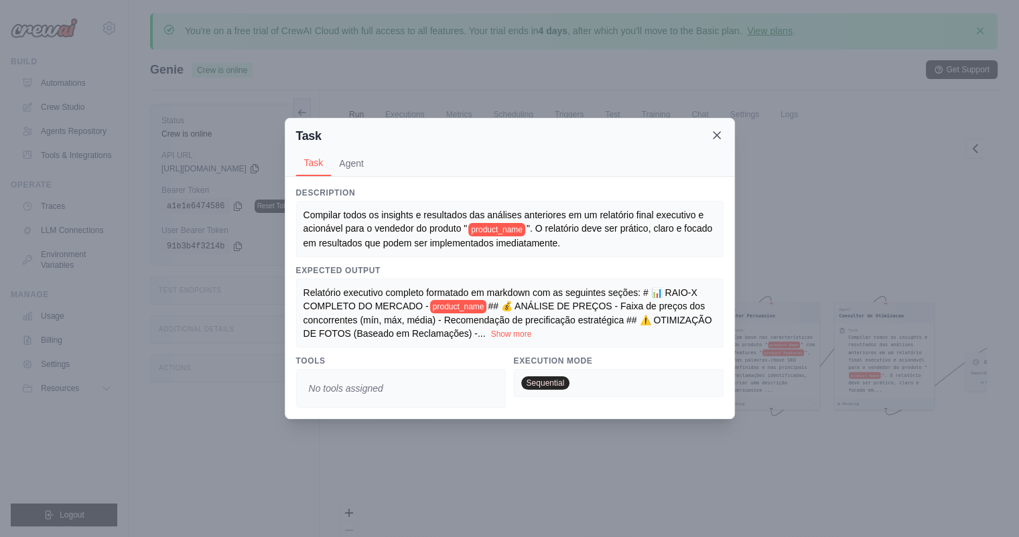
click at [710, 131] on icon at bounding box center [716, 135] width 13 height 13
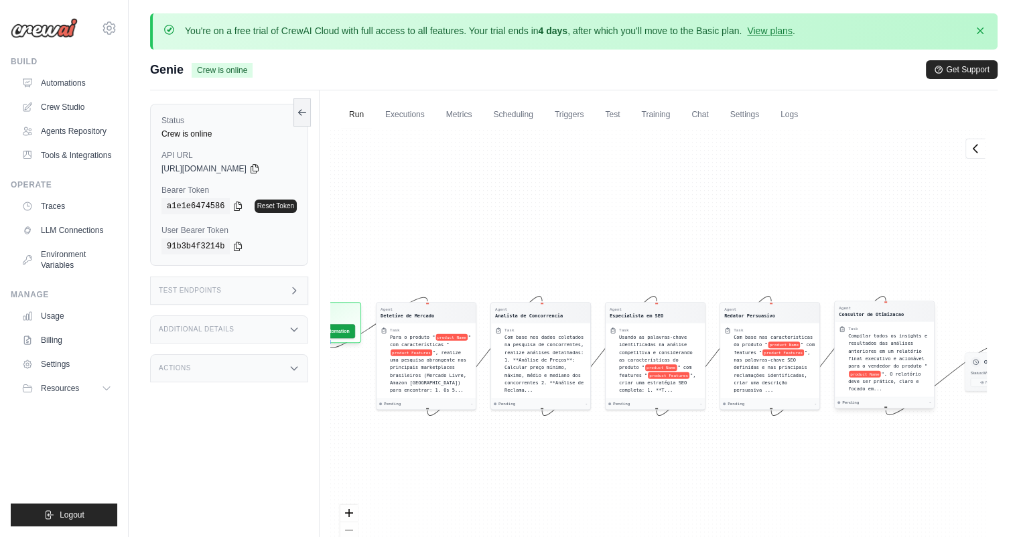
click at [910, 339] on div "Compilar todos os insights e resultados das análises anteriores em um relatório…" at bounding box center [889, 362] width 82 height 61
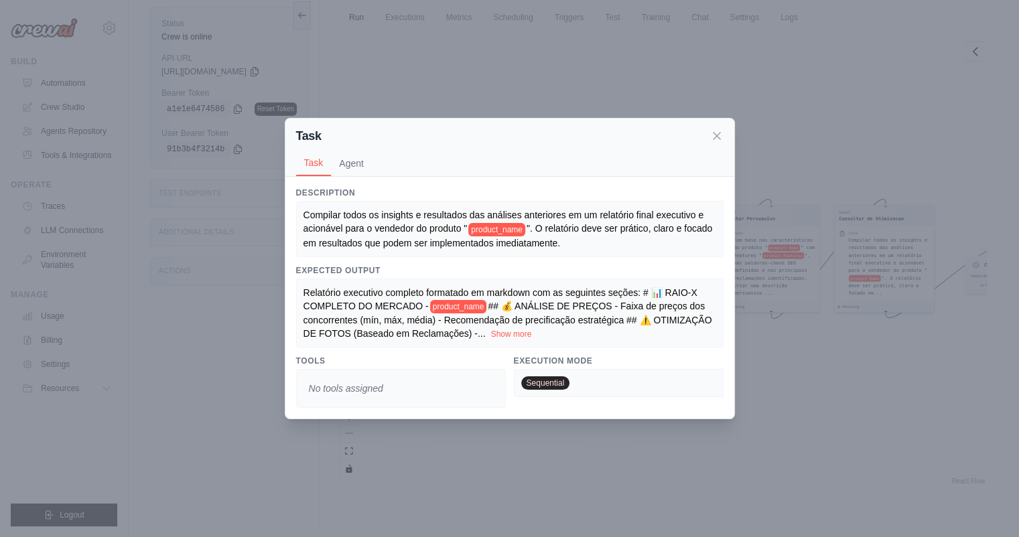
scroll to position [103, 0]
click at [509, 334] on button "Show more" at bounding box center [511, 333] width 41 height 11
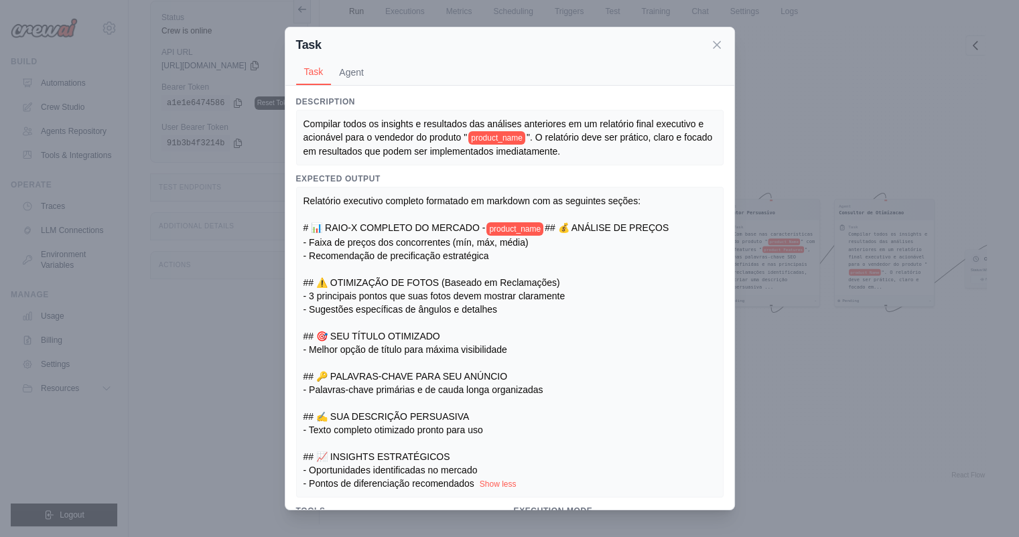
scroll to position [0, 0]
click at [845, 425] on div "Task Task Agent Description Compilar todos os insights e resultados das análise…" at bounding box center [509, 268] width 1019 height 537
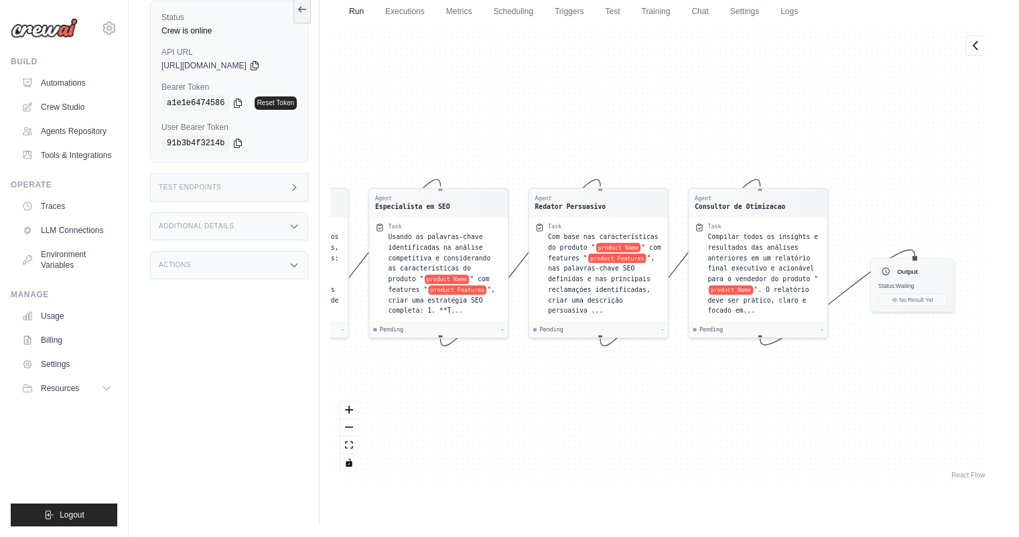
drag, startPoint x: 840, startPoint y: 46, endPoint x: 680, endPoint y: 127, distance: 179.8
click at [681, 127] on div "Agent Detetive de Mercado Task Para o produto " product Name " com característi…" at bounding box center [658, 253] width 657 height 457
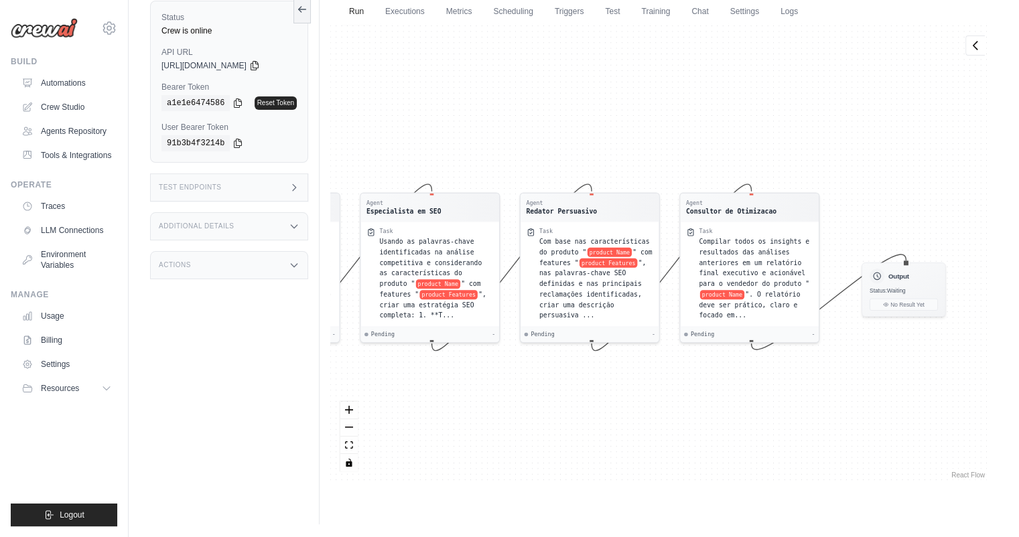
drag, startPoint x: 748, startPoint y: 109, endPoint x: 717, endPoint y: 120, distance: 32.0
click at [717, 120] on div "Agent Detetive de Mercado Task Para o produto " product Name " com característi…" at bounding box center [658, 253] width 657 height 457
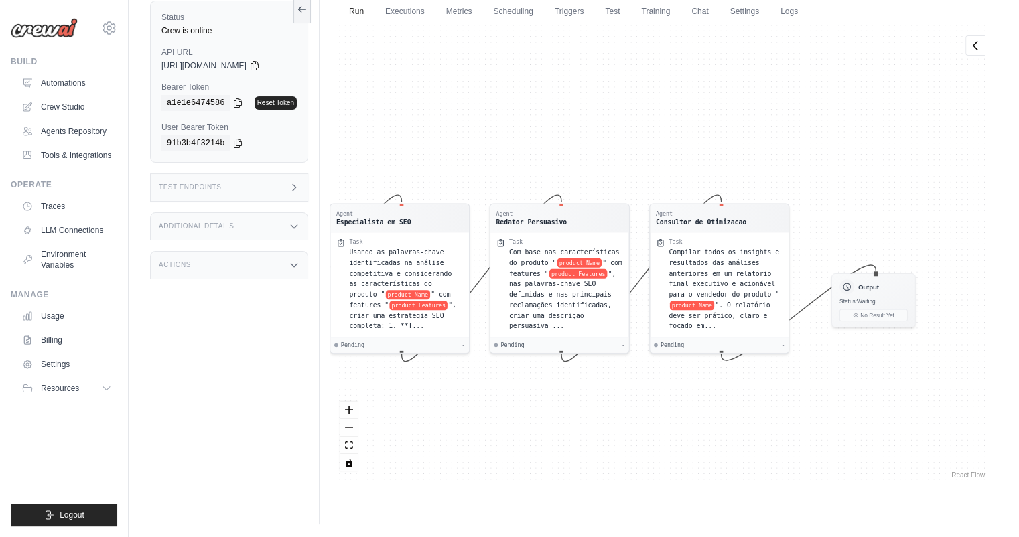
click at [236, 64] on span "[URL][DOMAIN_NAME]" at bounding box center [203, 65] width 85 height 11
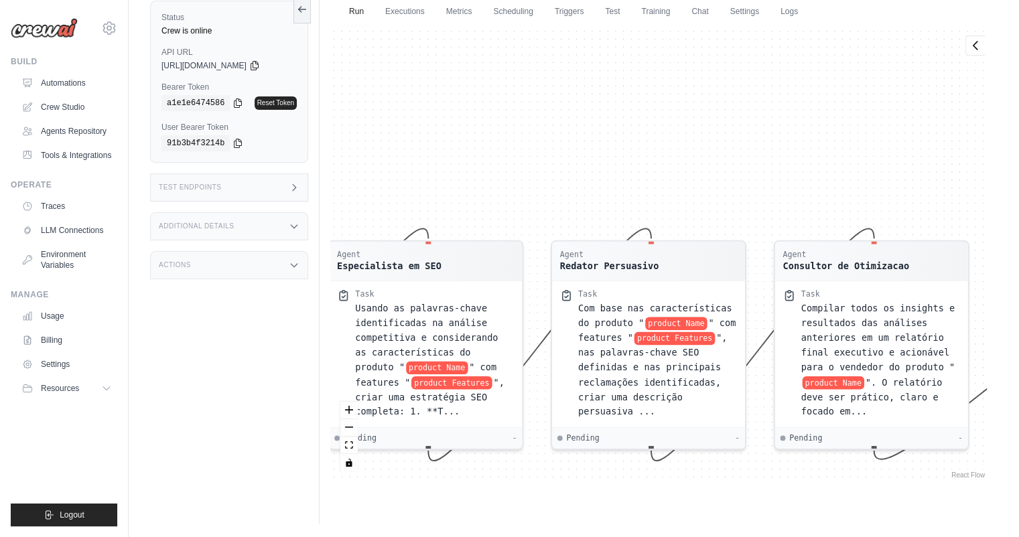
click at [238, 25] on div "Status Crew is online" at bounding box center [228, 24] width 135 height 24
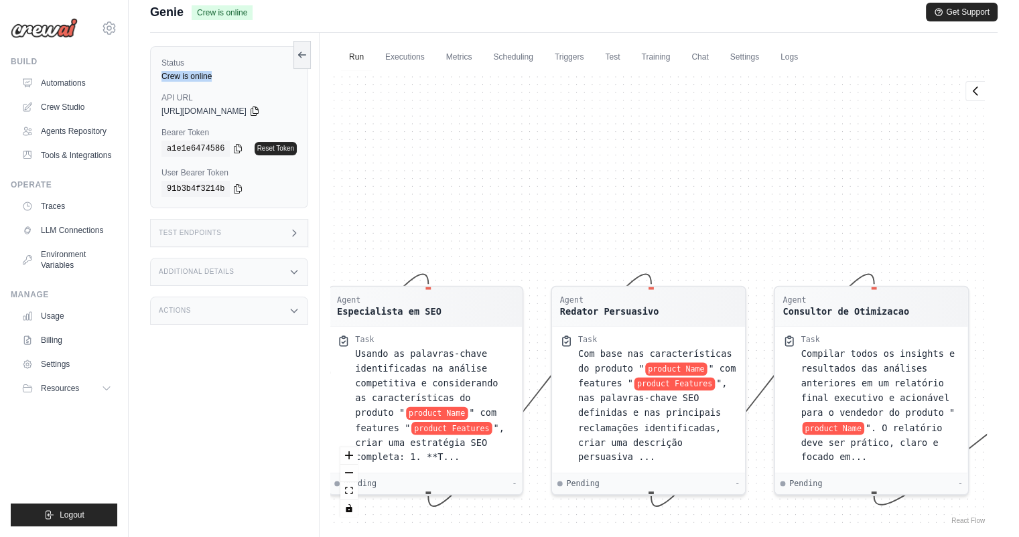
scroll to position [23, 0]
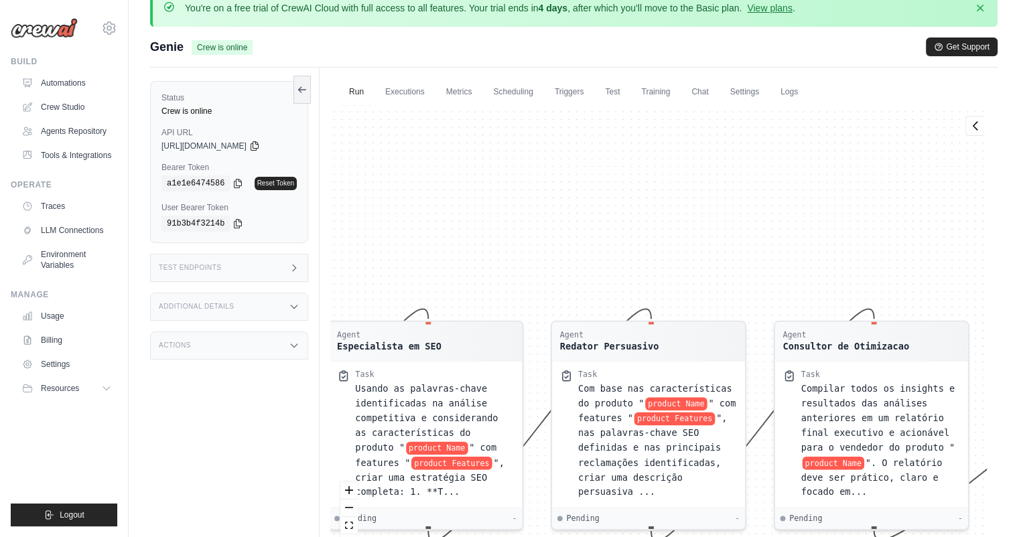
click at [237, 129] on label "API URL" at bounding box center [228, 132] width 135 height 11
click at [260, 146] on icon at bounding box center [254, 145] width 11 height 11
click at [806, 38] on div "Genie Crew is online Get Support" at bounding box center [573, 47] width 847 height 19
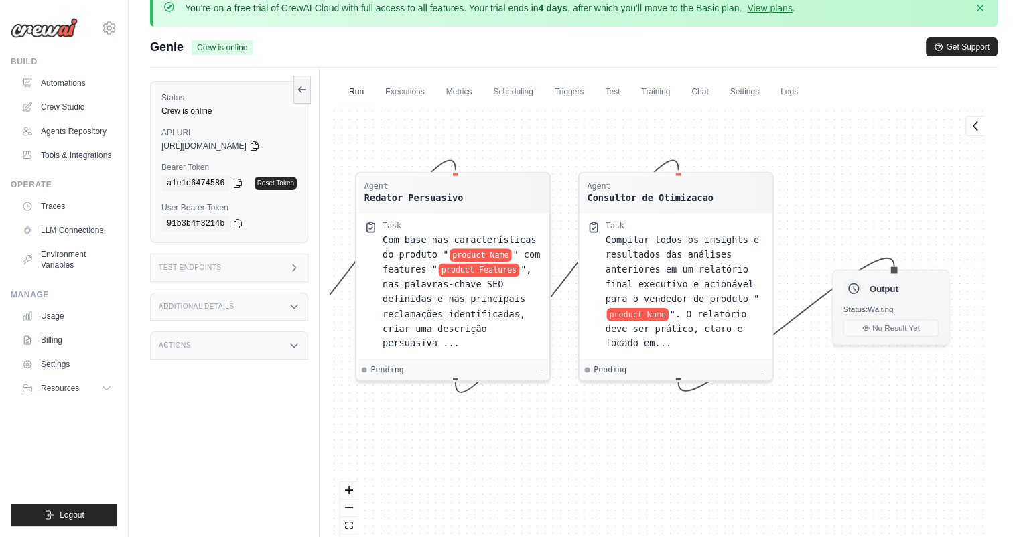
drag, startPoint x: 734, startPoint y: 196, endPoint x: 581, endPoint y: 76, distance: 194.2
click at [581, 76] on div "Run Executions Metrics Scheduling Triggers Test Training Chat Settings Logs Las…" at bounding box center [659, 336] width 678 height 537
click at [672, 271] on span "Compilar todos os insights e resultados das análises anteriores em um relatório…" at bounding box center [683, 267] width 154 height 70
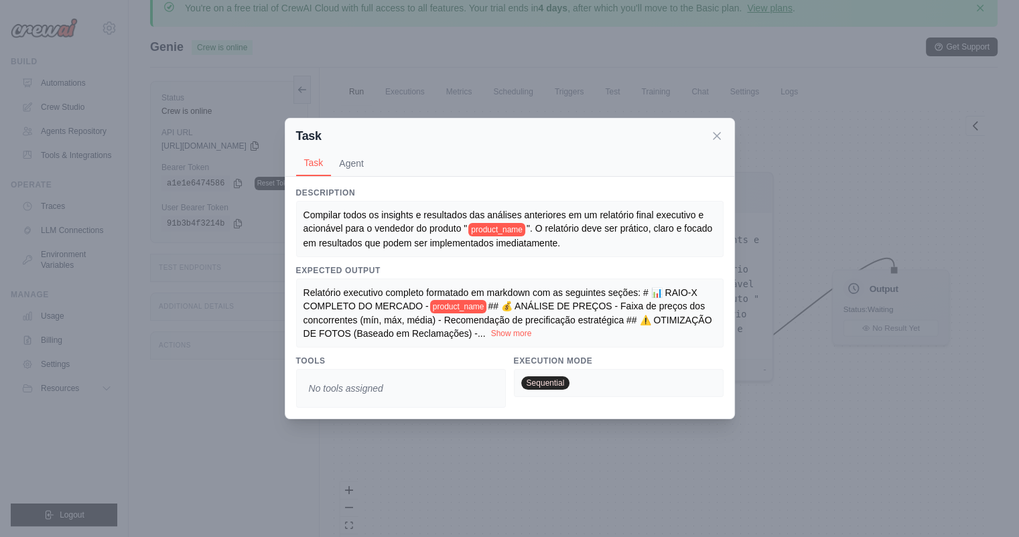
click at [515, 331] on button "Show more" at bounding box center [511, 333] width 41 height 11
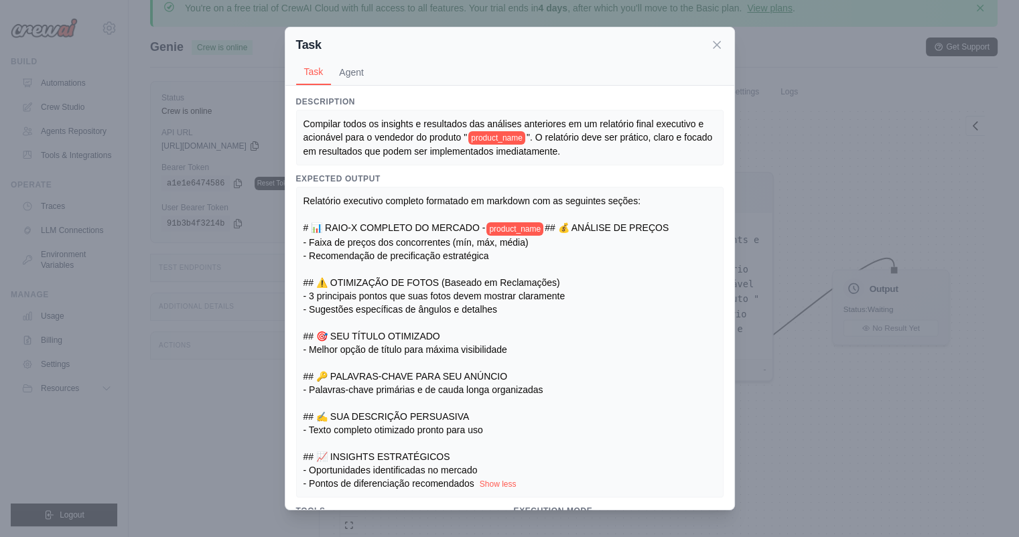
click at [565, 332] on div "Relatório executivo completo formatado em markdown com as seguintes seções: # 📊…" at bounding box center [509, 341] width 413 height 295
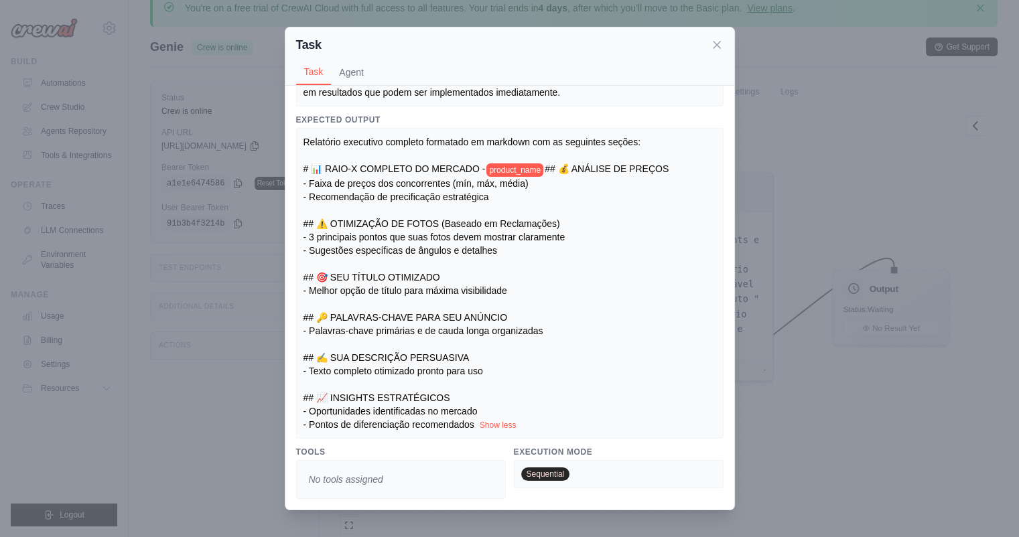
scroll to position [3, 0]
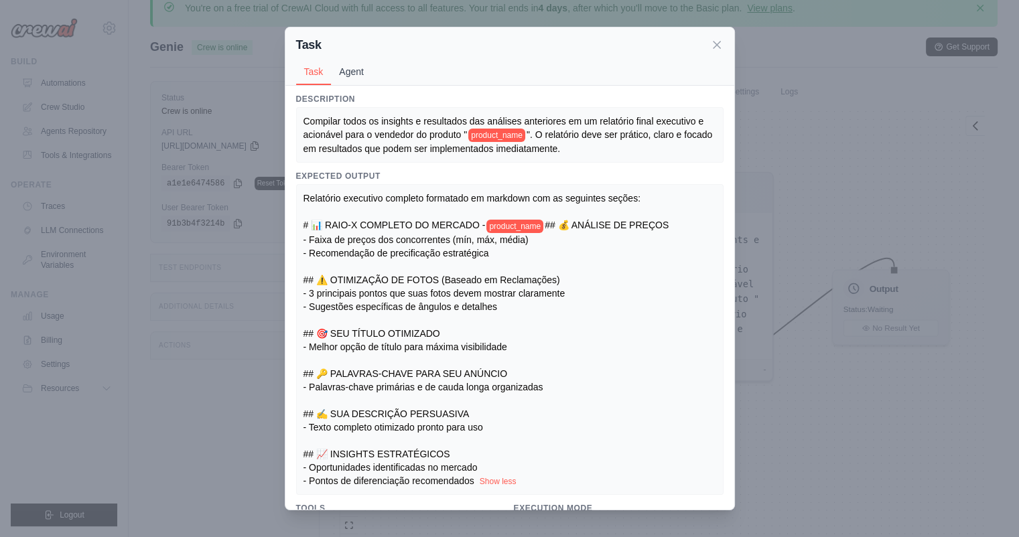
click at [349, 66] on button "Agent" at bounding box center [351, 71] width 41 height 25
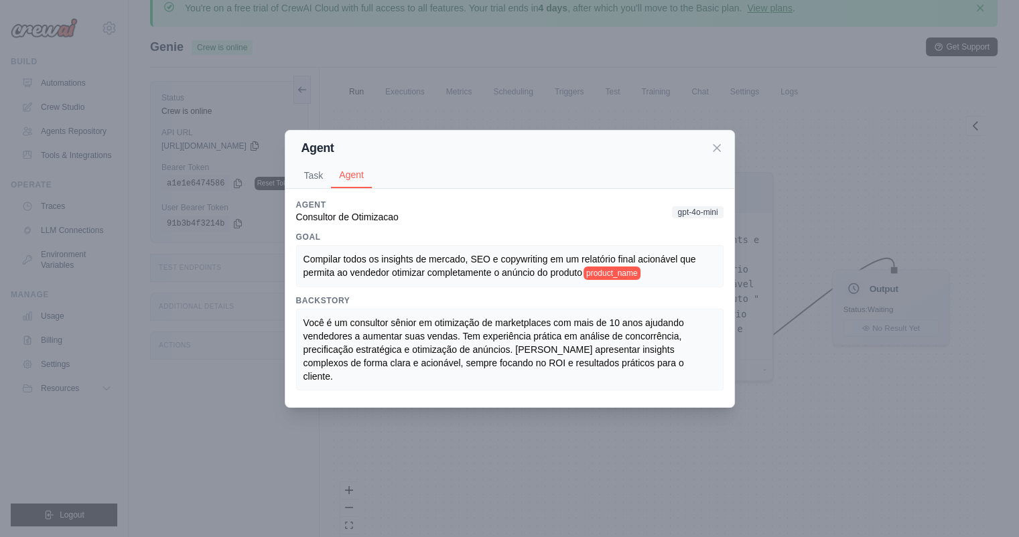
scroll to position [0, 0]
click at [312, 179] on button "Task" at bounding box center [314, 174] width 36 height 25
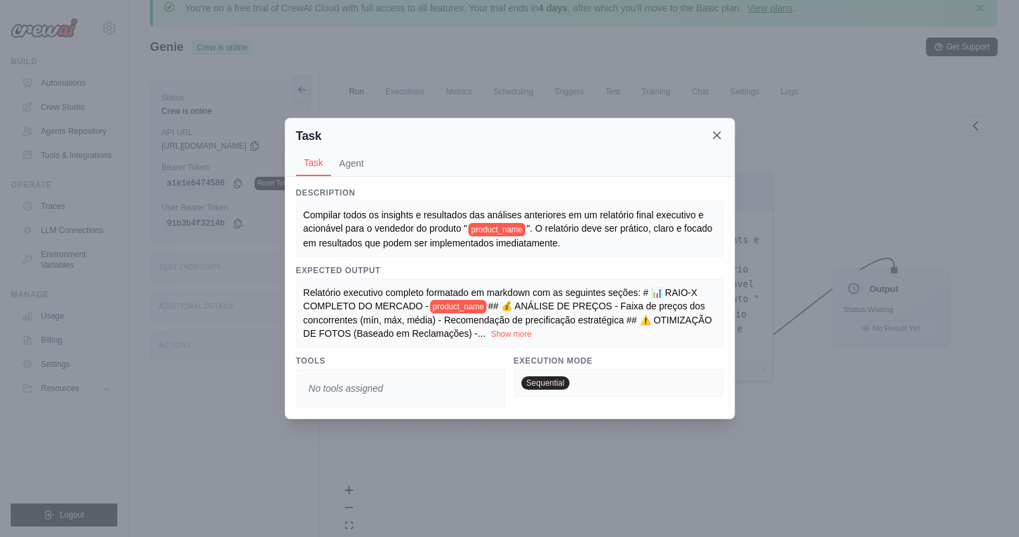
click at [713, 134] on icon at bounding box center [716, 135] width 7 height 7
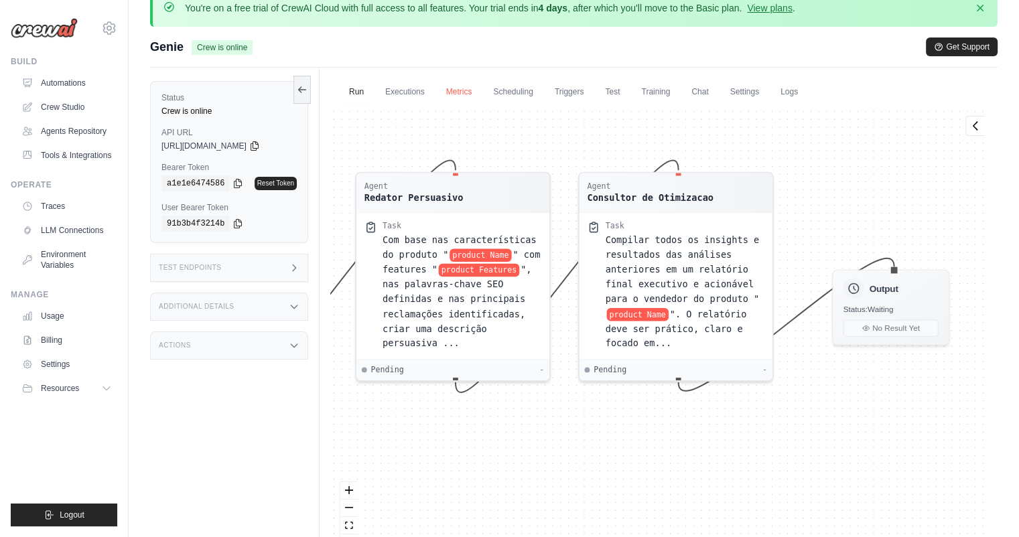
click at [464, 91] on link "Metrics" at bounding box center [459, 92] width 42 height 28
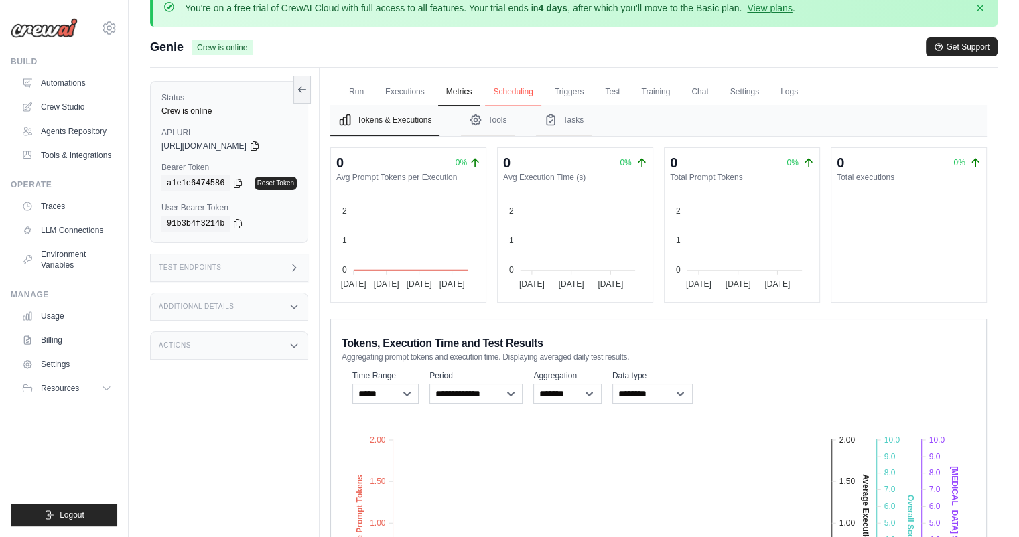
click at [414, 88] on link "Executions" at bounding box center [405, 92] width 56 height 28
click at [426, 88] on link "Executions" at bounding box center [405, 92] width 56 height 28
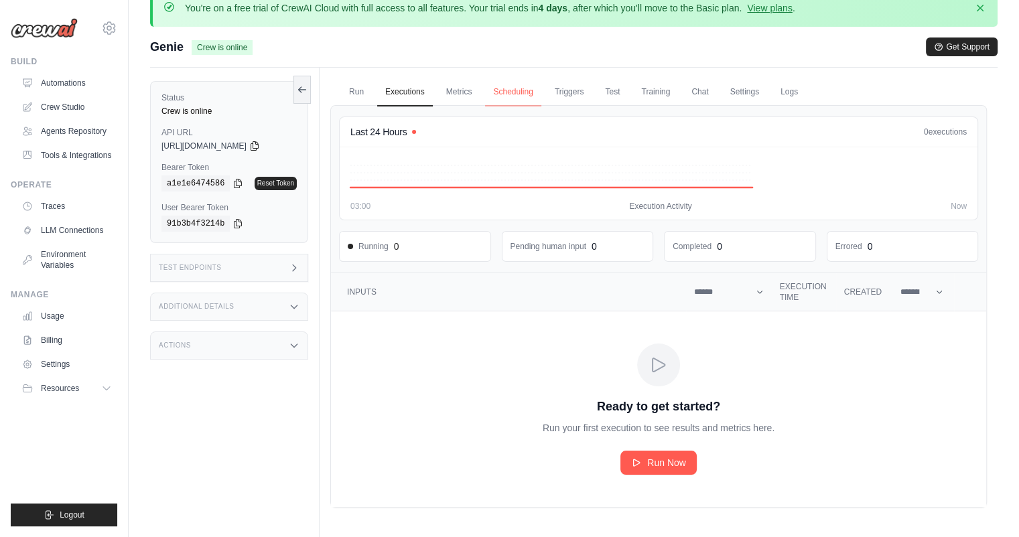
click at [560, 93] on link "Triggers" at bounding box center [570, 92] width 46 height 28
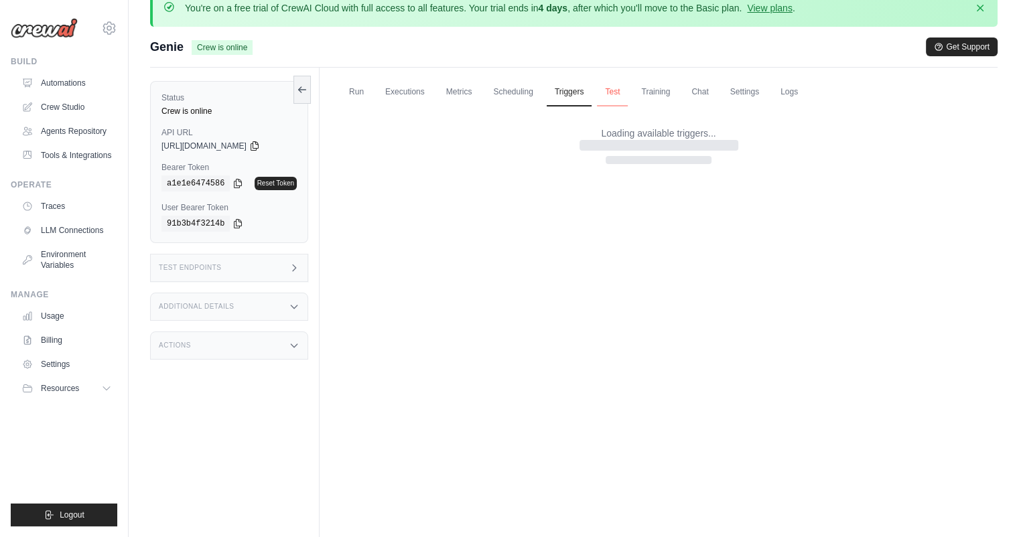
click at [611, 95] on link "Test" at bounding box center [612, 92] width 31 height 28
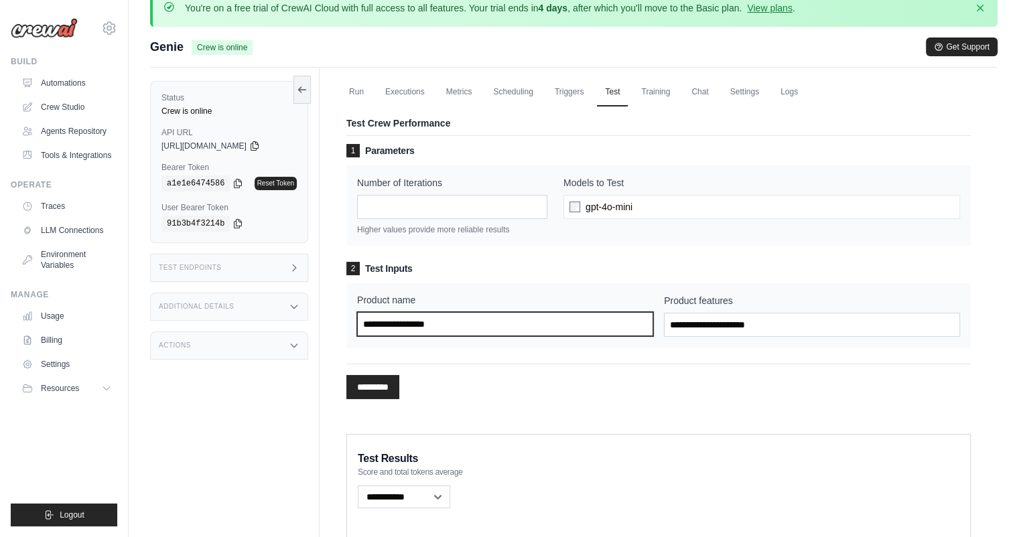
click at [441, 324] on input "Product name" at bounding box center [505, 324] width 296 height 24
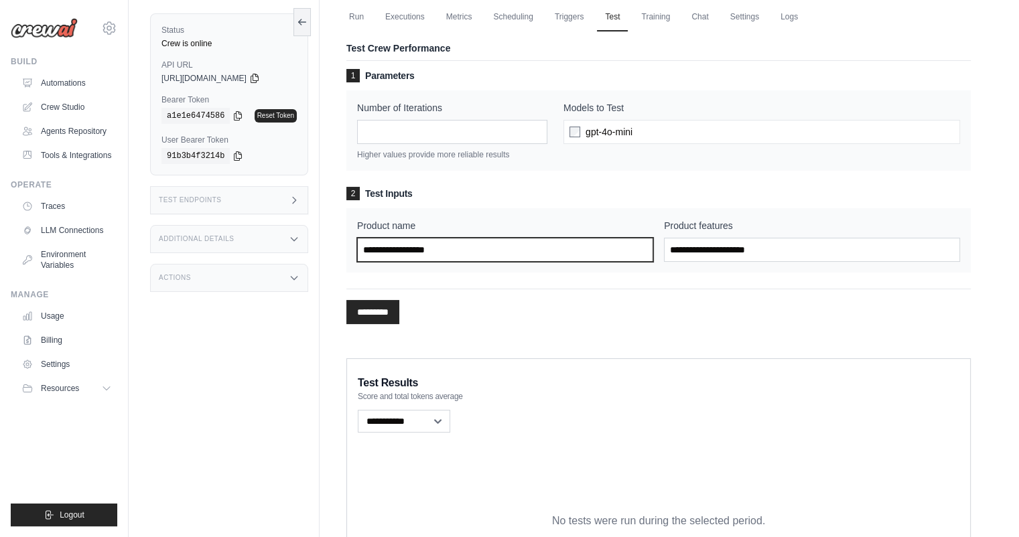
scroll to position [184, 0]
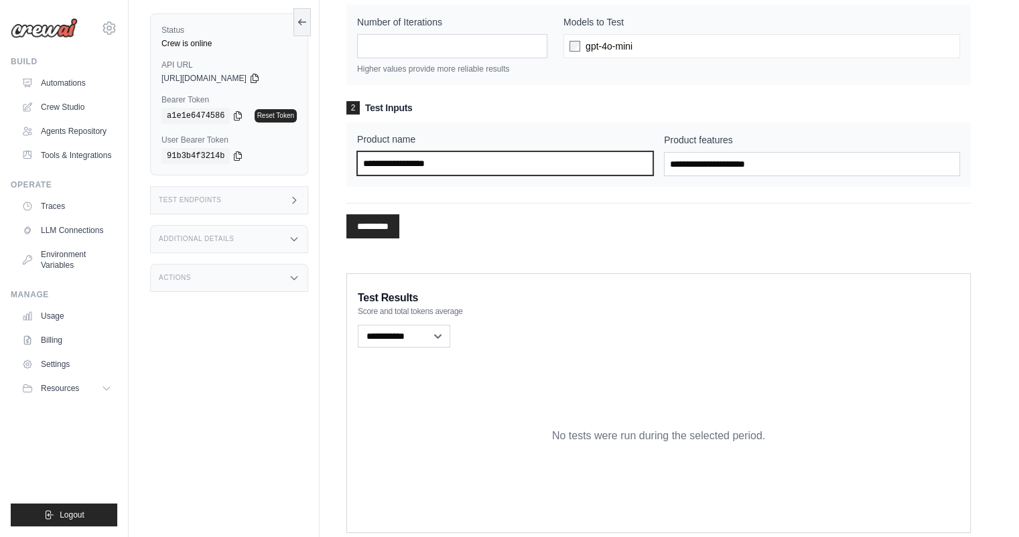
click at [598, 171] on input "Product name" at bounding box center [505, 163] width 296 height 24
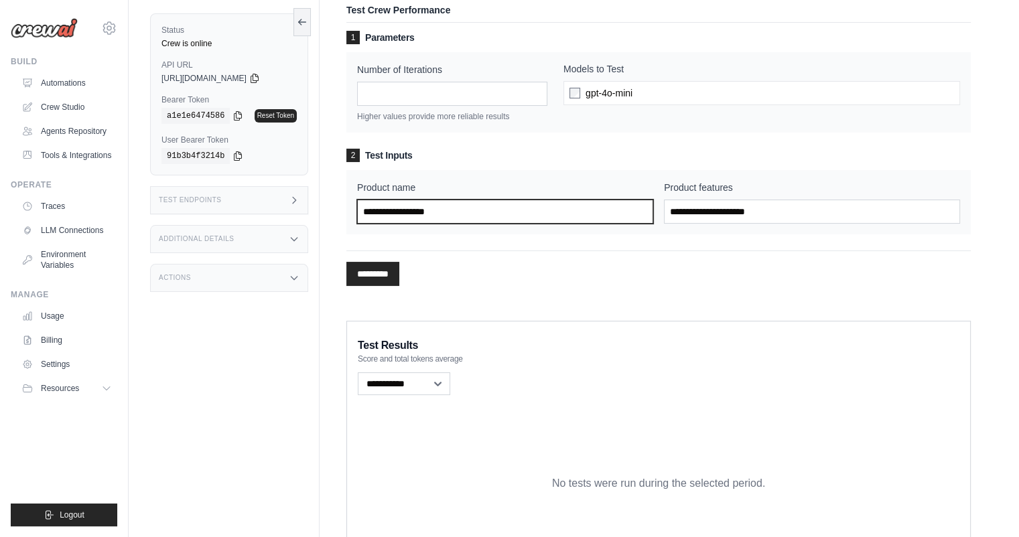
scroll to position [103, 0]
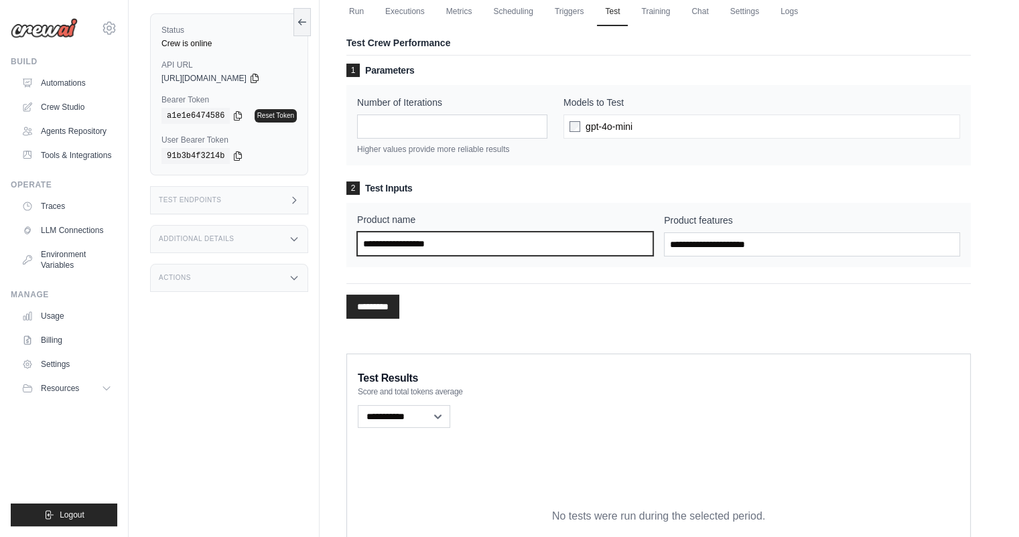
click at [490, 238] on input "Product name" at bounding box center [505, 244] width 296 height 24
paste input "**********"
type input "**********"
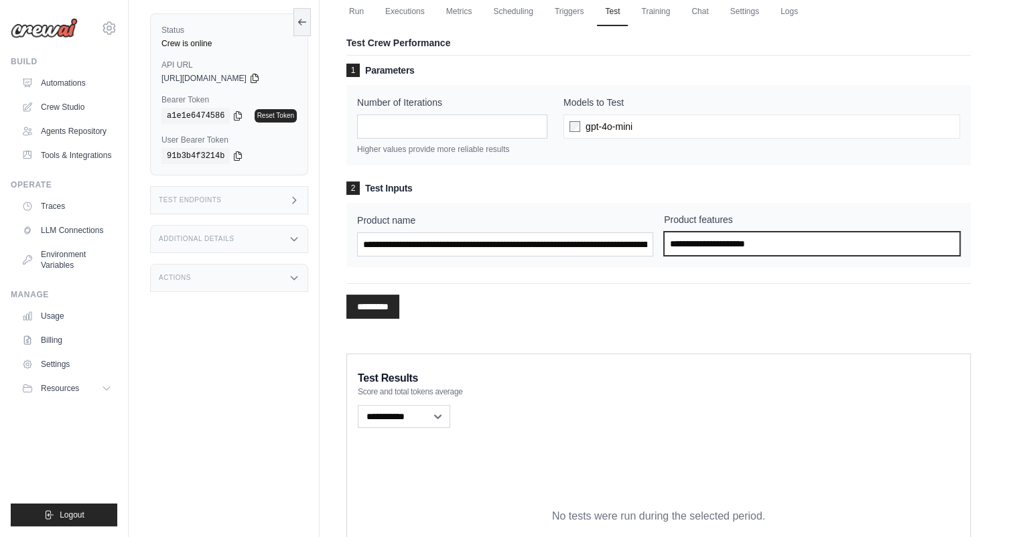
click at [700, 245] on input "Product features" at bounding box center [812, 244] width 296 height 24
paste input "**********"
type input "**********"
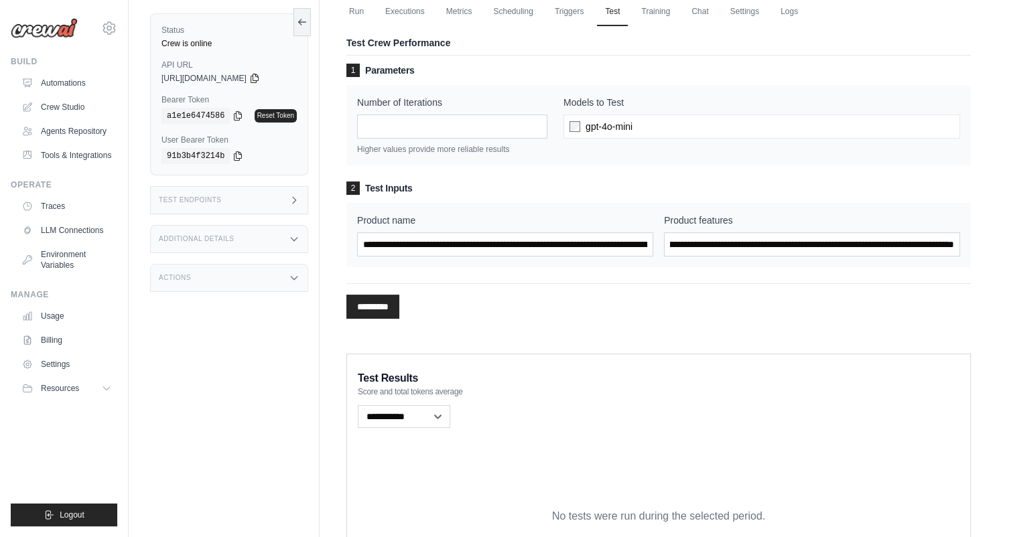
click at [504, 329] on div "**********" at bounding box center [658, 195] width 624 height 280
click at [397, 312] on input "*********" at bounding box center [372, 307] width 53 height 24
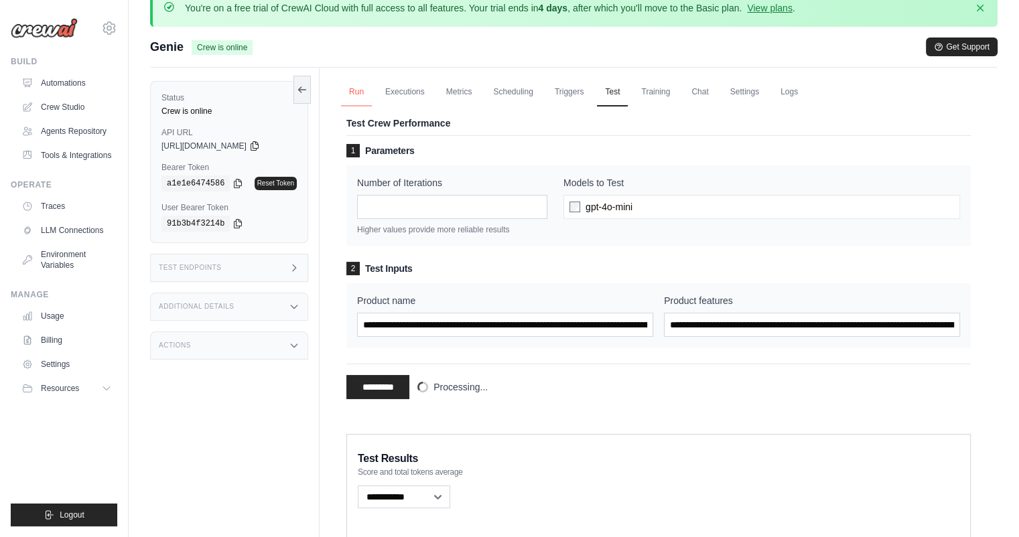
click at [355, 93] on link "Run" at bounding box center [356, 92] width 31 height 28
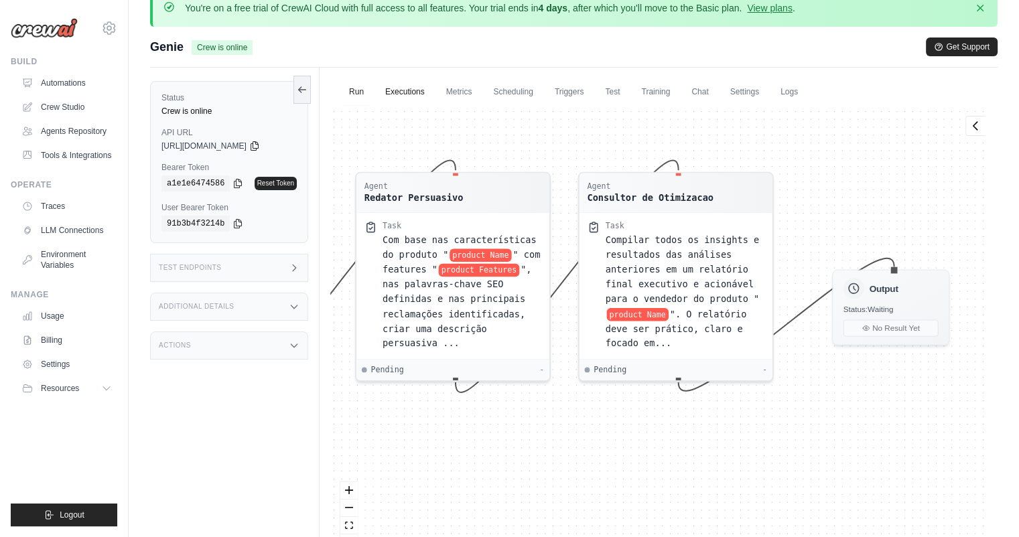
click at [413, 96] on link "Executions" at bounding box center [405, 92] width 56 height 28
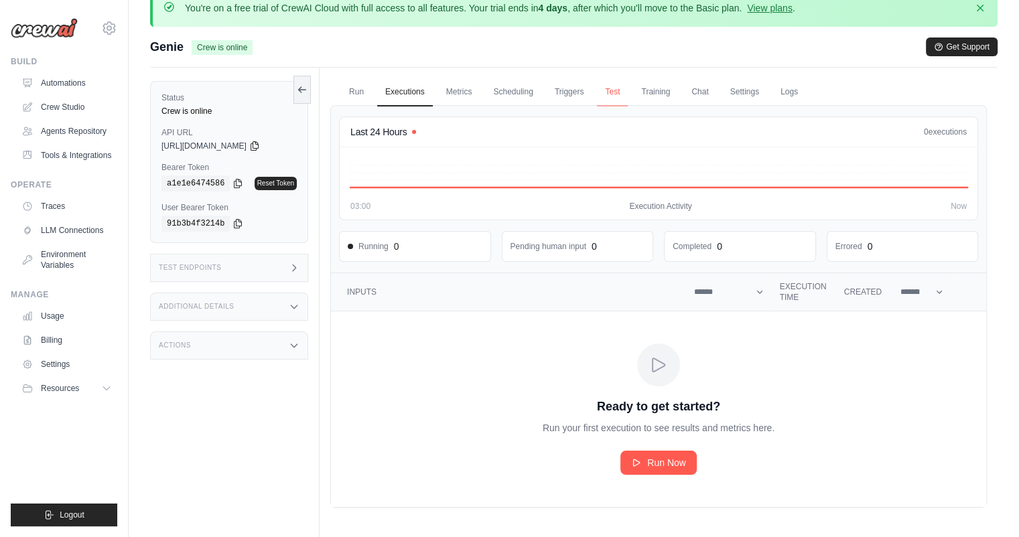
click at [606, 93] on link "Test" at bounding box center [612, 92] width 31 height 28
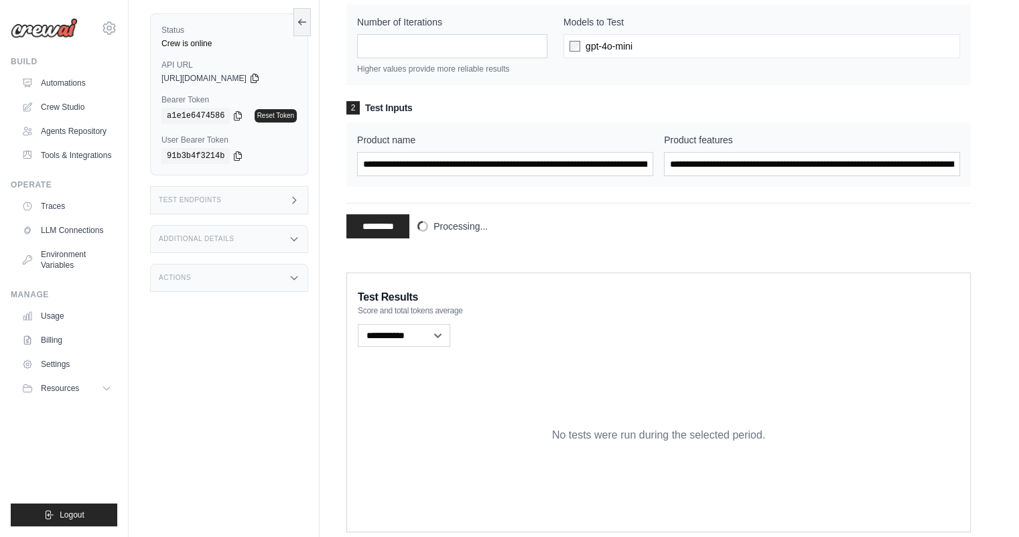
click at [592, 382] on div "No tests were run during the selected period." at bounding box center [659, 435] width 602 height 171
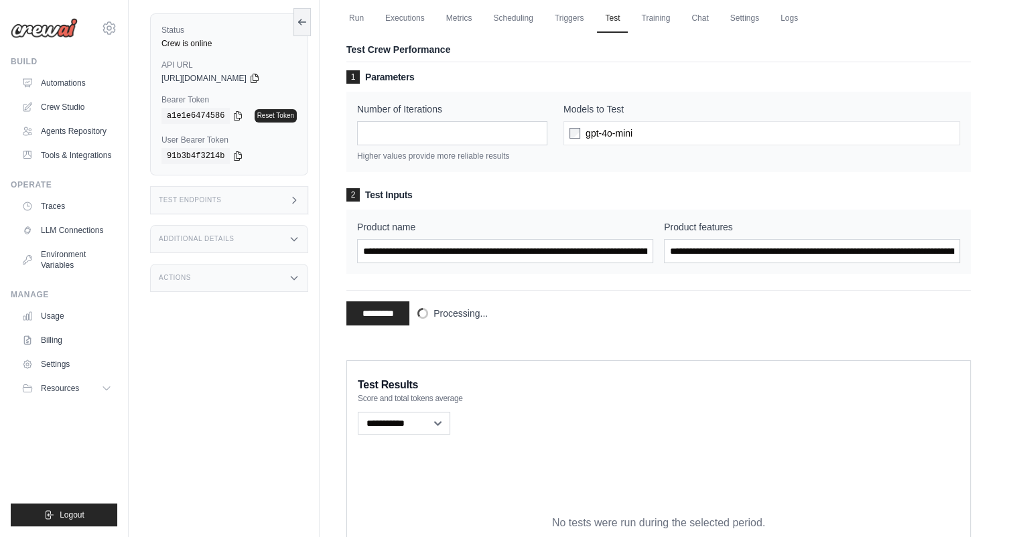
scroll to position [58, 0]
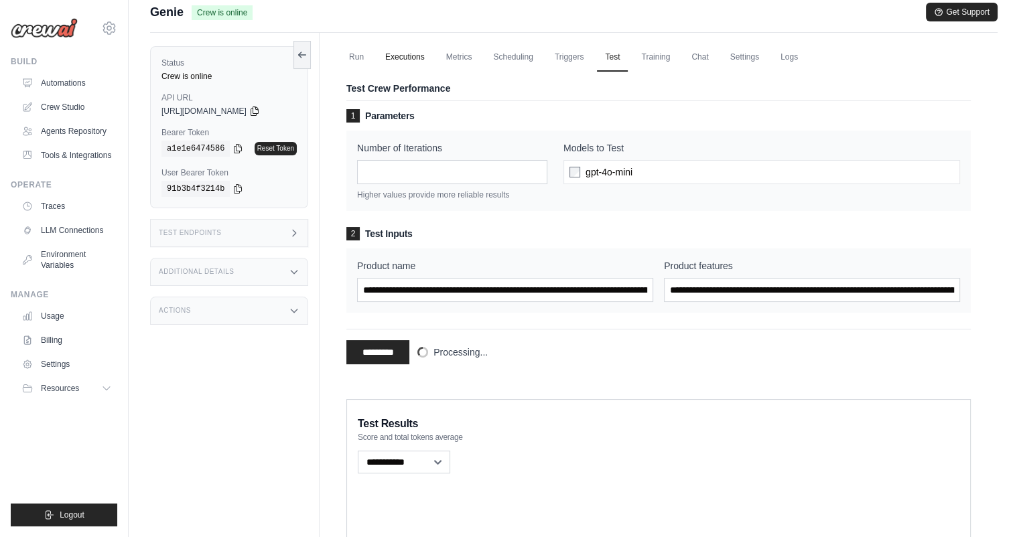
click at [410, 58] on link "Executions" at bounding box center [405, 58] width 56 height 28
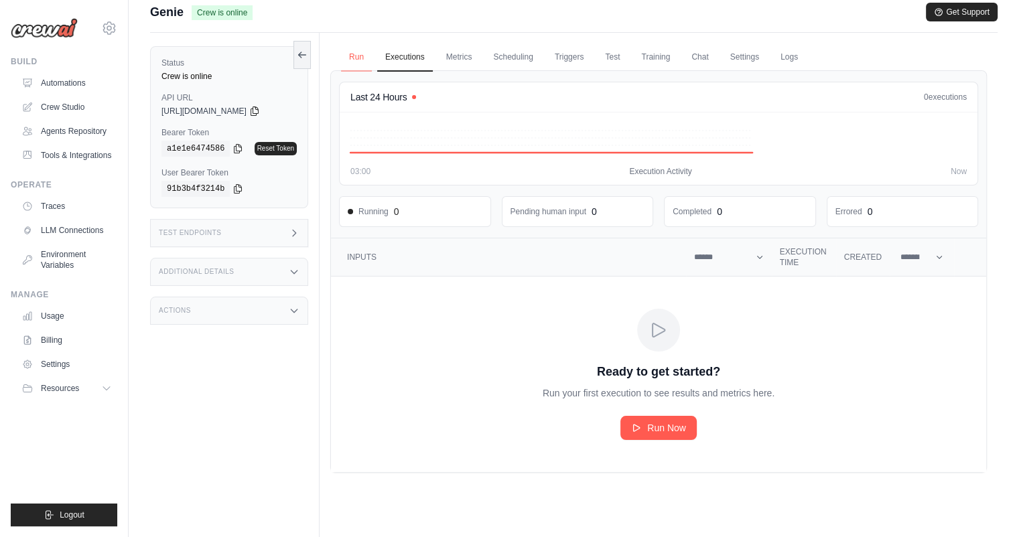
click at [352, 58] on link "Run" at bounding box center [356, 58] width 31 height 28
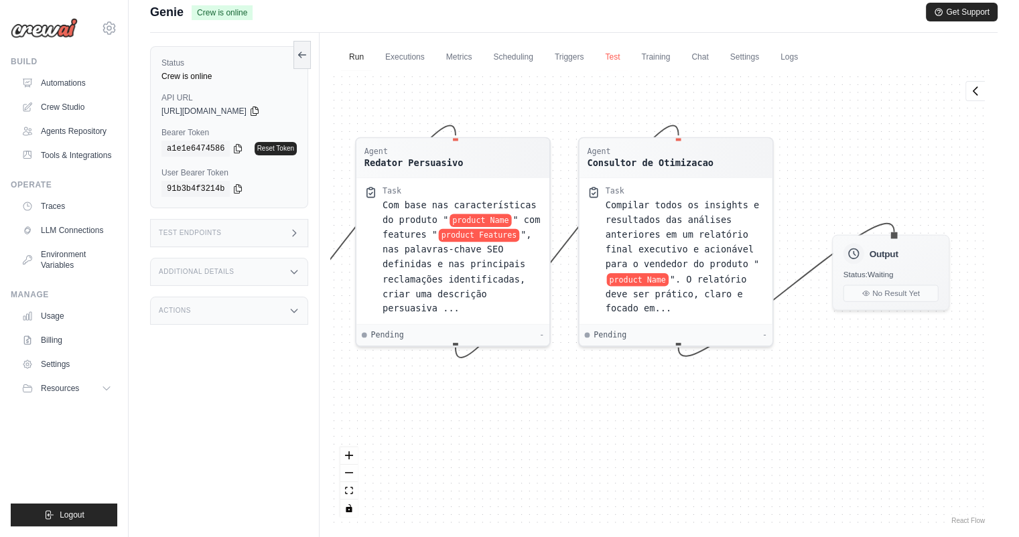
click at [616, 57] on link "Test" at bounding box center [612, 58] width 31 height 28
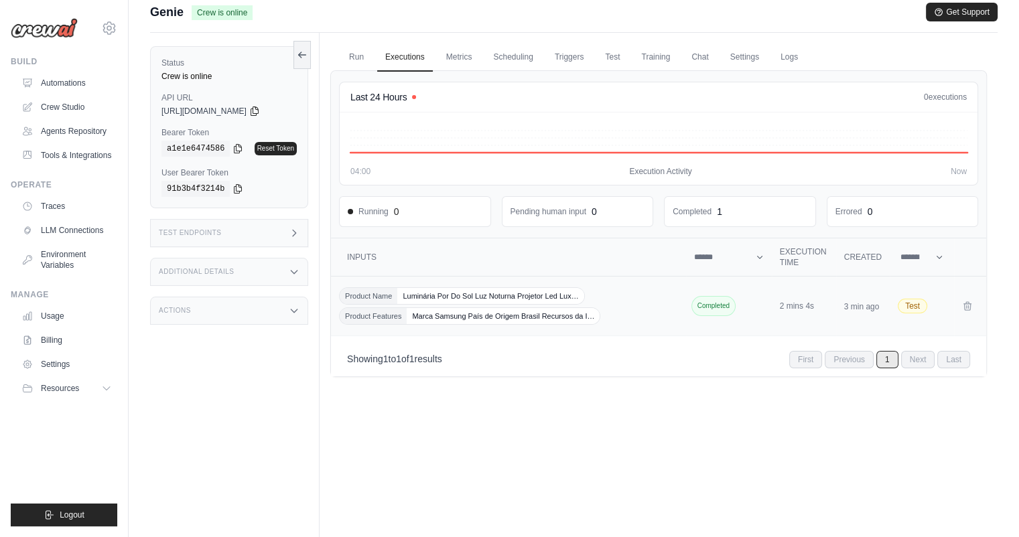
click at [774, 312] on td "2 mins 4s" at bounding box center [804, 307] width 64 height 60
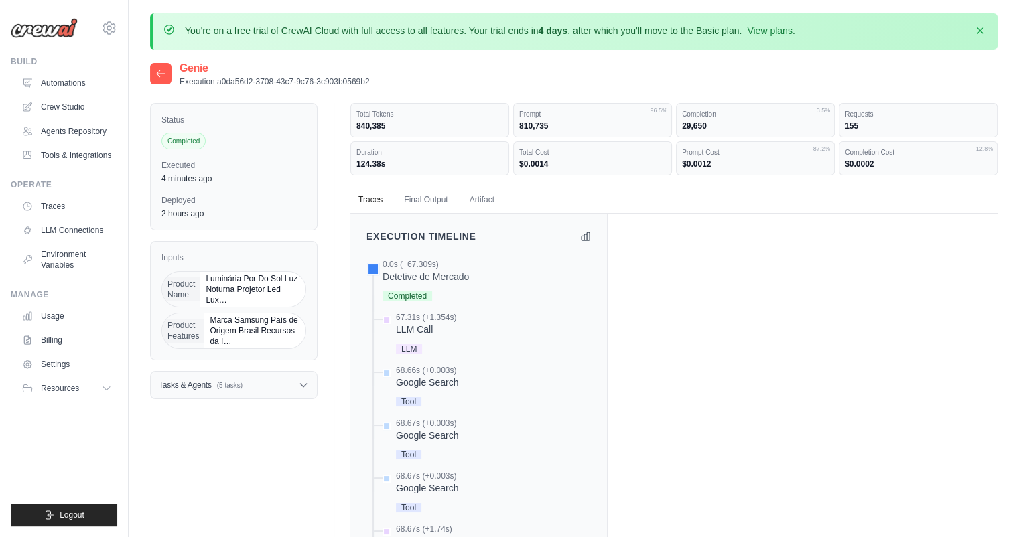
click at [399, 133] on div "Total Tokens 840,385" at bounding box center [429, 120] width 159 height 34
click at [440, 276] on div "Detetive de Mercado" at bounding box center [426, 276] width 86 height 13
click at [585, 234] on icon at bounding box center [585, 235] width 11 height 11
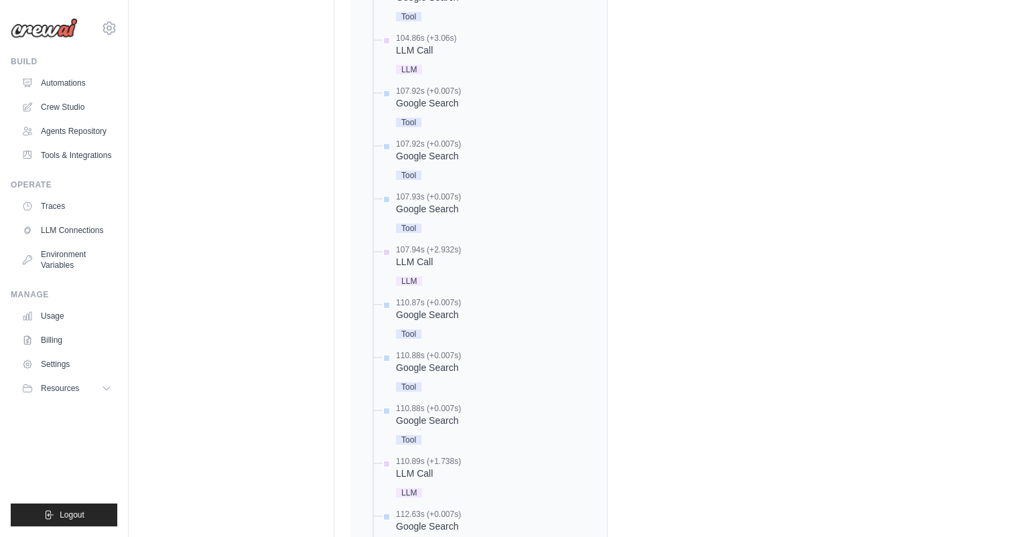
scroll to position [4421, 0]
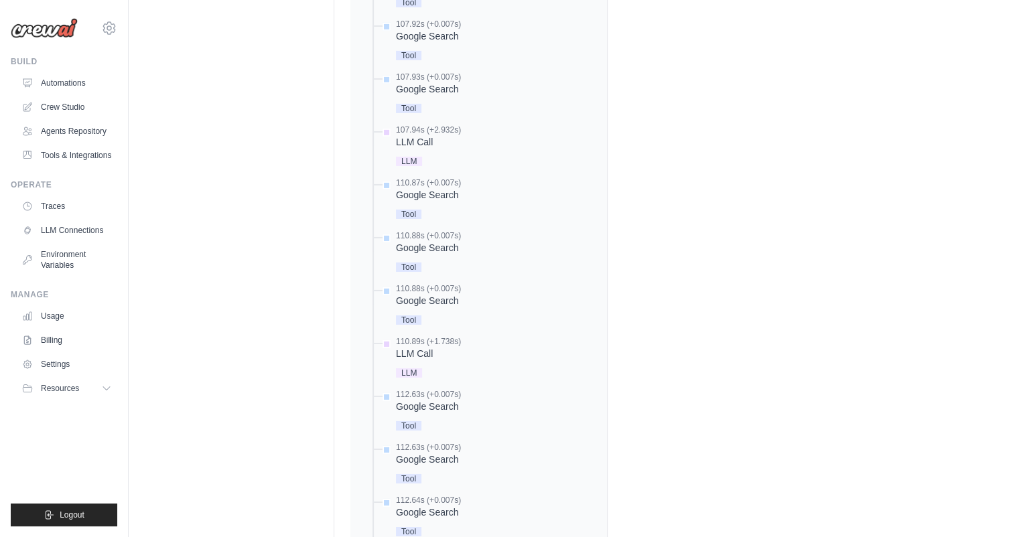
click at [405, 409] on div "Google Search" at bounding box center [428, 406] width 65 height 13
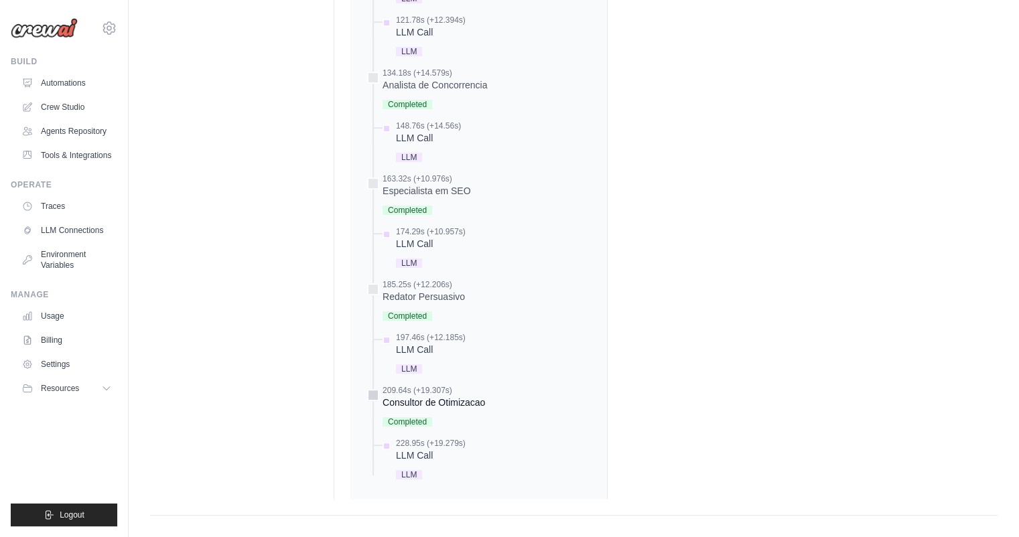
scroll to position [5652, 0]
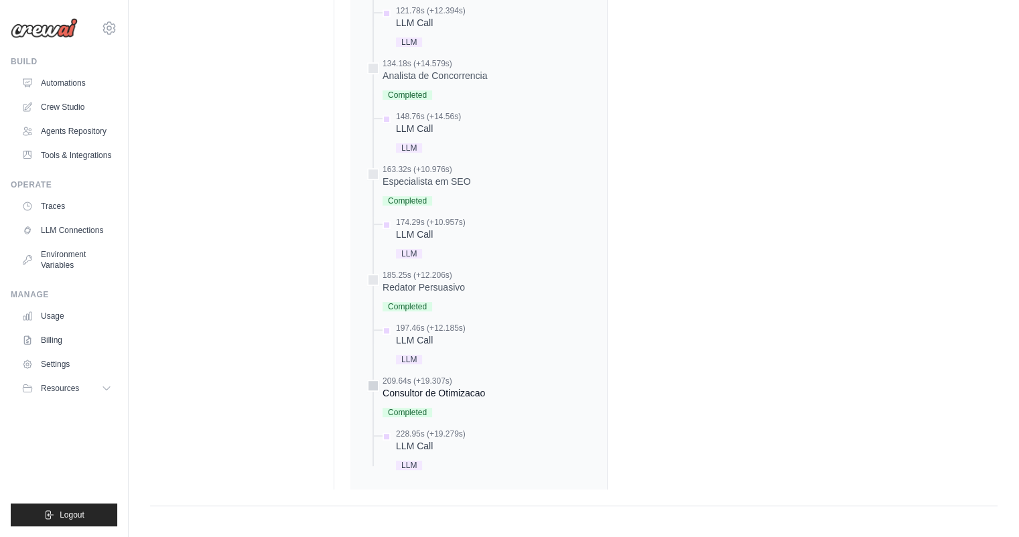
click at [407, 403] on div "Completed" at bounding box center [434, 412] width 102 height 18
click at [397, 387] on div "Consultor de Otimizacao" at bounding box center [434, 393] width 102 height 13
click at [373, 385] on div at bounding box center [373, 386] width 12 height 12
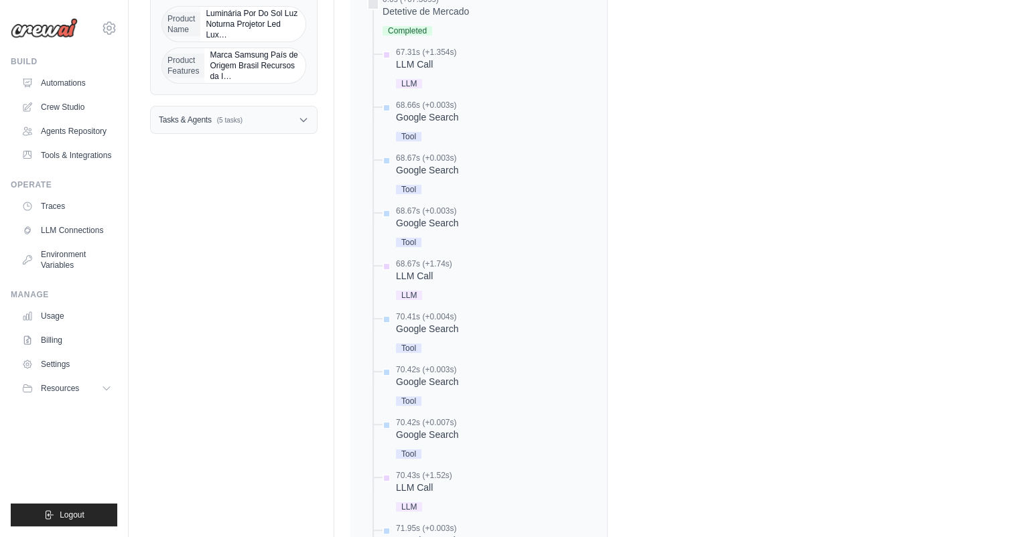
scroll to position [0, 0]
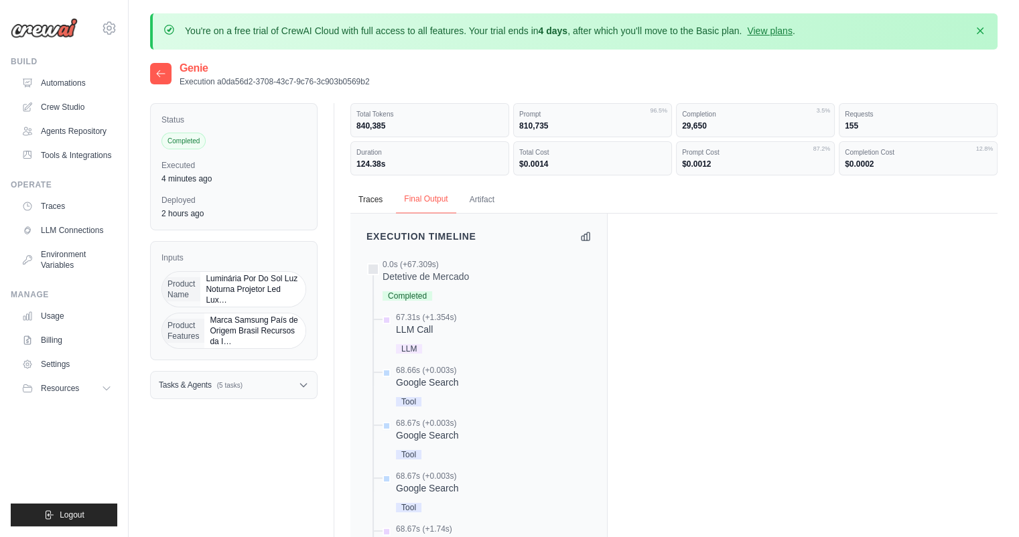
click at [435, 198] on button "Final Output" at bounding box center [426, 200] width 60 height 28
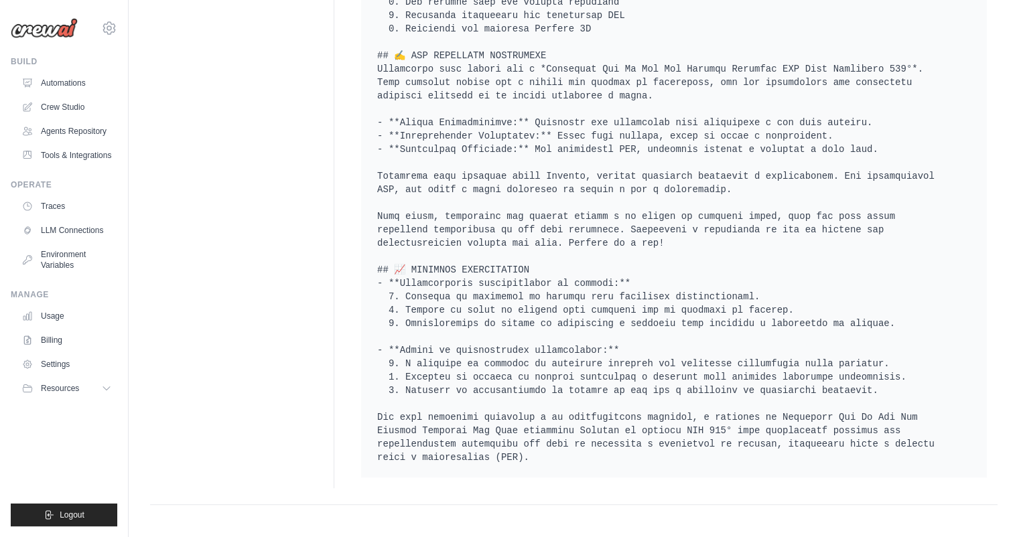
scroll to position [809, 0]
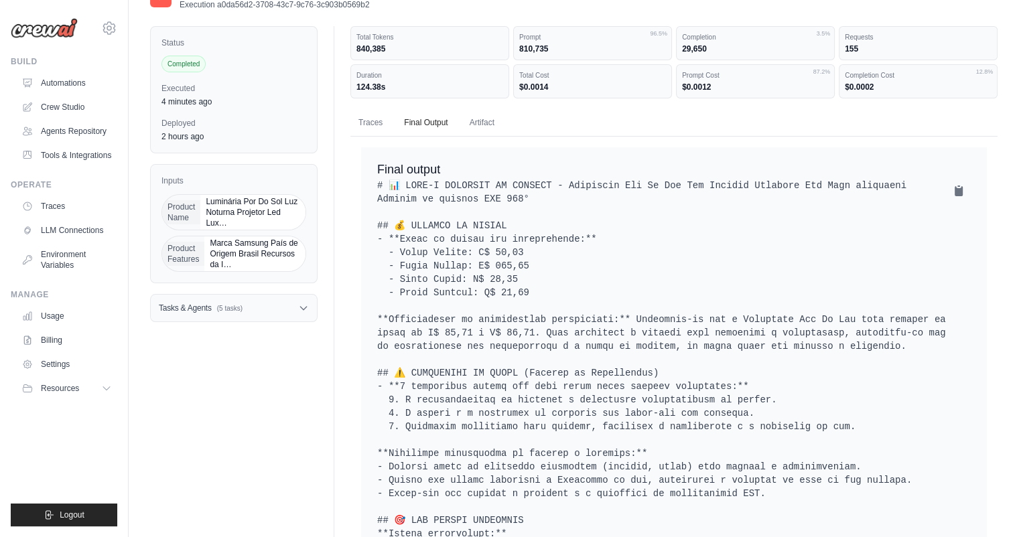
scroll to position [0, 0]
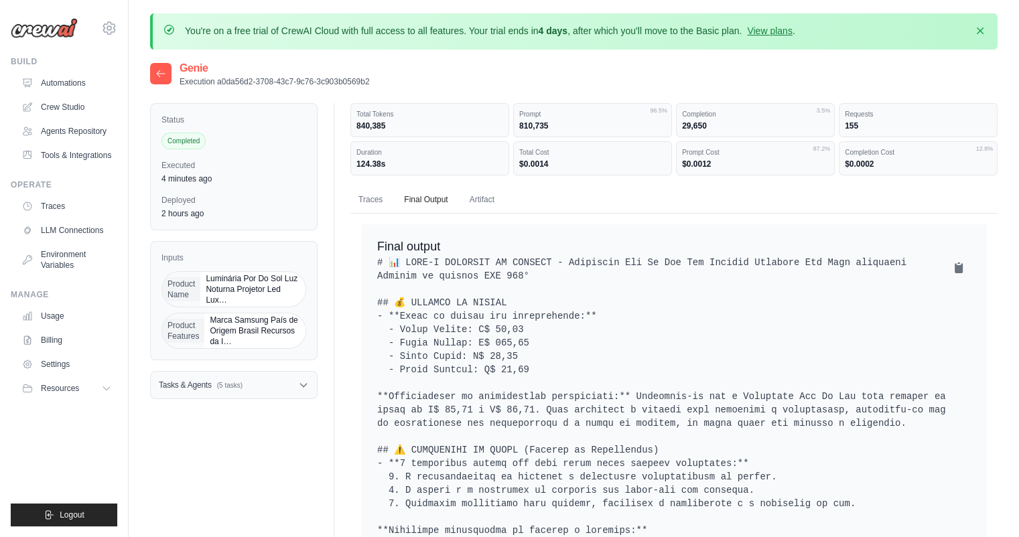
click at [166, 70] on div at bounding box center [160, 73] width 21 height 21
click at [158, 72] on icon at bounding box center [160, 73] width 11 height 11
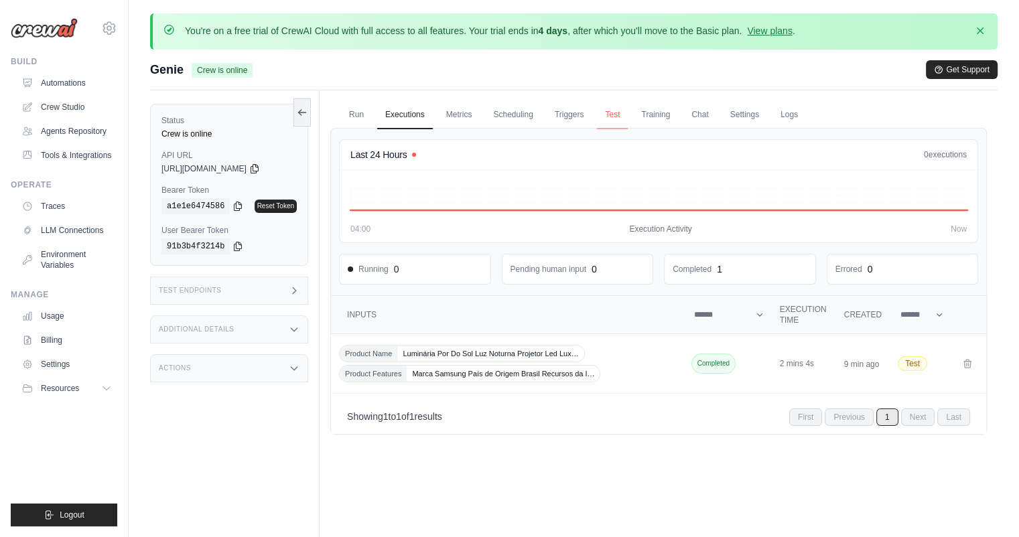
click at [611, 116] on link "Test" at bounding box center [612, 115] width 31 height 28
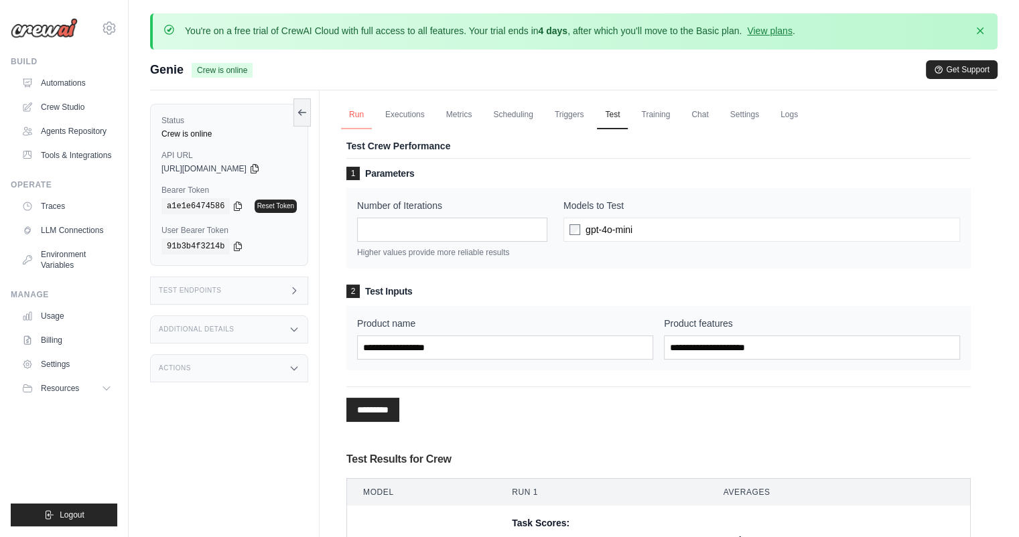
click at [366, 115] on link "Run" at bounding box center [356, 115] width 31 height 28
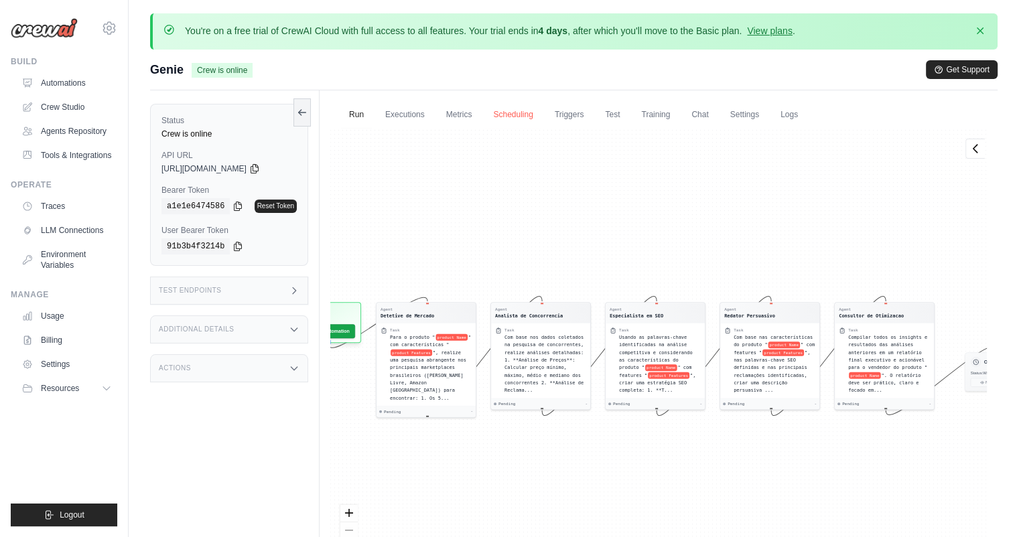
click at [516, 116] on link "Scheduling" at bounding box center [513, 115] width 56 height 28
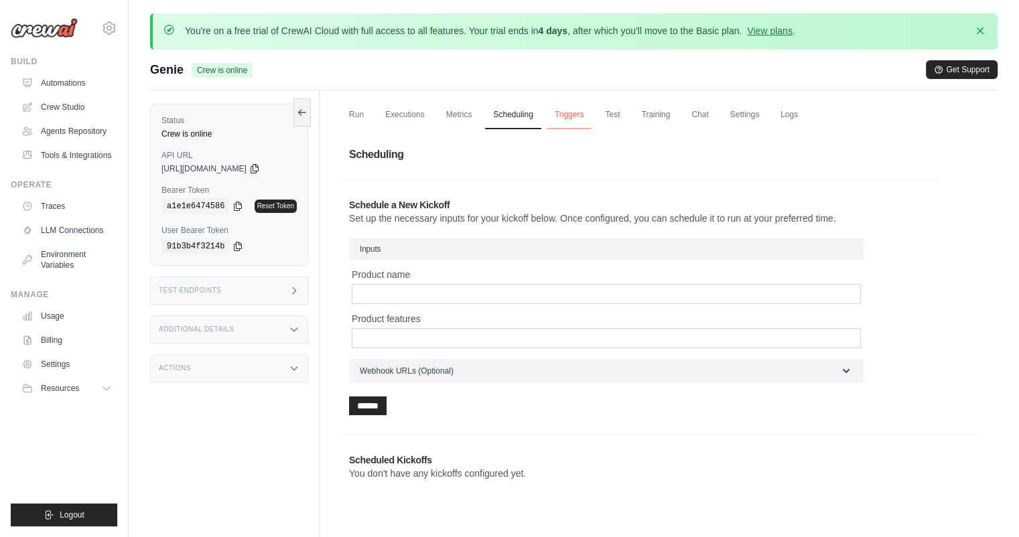
click at [576, 115] on link "Triggers" at bounding box center [570, 115] width 46 height 28
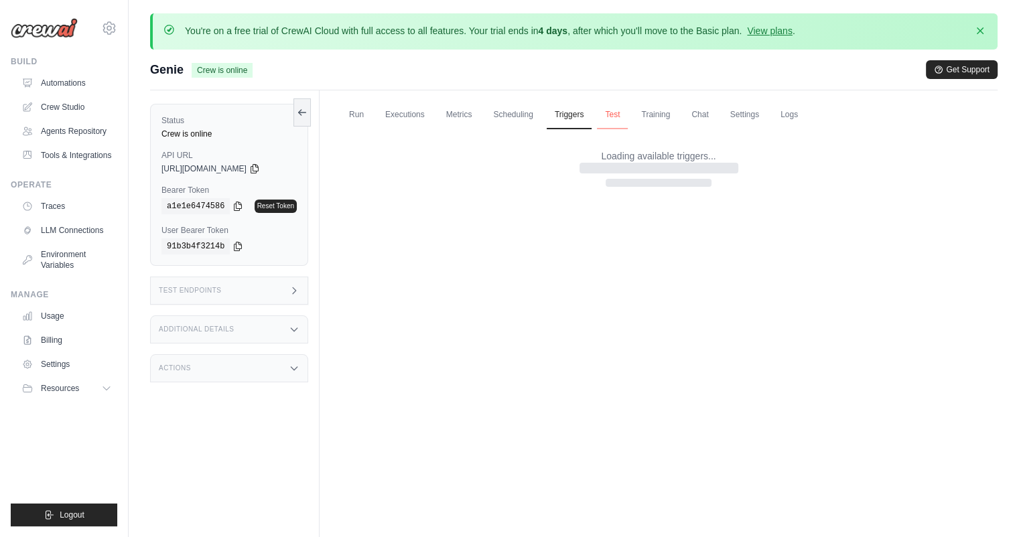
click at [622, 113] on link "Test" at bounding box center [612, 115] width 31 height 28
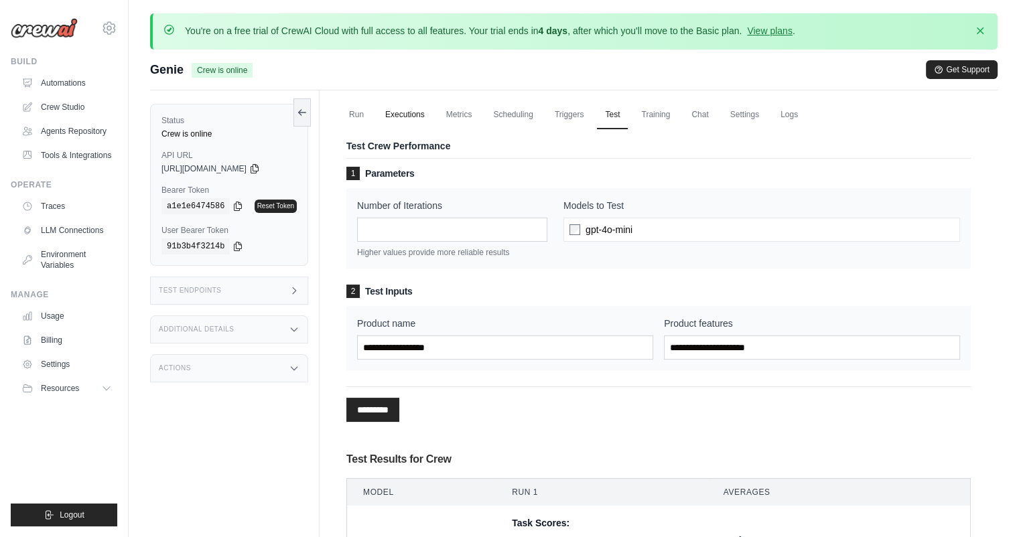
click at [387, 117] on link "Executions" at bounding box center [405, 115] width 56 height 28
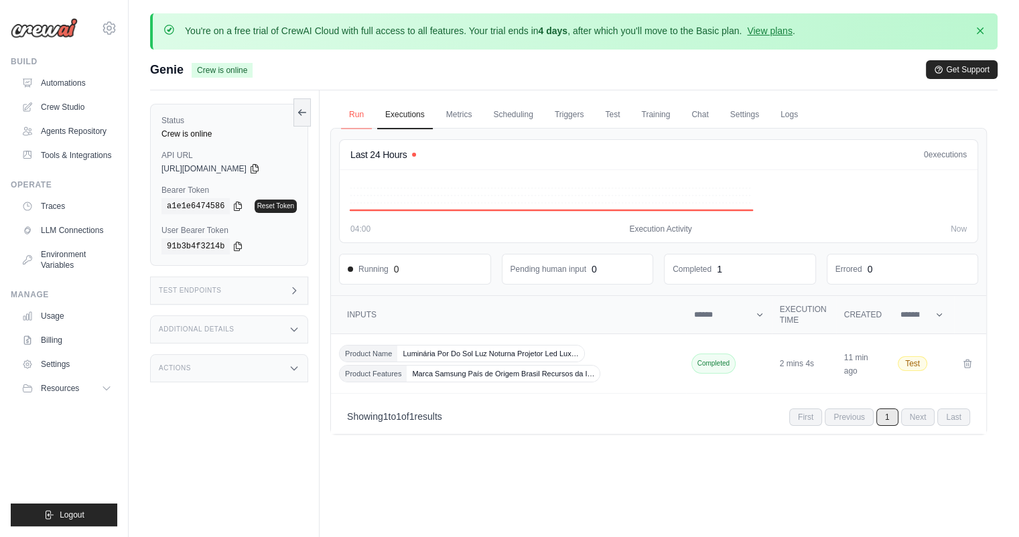
click at [360, 117] on link "Run" at bounding box center [356, 115] width 31 height 28
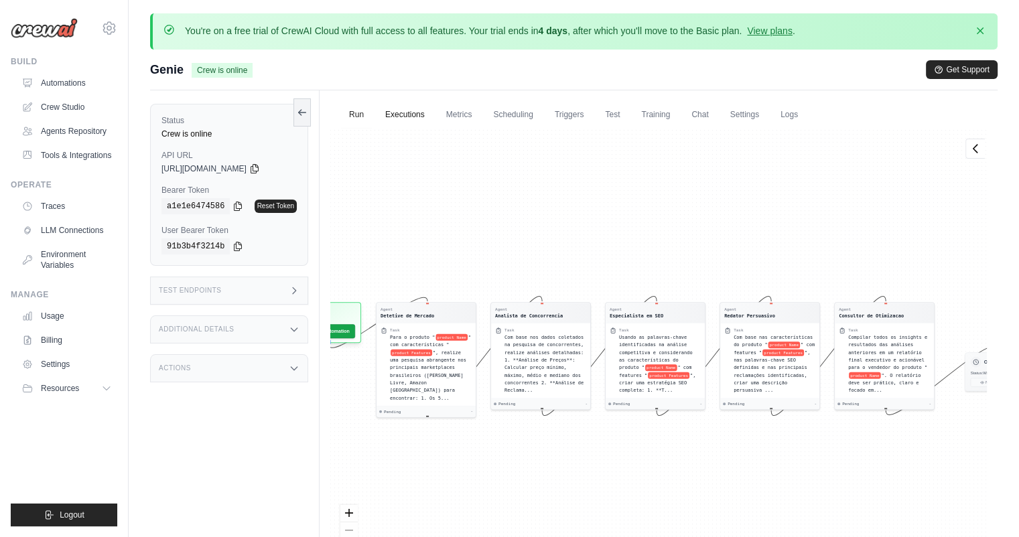
click at [411, 113] on link "Executions" at bounding box center [405, 115] width 56 height 28
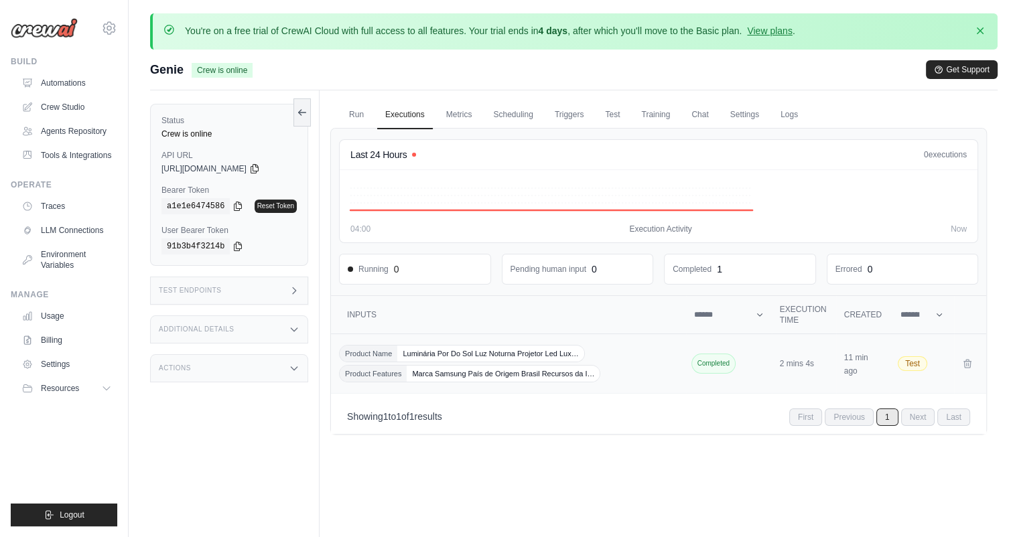
click at [882, 373] on td "11 min ago" at bounding box center [863, 364] width 54 height 60
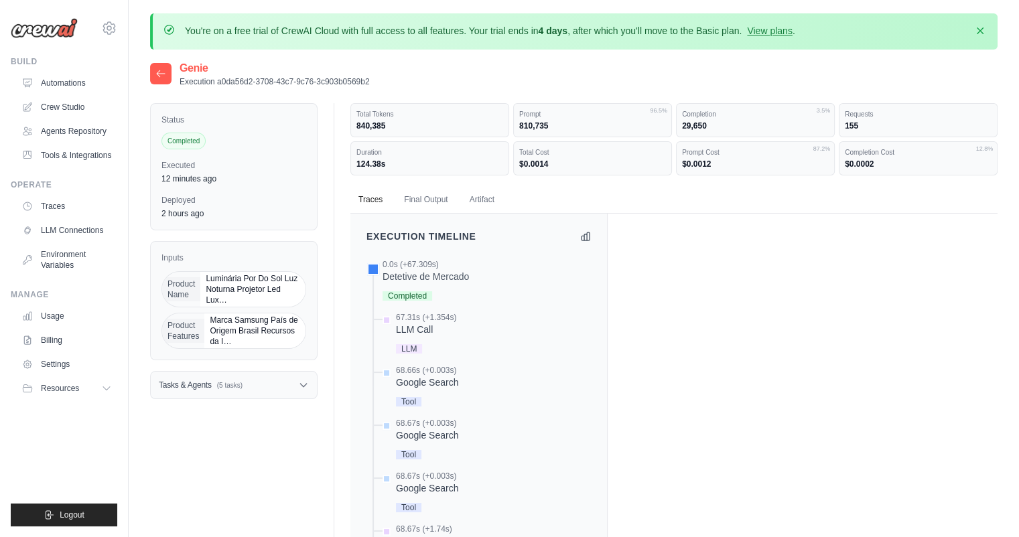
click at [456, 197] on ul "Traces Final Output Artifact" at bounding box center [673, 199] width 647 height 27
click at [443, 198] on button "Final Output" at bounding box center [426, 200] width 60 height 28
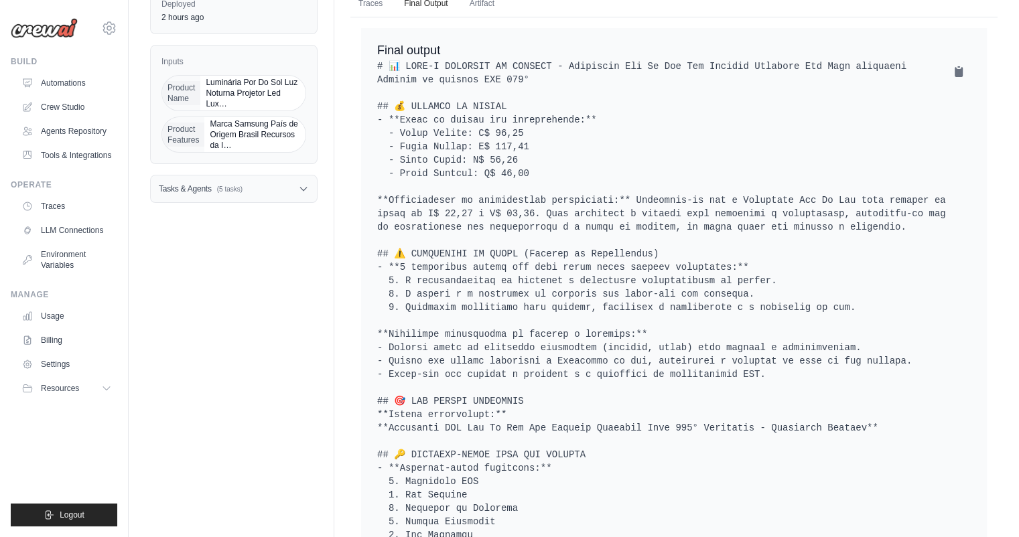
scroll to position [161, 0]
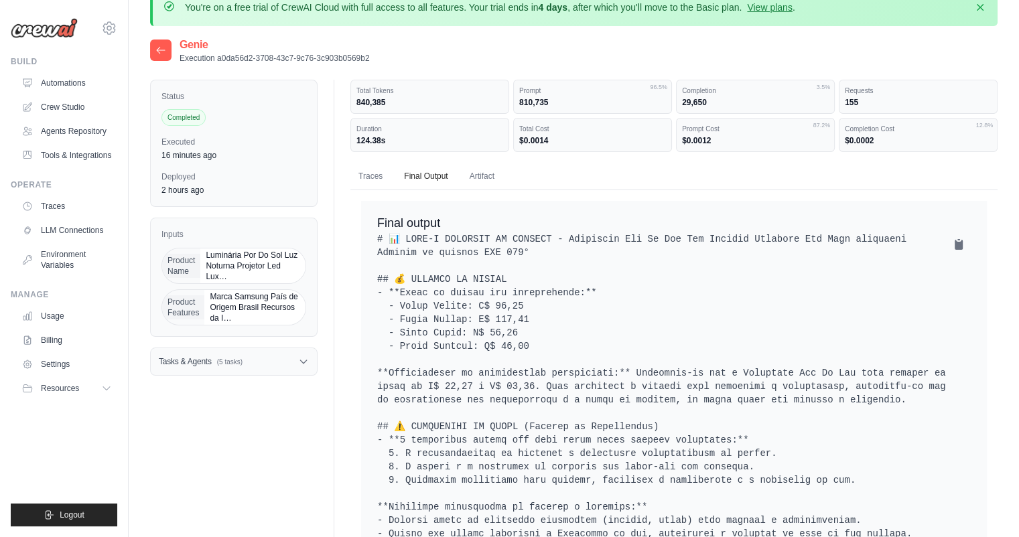
scroll to position [0, 0]
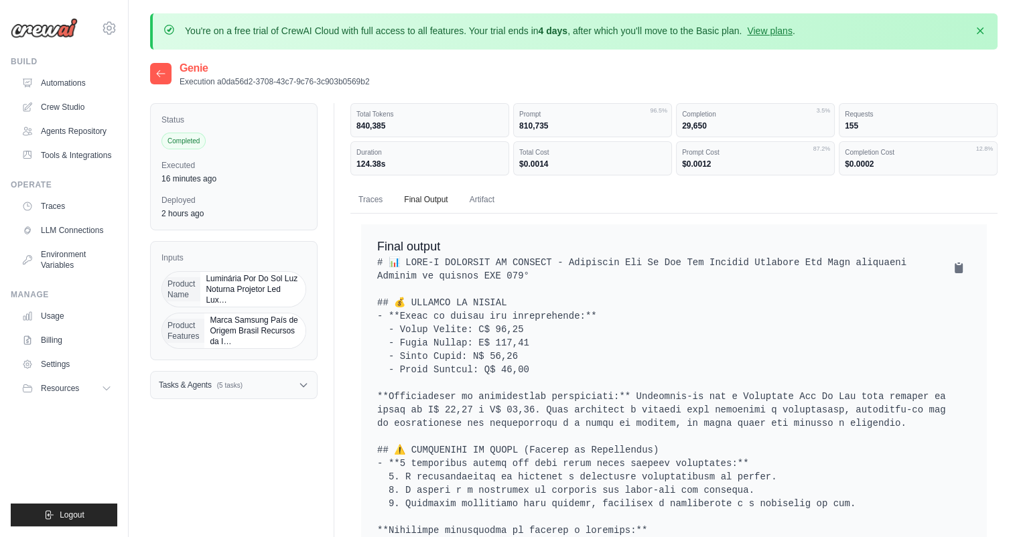
click at [166, 74] on div at bounding box center [160, 73] width 21 height 21
click at [155, 74] on icon at bounding box center [160, 73] width 11 height 11
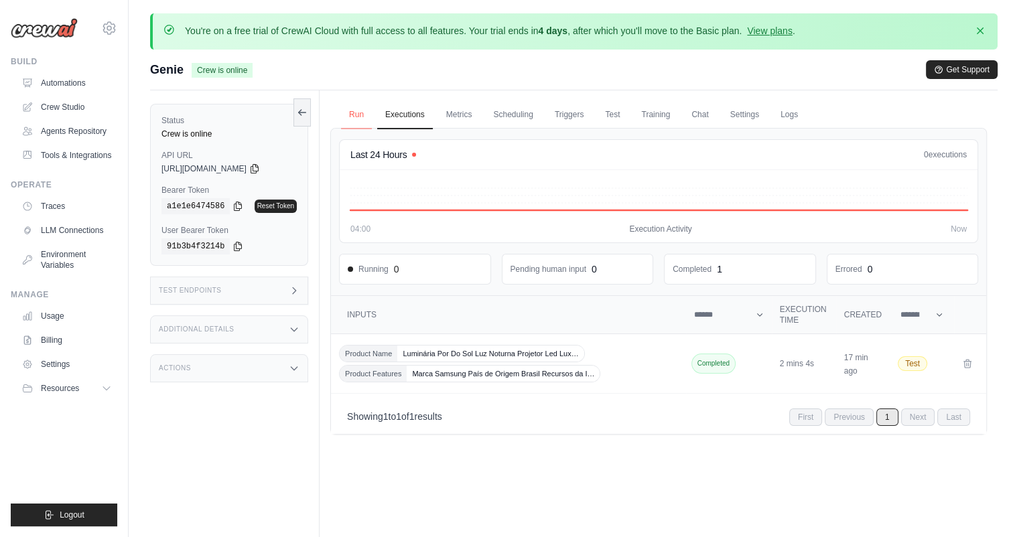
click at [356, 113] on link "Run" at bounding box center [356, 115] width 31 height 28
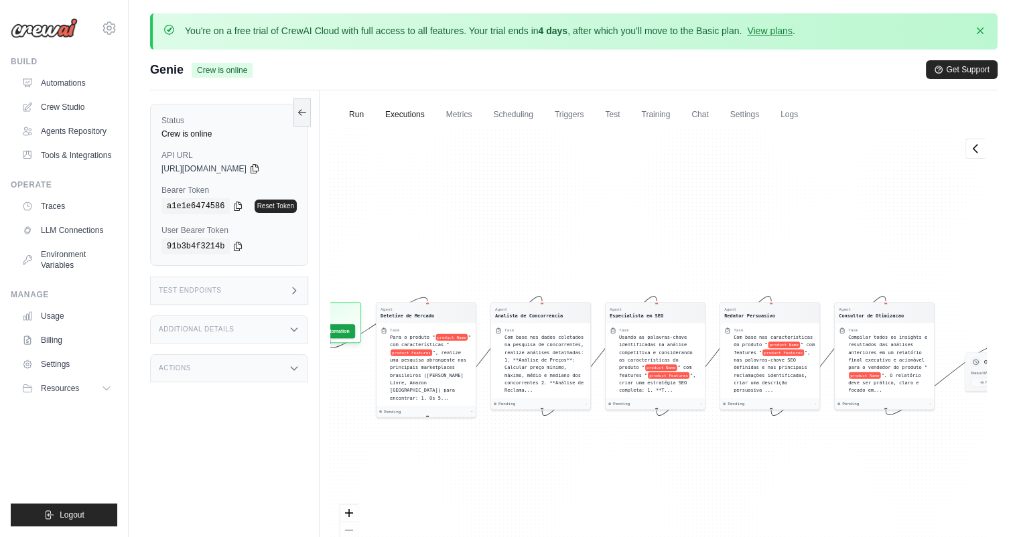
click at [415, 116] on link "Executions" at bounding box center [405, 115] width 56 height 28
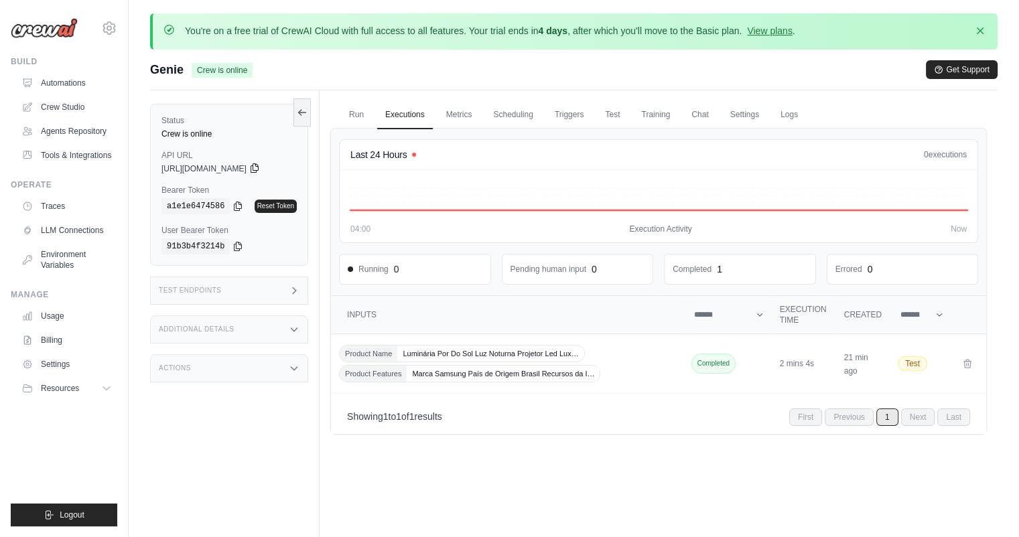
click at [258, 169] on icon at bounding box center [254, 168] width 7 height 9
click at [238, 205] on icon at bounding box center [237, 205] width 11 height 11
click at [362, 117] on link "Run" at bounding box center [356, 115] width 31 height 28
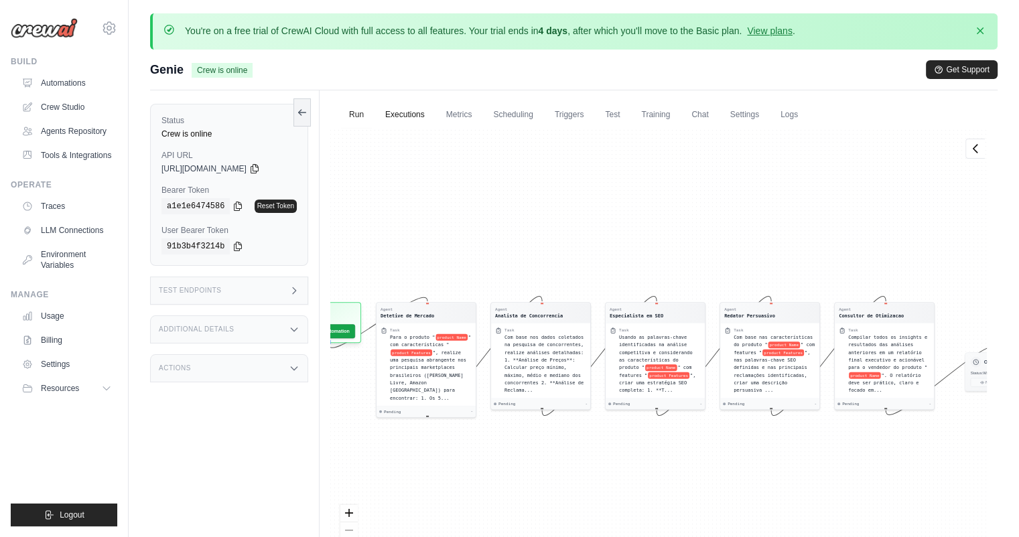
click at [417, 113] on link "Executions" at bounding box center [405, 115] width 56 height 28
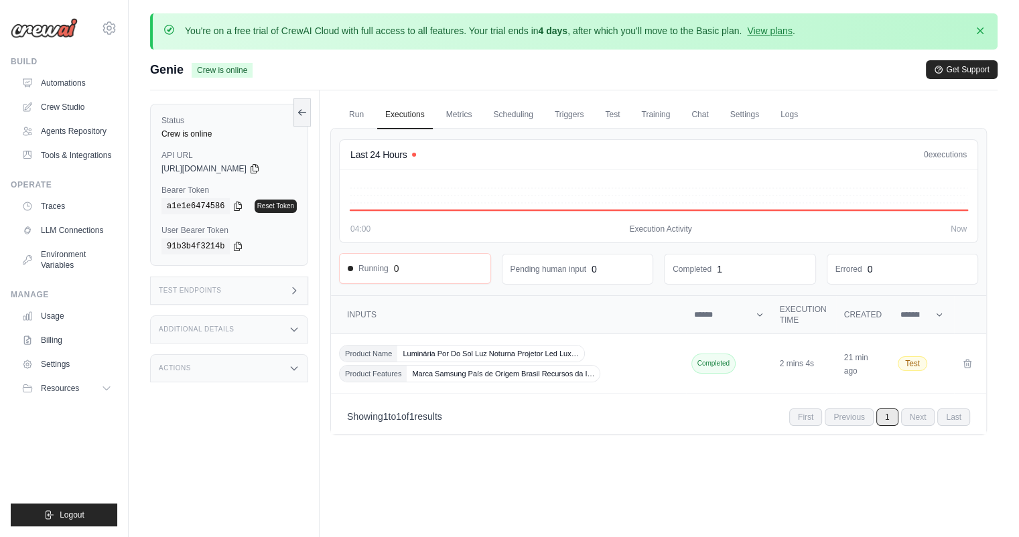
click at [428, 267] on div "Running 0" at bounding box center [415, 268] width 135 height 13
click at [471, 109] on link "Metrics" at bounding box center [459, 115] width 42 height 28
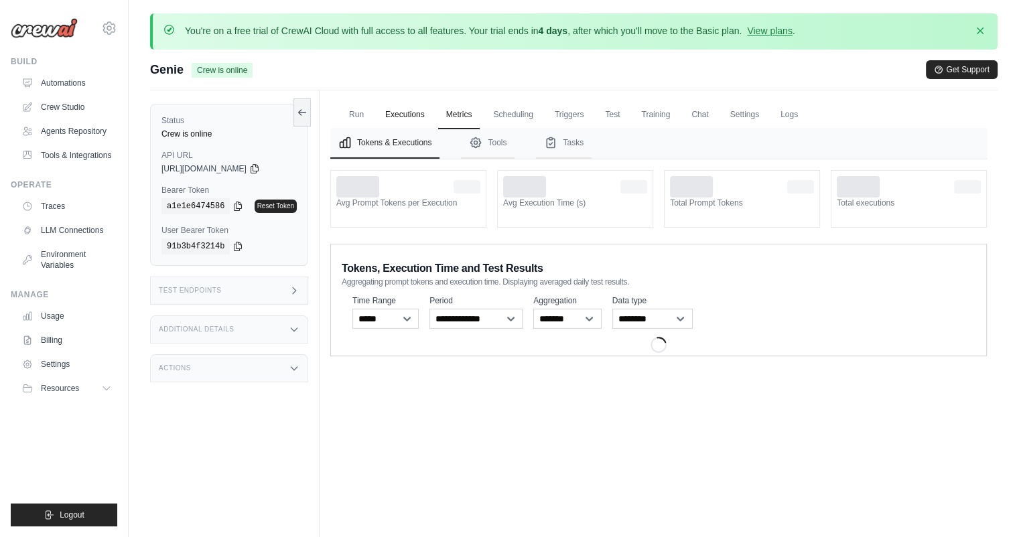
click at [403, 118] on link "Executions" at bounding box center [405, 115] width 56 height 28
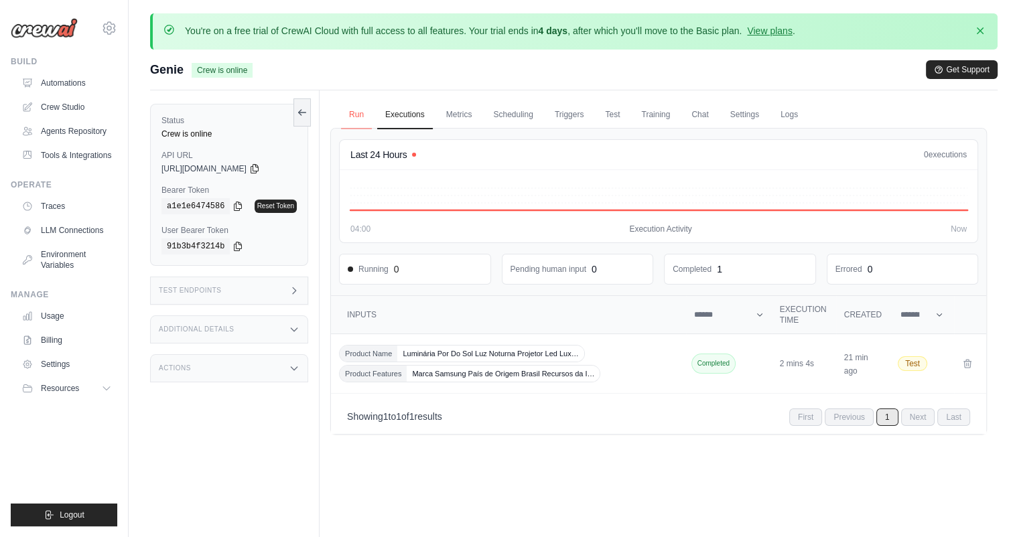
click at [359, 119] on link "Run" at bounding box center [356, 115] width 31 height 28
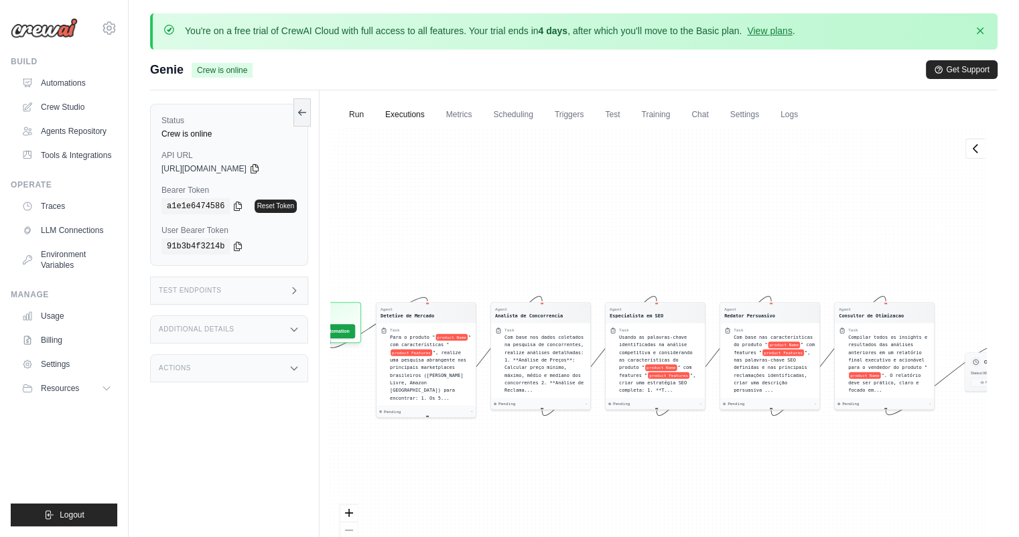
click at [432, 115] on link "Executions" at bounding box center [405, 115] width 56 height 28
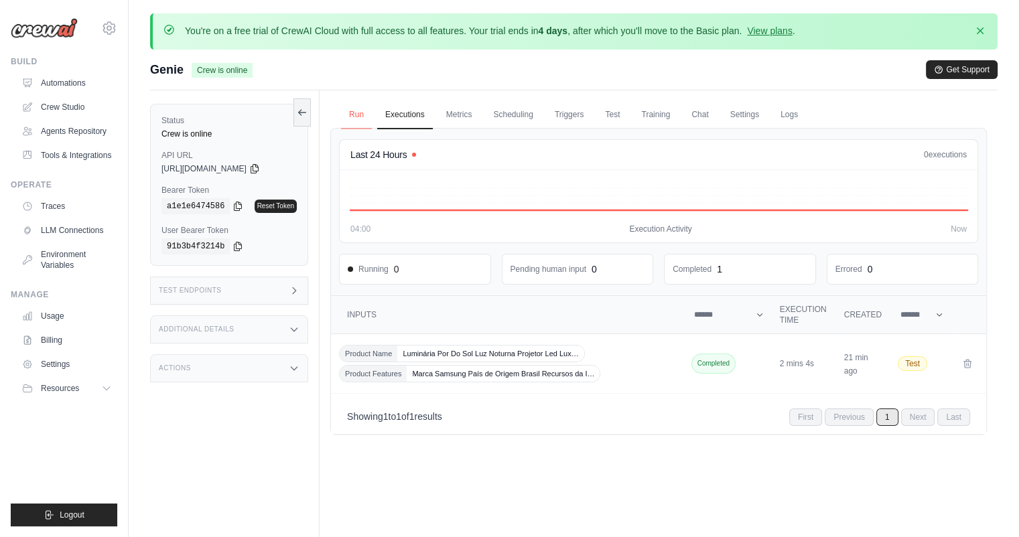
click at [362, 116] on link "Run" at bounding box center [356, 115] width 31 height 28
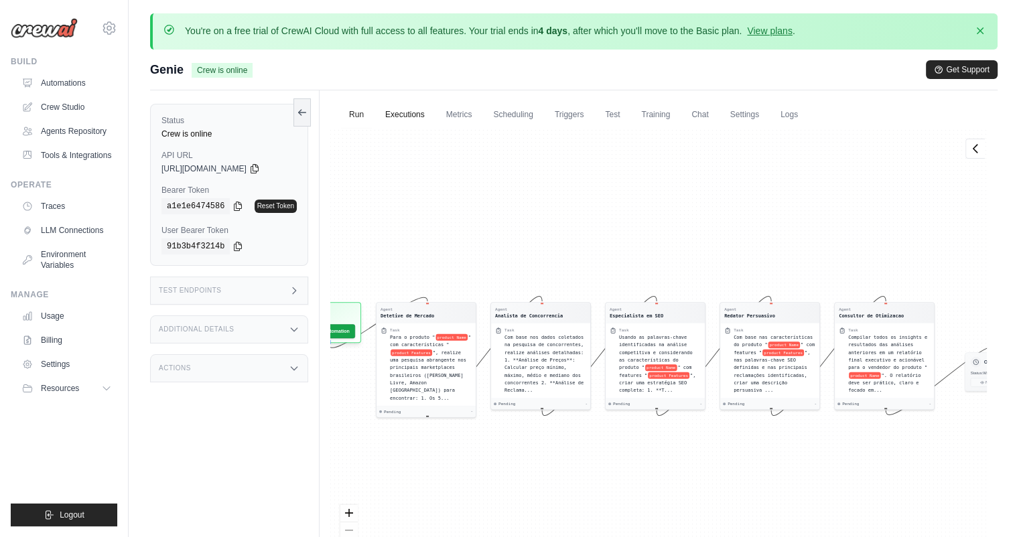
click at [398, 115] on link "Executions" at bounding box center [405, 115] width 56 height 28
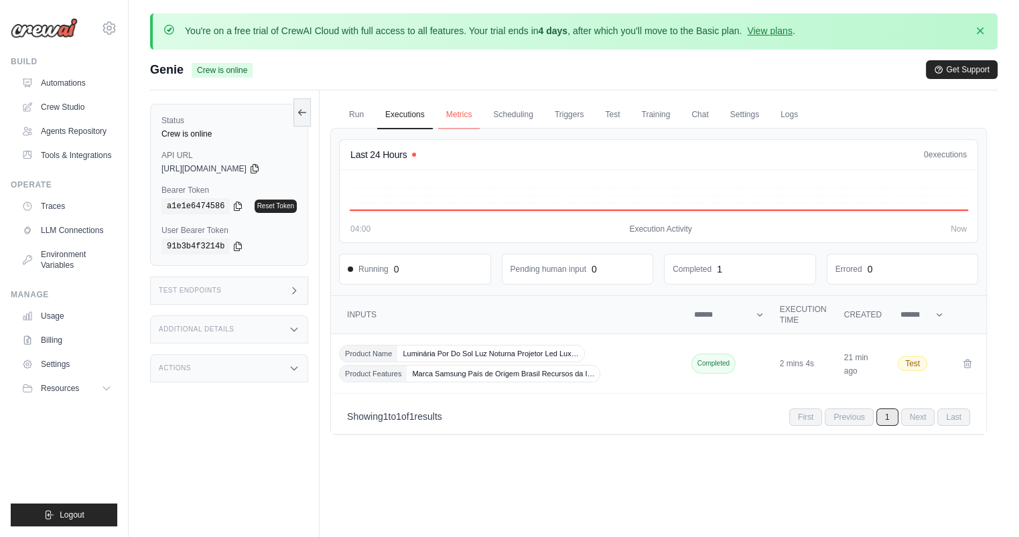
click at [469, 118] on link "Metrics" at bounding box center [459, 115] width 42 height 28
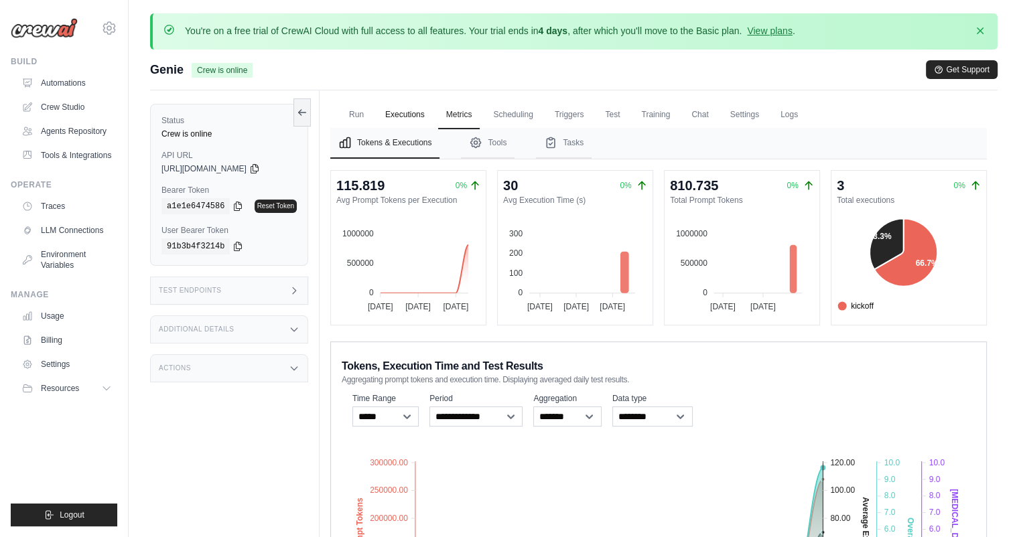
click at [402, 122] on link "Executions" at bounding box center [405, 115] width 56 height 28
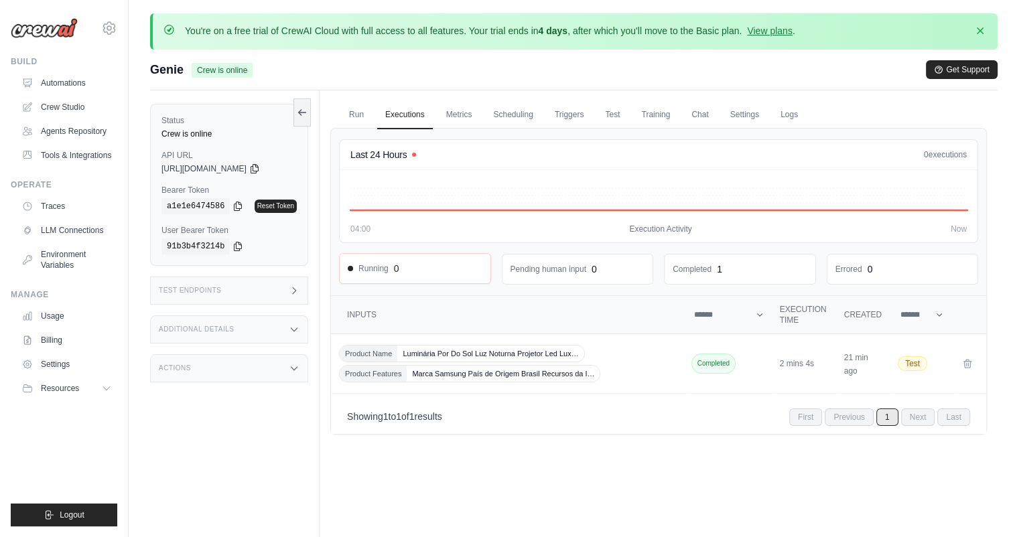
click at [406, 267] on div "Running 0" at bounding box center [415, 268] width 135 height 13
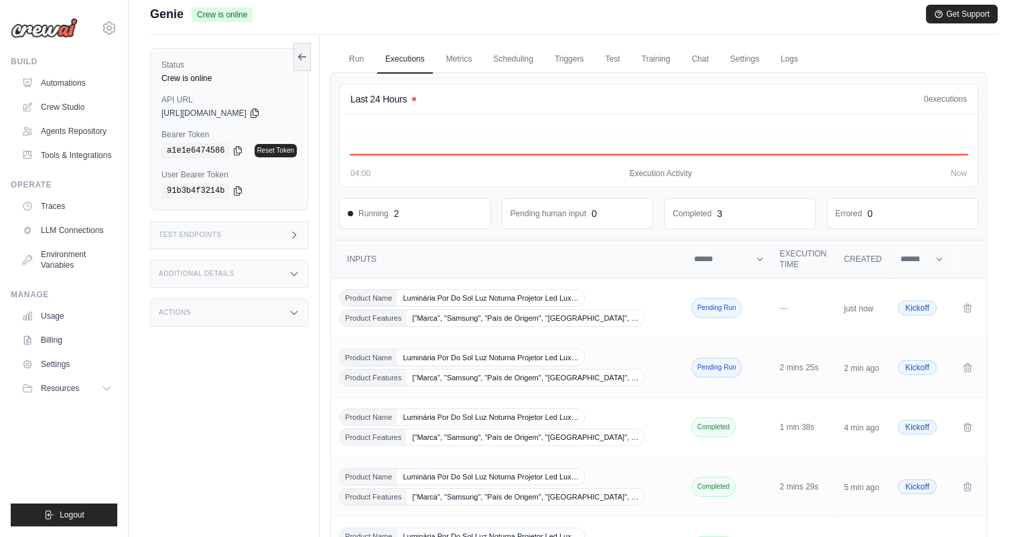
scroll to position [80, 0]
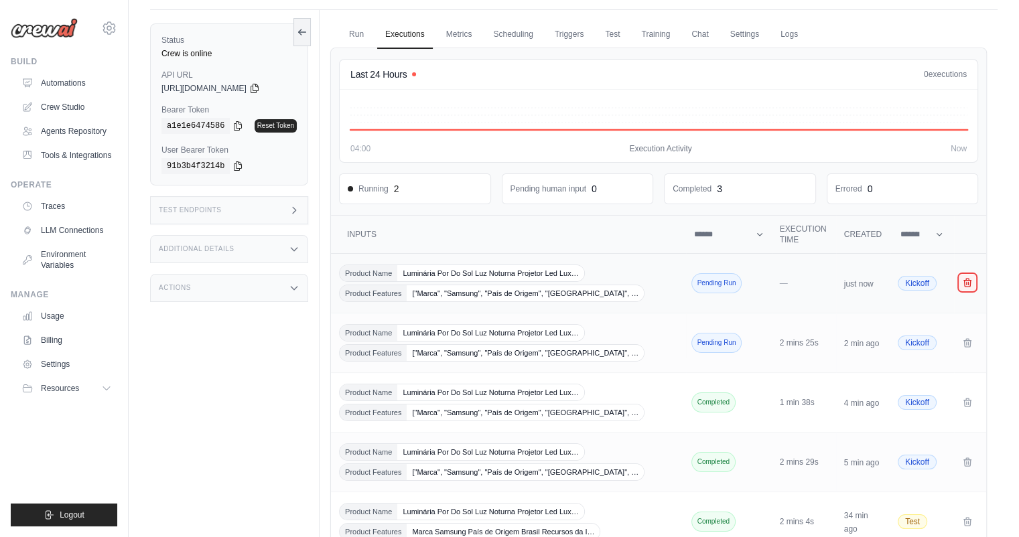
click at [967, 281] on icon "Crew executions table" at bounding box center [967, 283] width 7 height 8
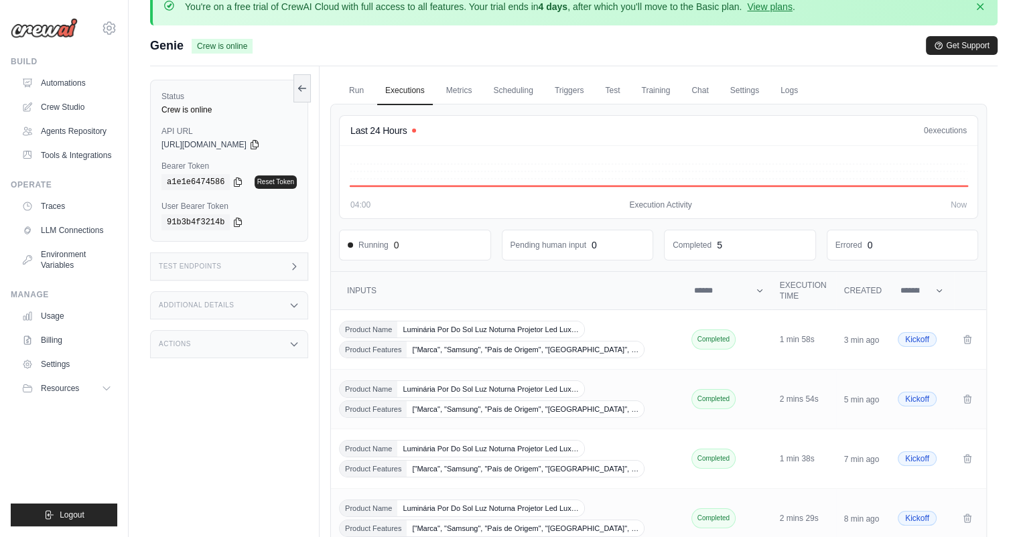
scroll to position [0, 0]
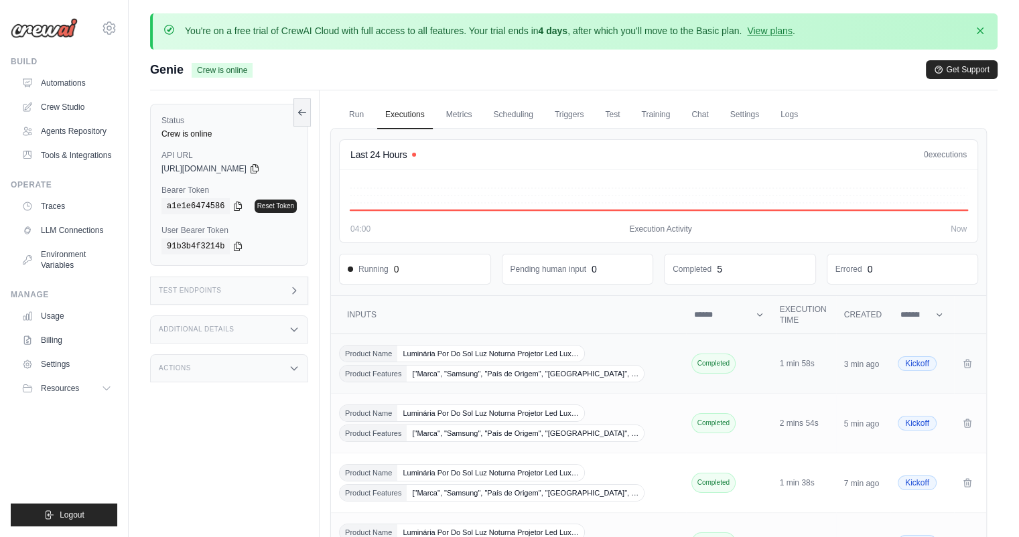
click at [637, 352] on div "Product Name Luminária Por Do Sol Luz Noturna Projetor Led Lux… Product Feature…" at bounding box center [508, 364] width 339 height 38
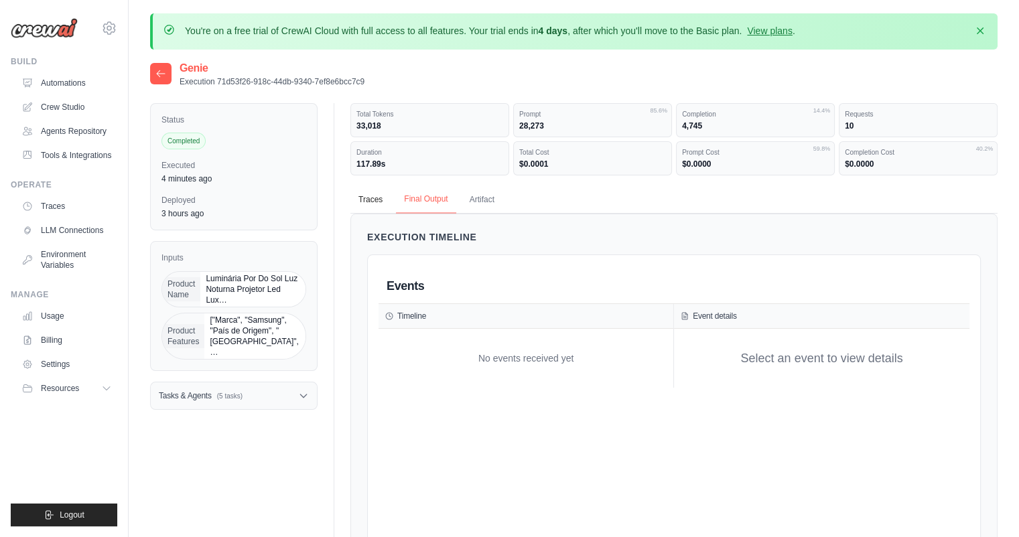
click at [433, 202] on button "Final Output" at bounding box center [426, 200] width 60 height 28
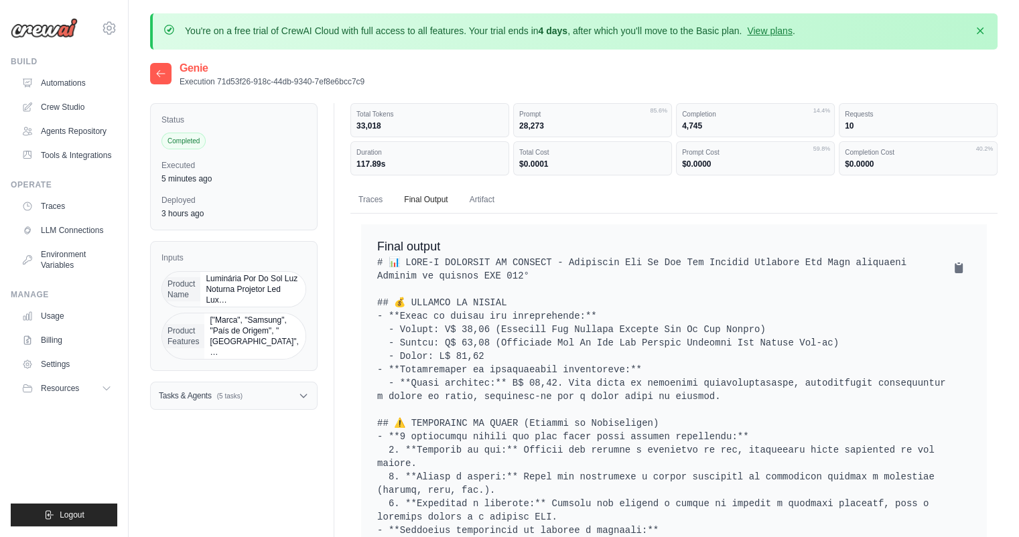
click at [576, 155] on dt "Total Cost" at bounding box center [592, 152] width 147 height 10
drag, startPoint x: 563, startPoint y: 163, endPoint x: 545, endPoint y: 162, distance: 17.4
click at [555, 163] on dd "$0.0001" at bounding box center [592, 164] width 147 height 11
click at [557, 159] on dd "$0.0001" at bounding box center [592, 164] width 147 height 11
click at [531, 157] on div "Total Cost $0.0001" at bounding box center [592, 158] width 159 height 34
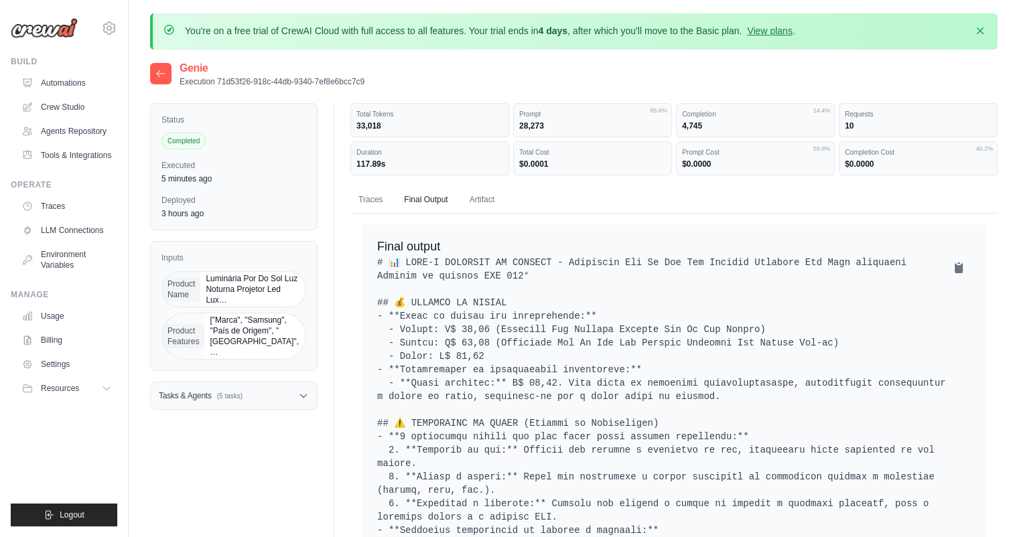
click at [598, 72] on div "Genie Execution 71d53f26-918c-44db-9340-7ef8e6bcc7c9" at bounding box center [573, 73] width 847 height 27
click at [442, 153] on dt "Duration" at bounding box center [429, 152] width 147 height 10
click at [168, 77] on div at bounding box center [160, 73] width 21 height 21
click at [157, 68] on icon at bounding box center [160, 73] width 11 height 11
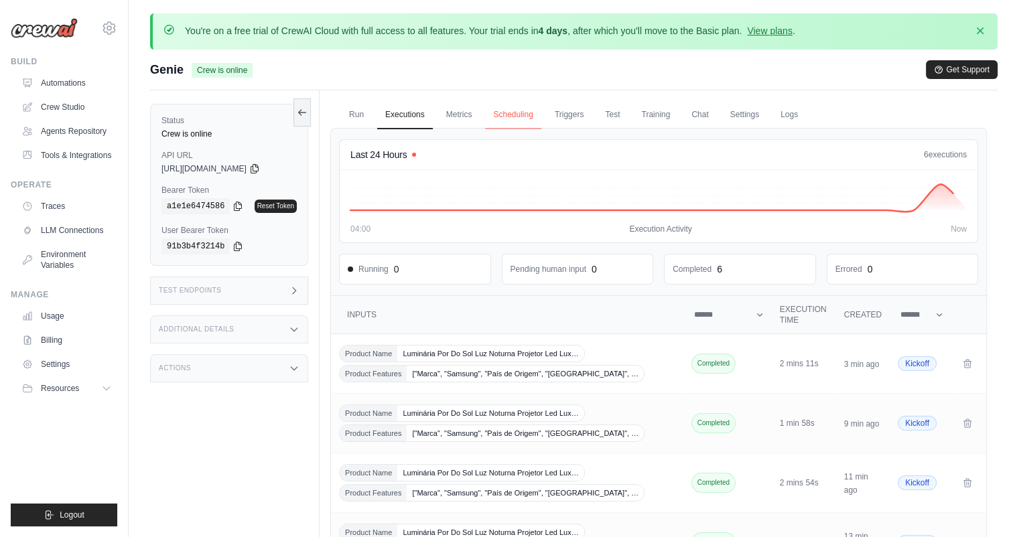
click at [514, 128] on link "Scheduling" at bounding box center [513, 115] width 56 height 28
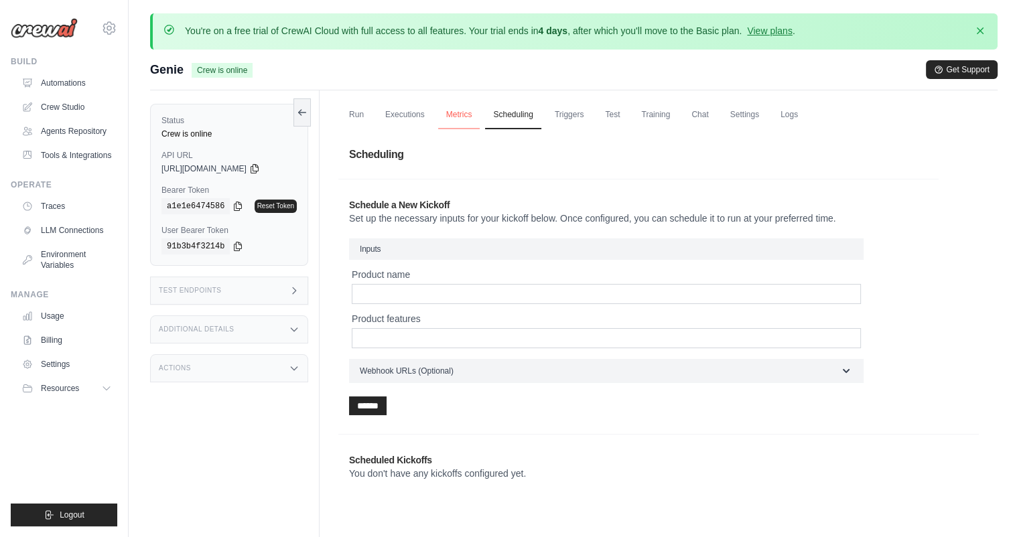
click at [458, 117] on link "Metrics" at bounding box center [459, 115] width 42 height 28
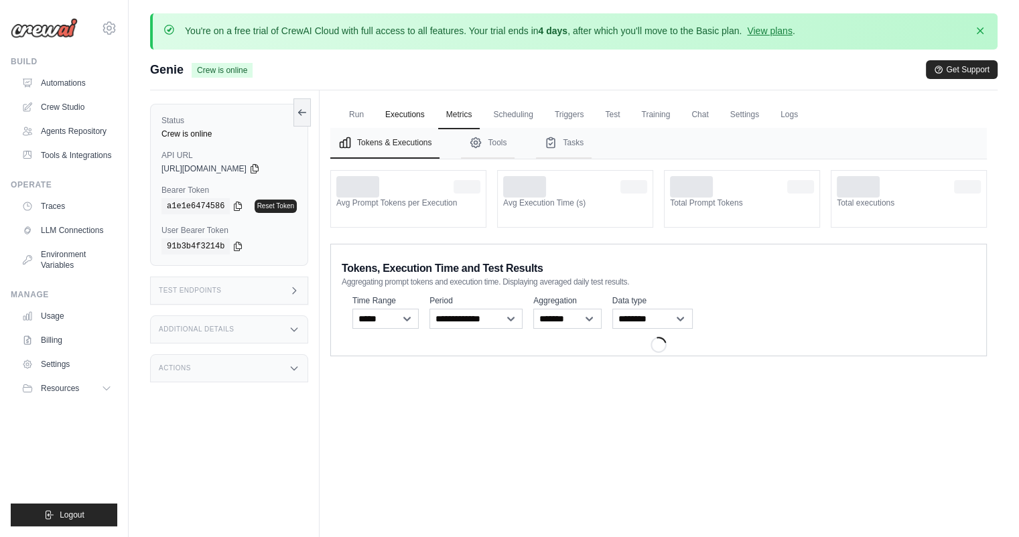
click at [419, 117] on link "Executions" at bounding box center [405, 115] width 56 height 28
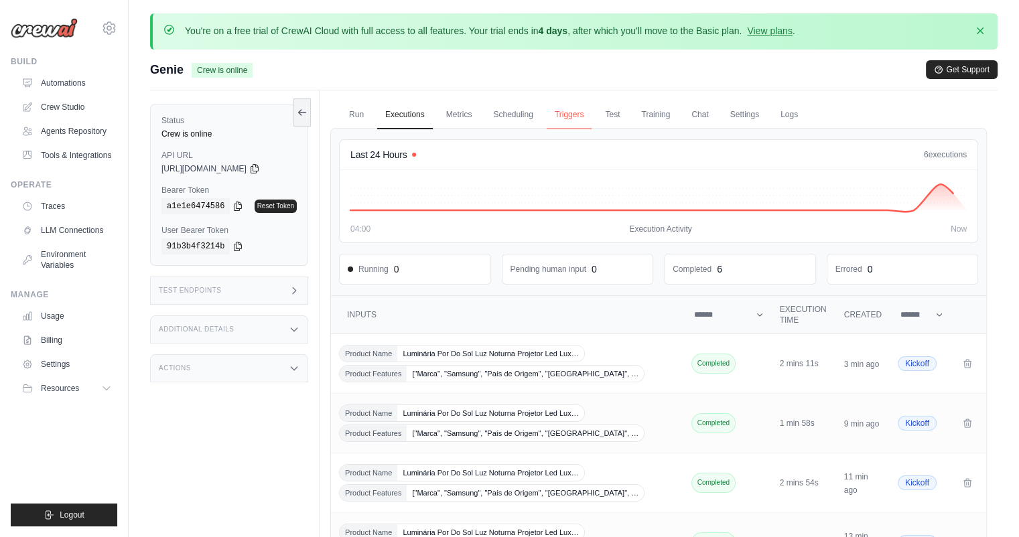
click at [562, 112] on link "Triggers" at bounding box center [570, 115] width 46 height 28
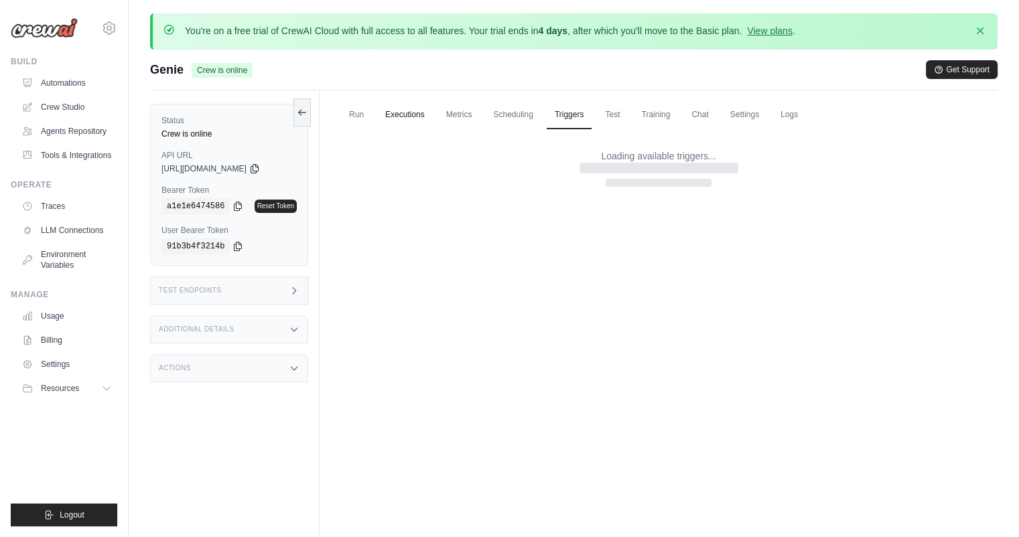
click at [423, 120] on link "Executions" at bounding box center [405, 115] width 56 height 28
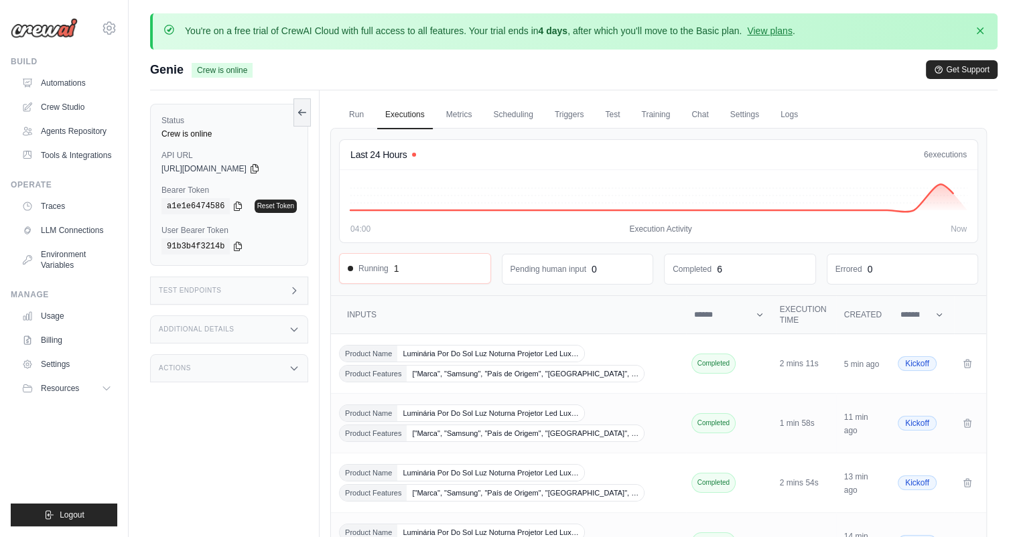
click at [394, 273] on div "1" at bounding box center [396, 268] width 5 height 13
click at [359, 119] on link "Run" at bounding box center [356, 115] width 31 height 28
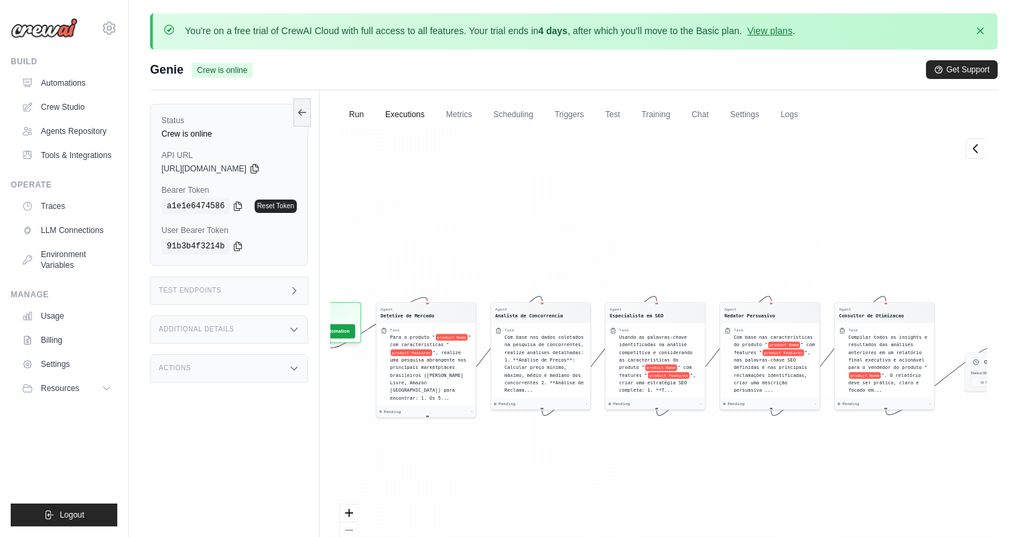
click at [417, 112] on link "Executions" at bounding box center [405, 115] width 56 height 28
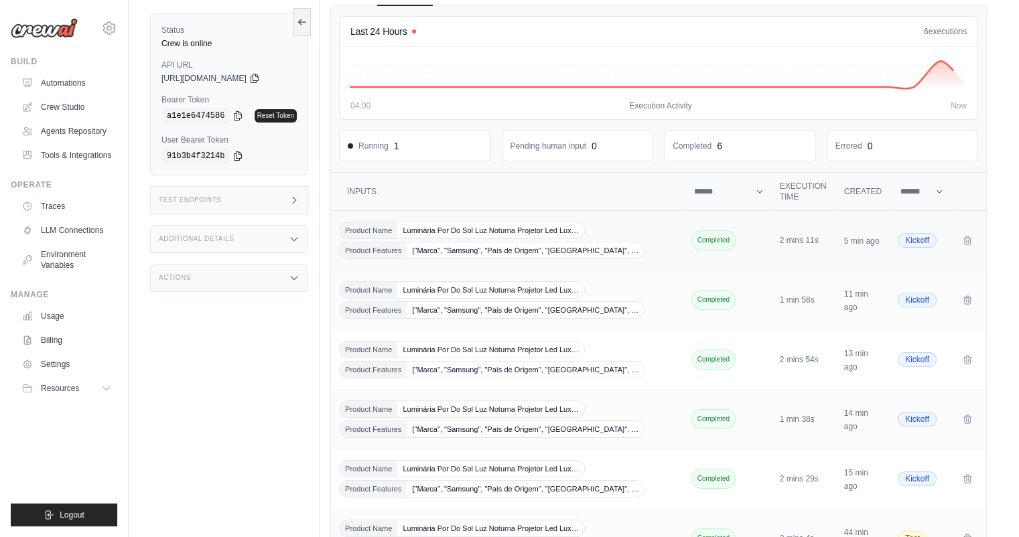
scroll to position [54, 0]
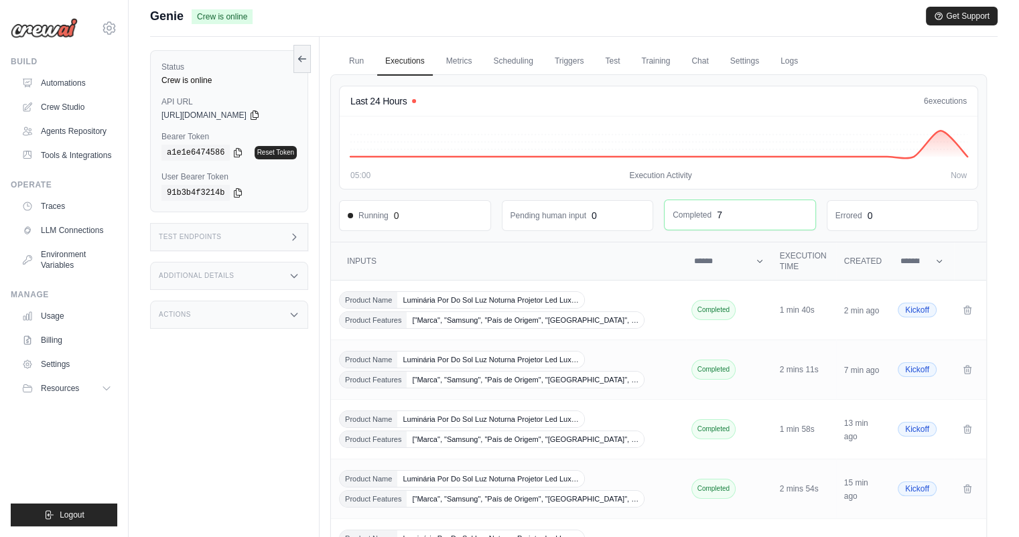
click at [704, 216] on dd "Completed" at bounding box center [692, 215] width 39 height 11
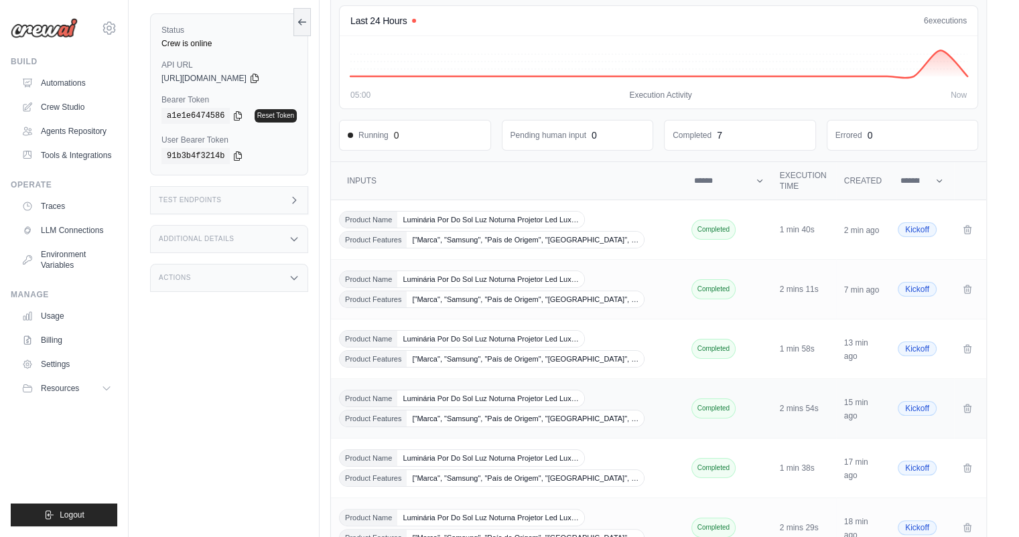
scroll to position [241, 0]
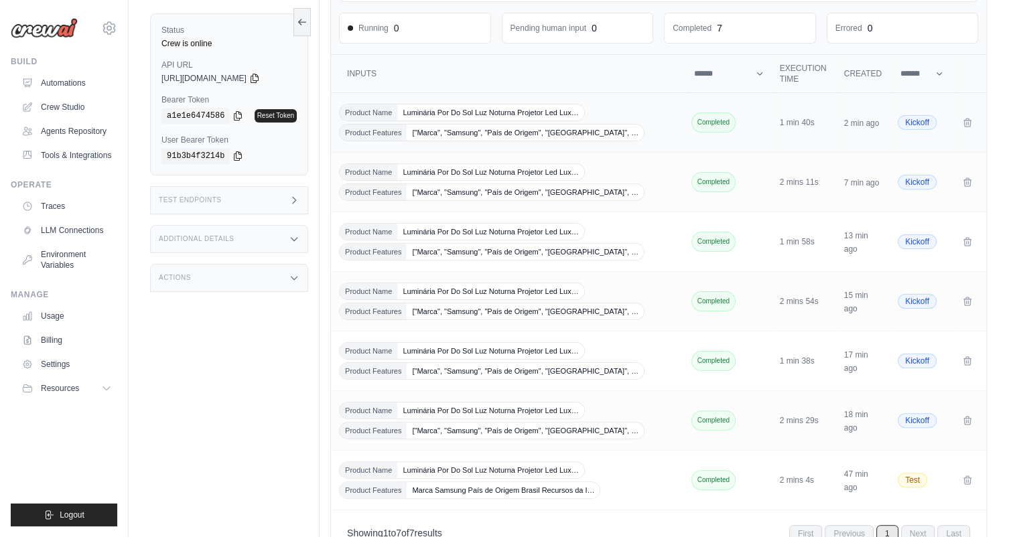
click at [632, 125] on div "Product Name Luminária Por Do Sol Luz Noturna Projetor Led Lux… Product Feature…" at bounding box center [508, 123] width 339 height 38
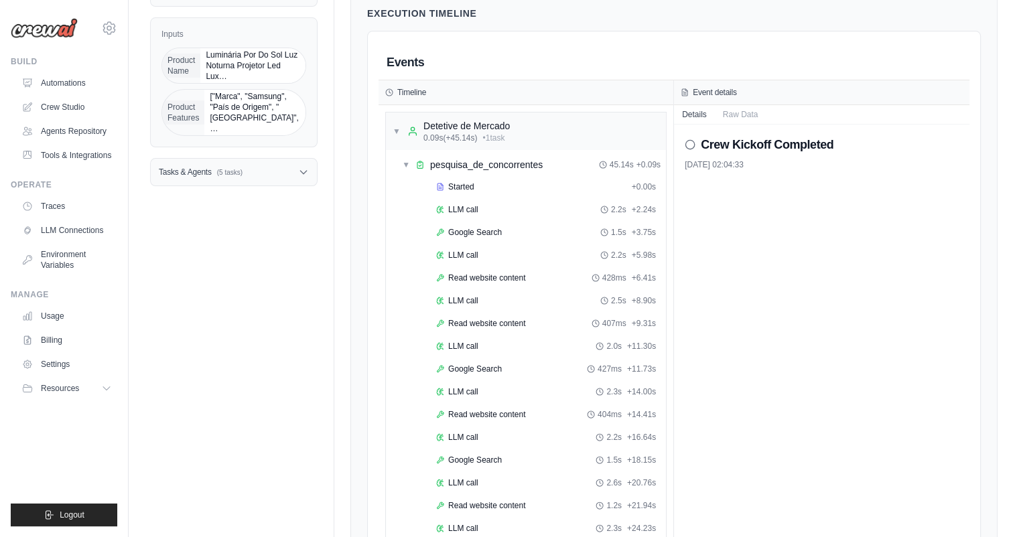
scroll to position [241, 0]
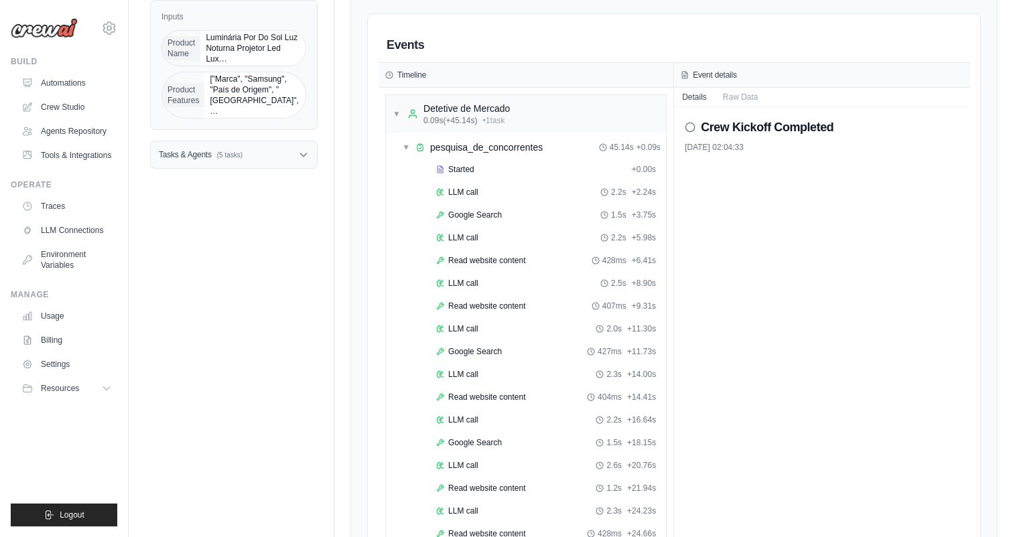
click at [693, 127] on icon at bounding box center [690, 127] width 11 height 11
click at [729, 98] on button "Raw Data" at bounding box center [741, 96] width 52 height 19
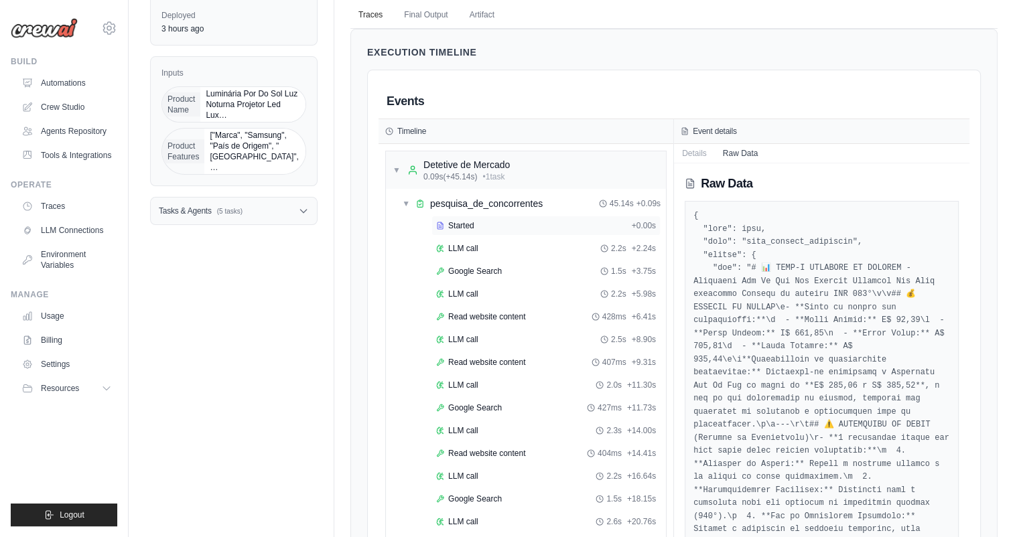
scroll to position [161, 0]
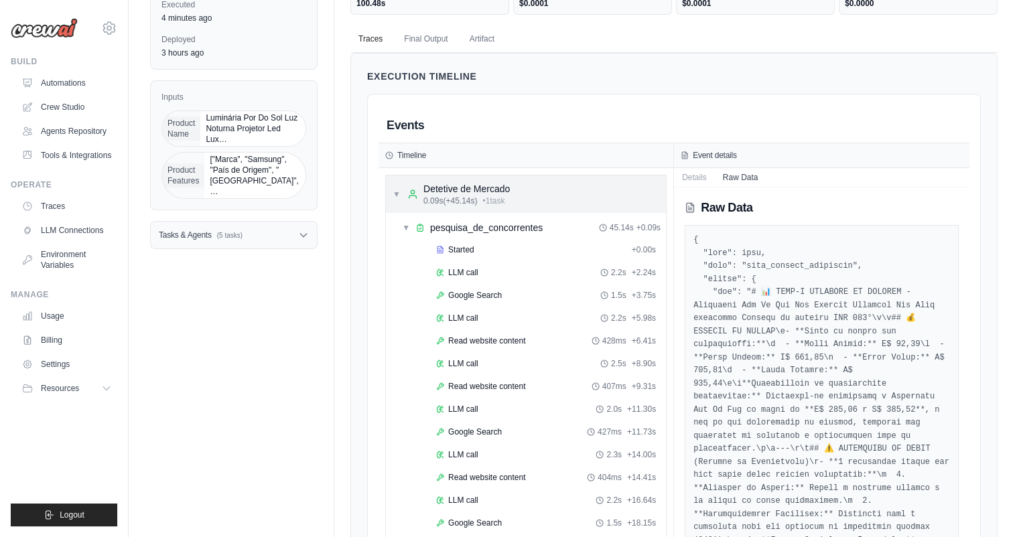
click at [532, 200] on div "▼ Detetive de Mercado 0.09s (+45.14s) • 1 task" at bounding box center [526, 195] width 280 height 38
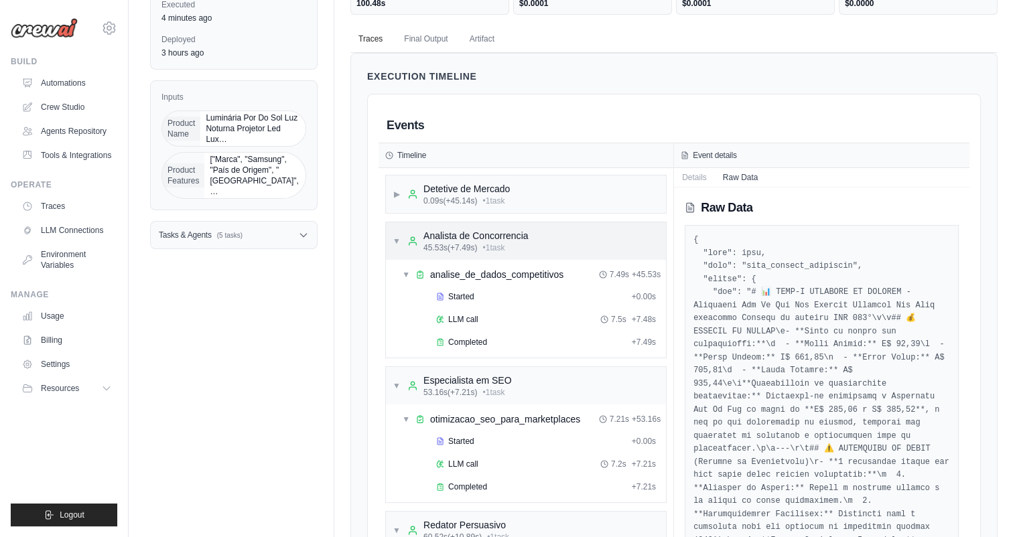
click at [533, 232] on div "▼ Analista de Concorrencia 45.53s (+7.49s) • 1 task" at bounding box center [526, 241] width 280 height 38
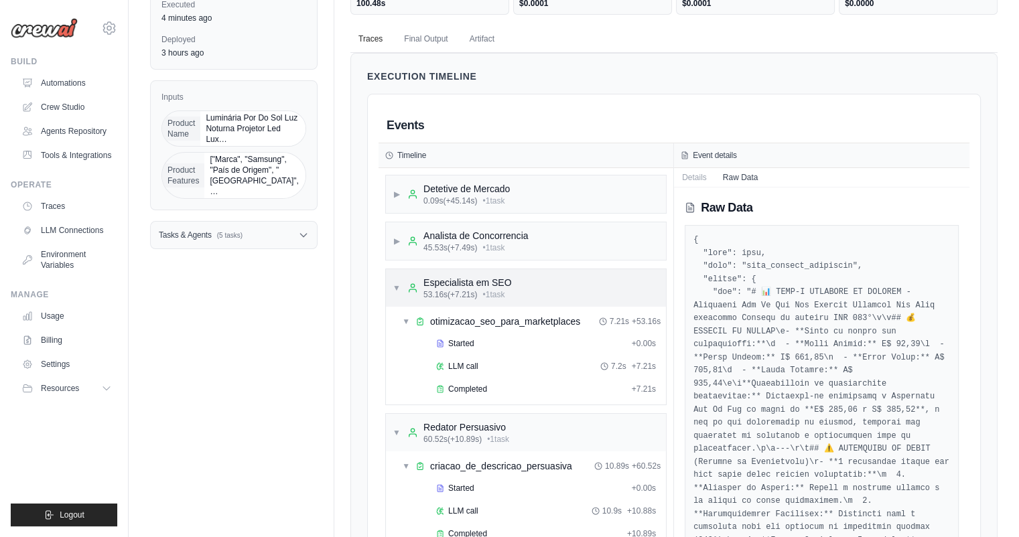
click at [533, 278] on div "▼ Especialista em SEO 53.16s (+7.21s) • 1 task" at bounding box center [526, 288] width 280 height 38
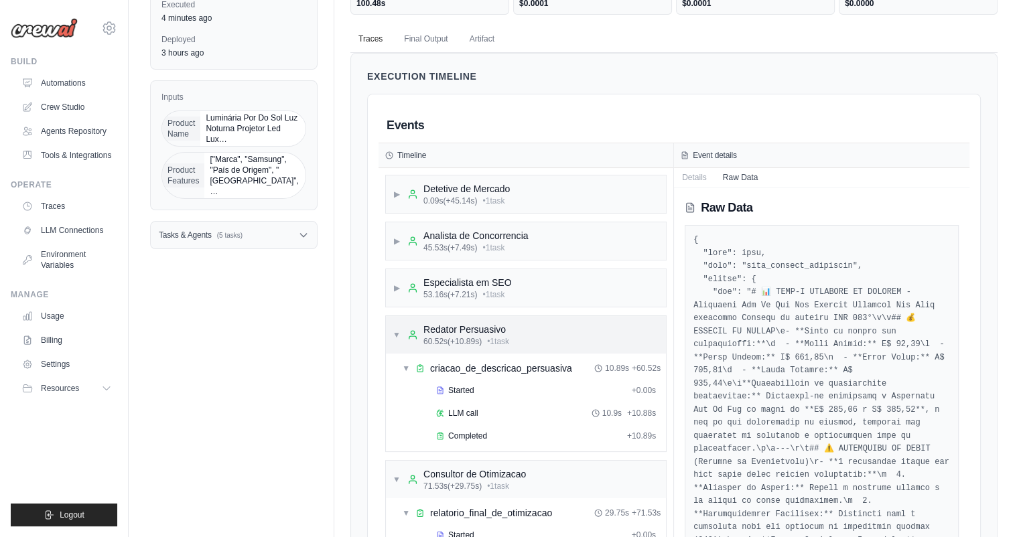
click at [531, 337] on div "▼ Redator Persuasivo 60.52s (+10.89s) • 1 task" at bounding box center [526, 335] width 280 height 38
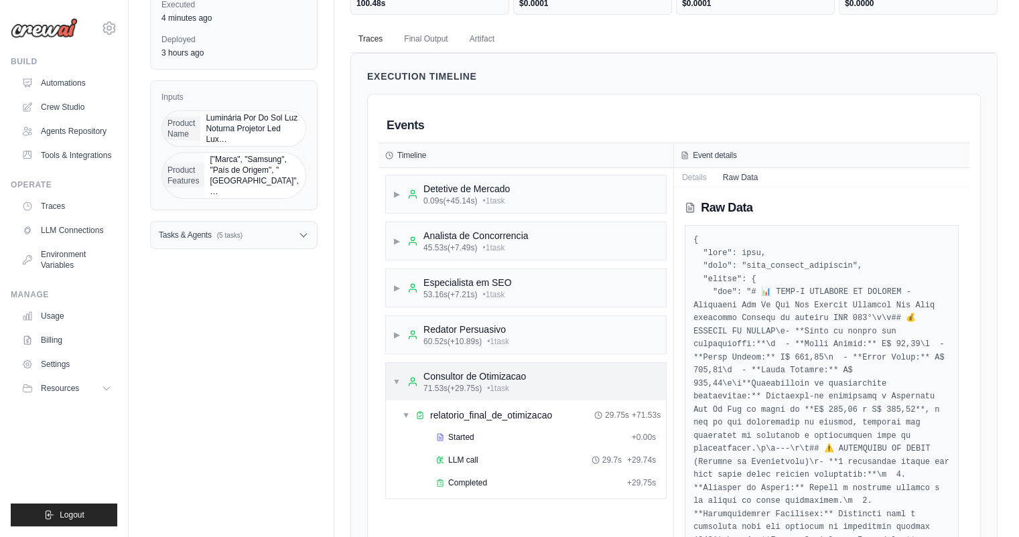
click at [527, 375] on div "▼ Consultor de Otimizacao 71.53s (+29.75s) • 1 task" at bounding box center [526, 382] width 280 height 38
click at [706, 180] on button "Details" at bounding box center [694, 176] width 41 height 19
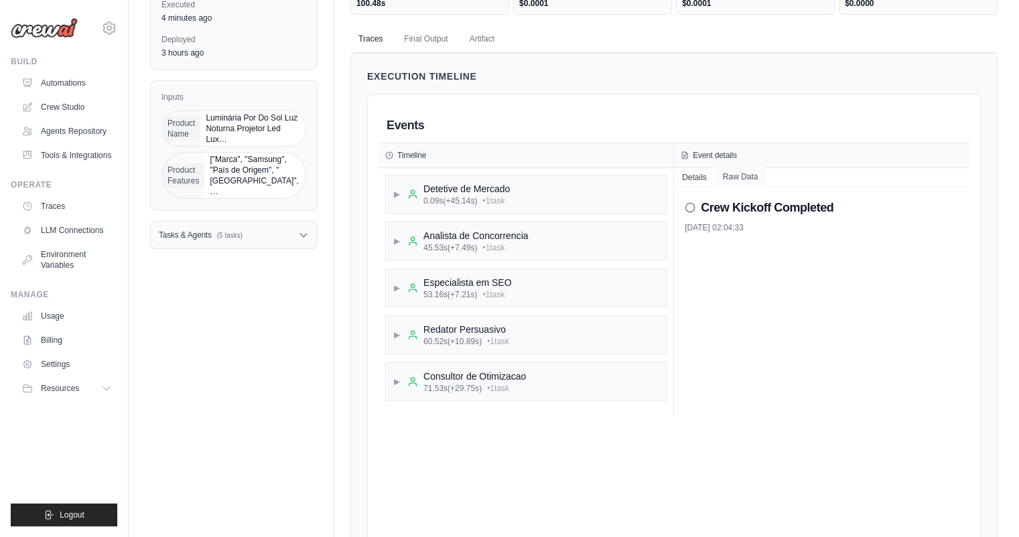
click at [734, 178] on button "Raw Data" at bounding box center [741, 176] width 52 height 19
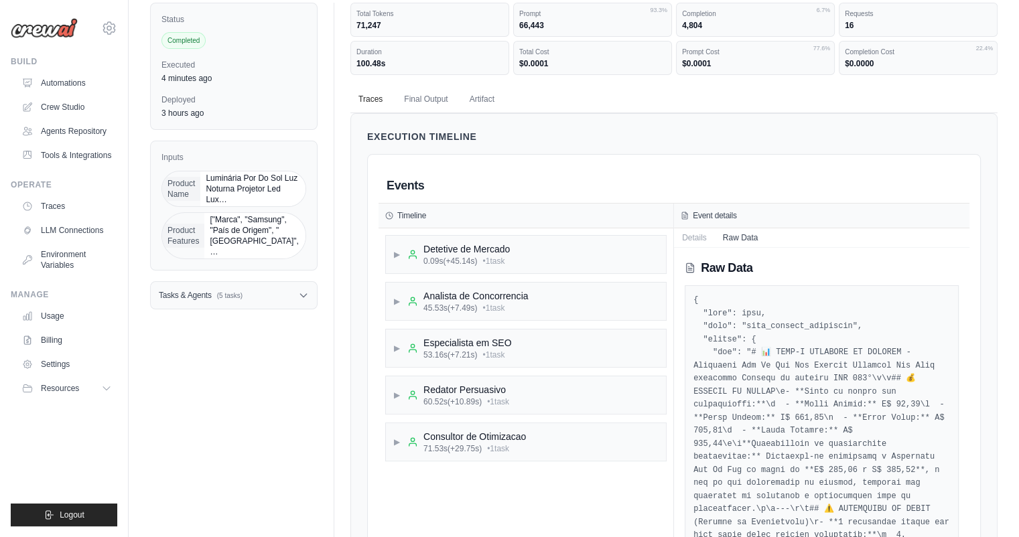
scroll to position [0, 0]
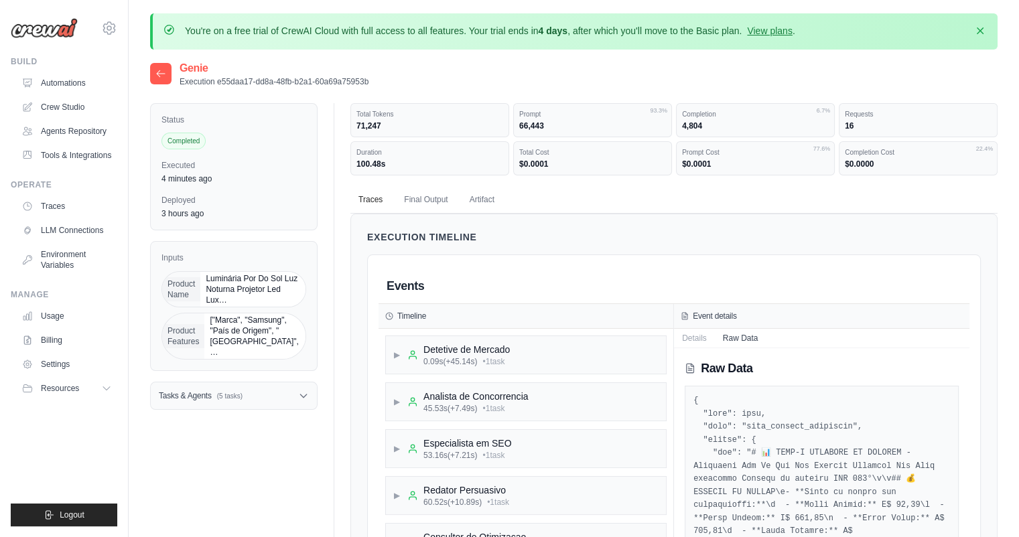
click at [162, 69] on icon at bounding box center [160, 73] width 11 height 11
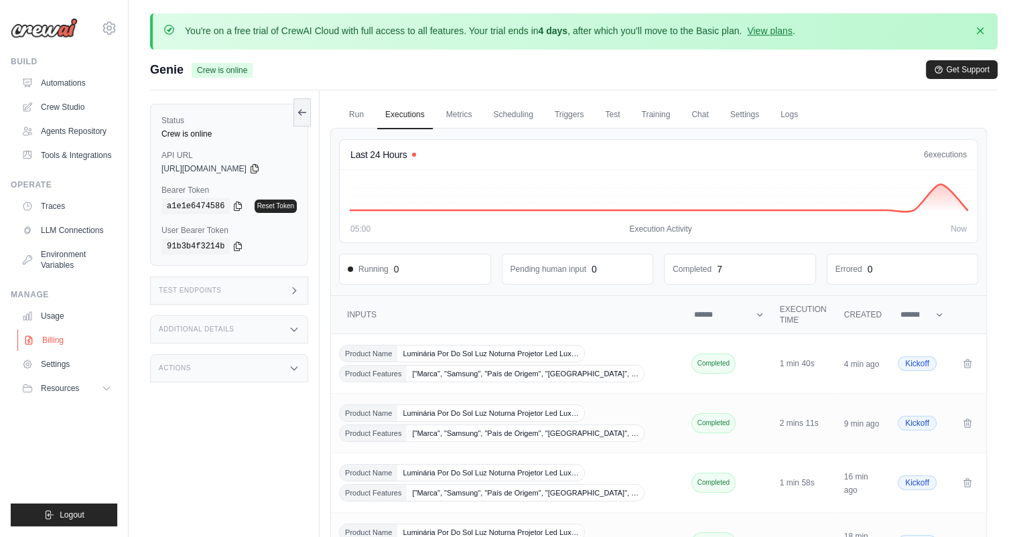
click at [61, 341] on link "Billing" at bounding box center [67, 340] width 101 height 21
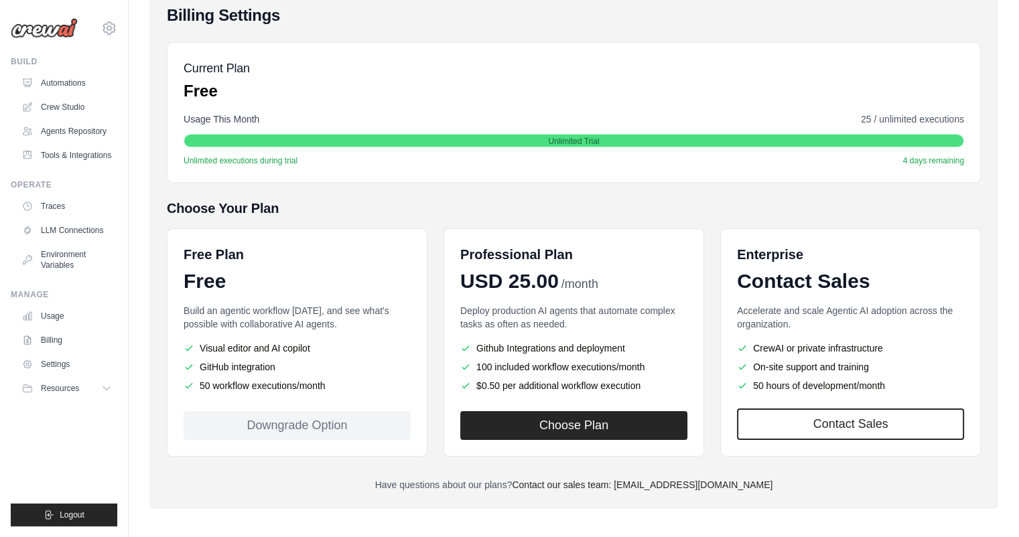
scroll to position [161, 0]
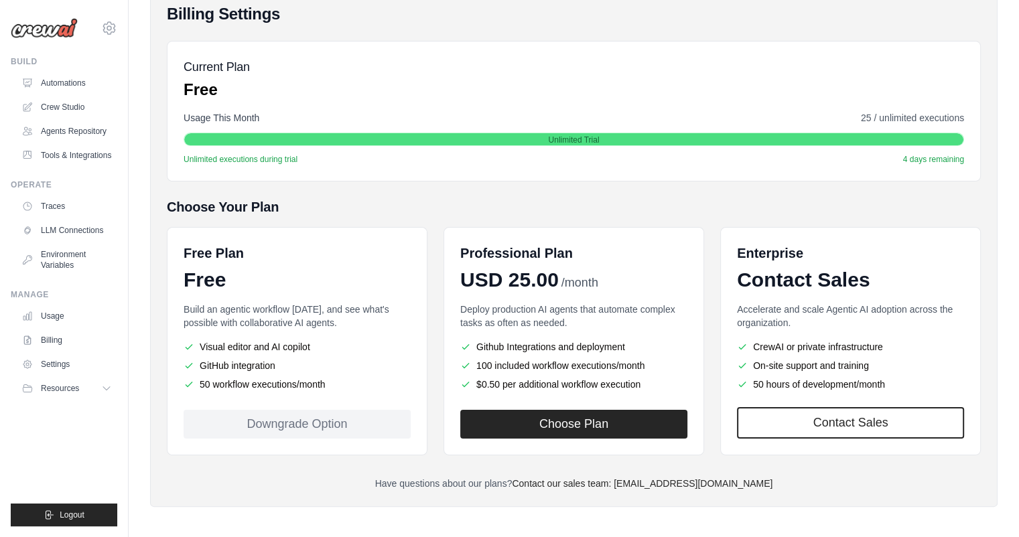
click at [877, 116] on span "25 / unlimited executions" at bounding box center [912, 117] width 103 height 13
drag, startPoint x: 920, startPoint y: 113, endPoint x: 902, endPoint y: 98, distance: 23.3
click at [920, 113] on span "25 / unlimited executions" at bounding box center [912, 117] width 103 height 13
click at [861, 92] on div "Current Plan Free" at bounding box center [574, 79] width 780 height 43
click at [598, 203] on h5 "Choose Your Plan" at bounding box center [574, 207] width 814 height 19
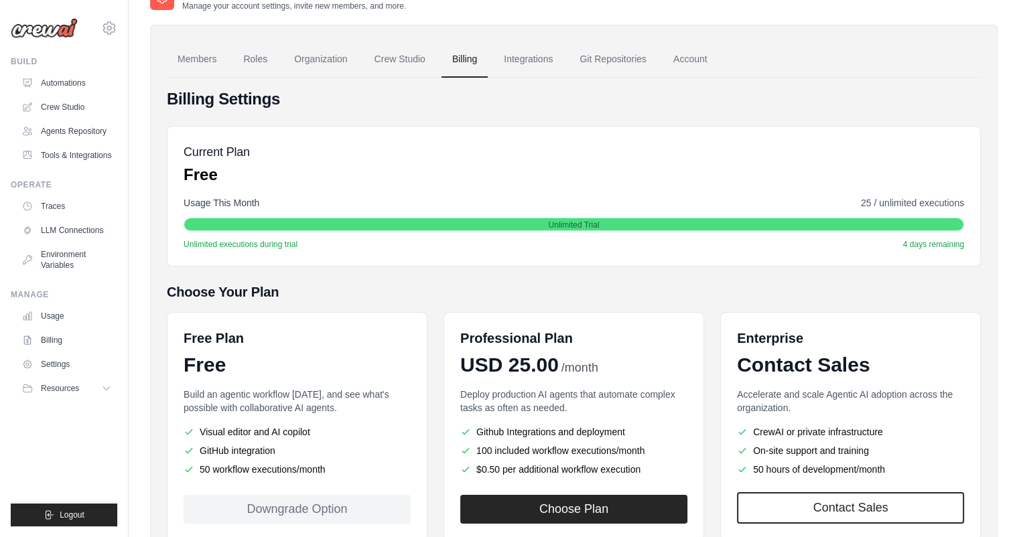
scroll to position [0, 0]
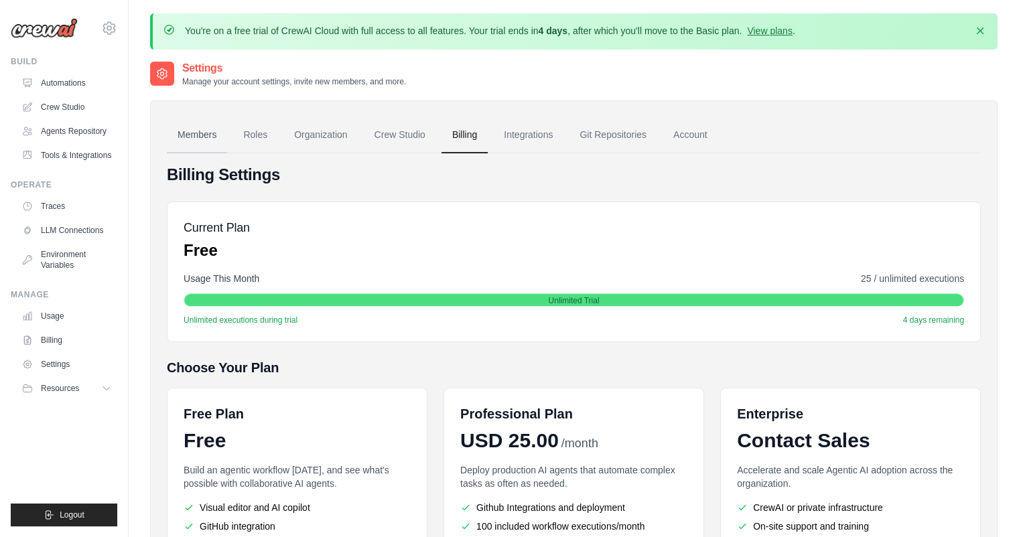
click at [192, 139] on link "Members" at bounding box center [197, 135] width 60 height 36
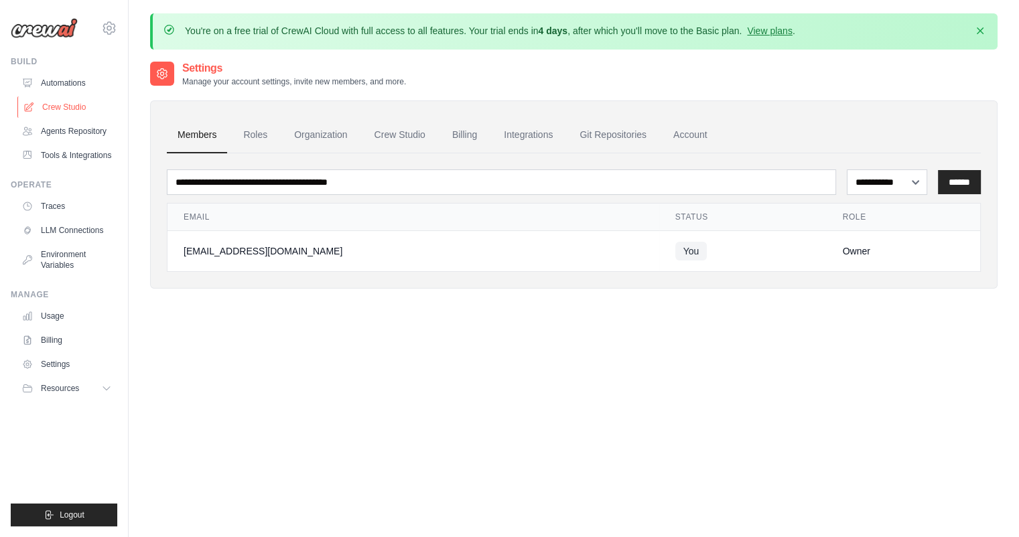
click at [62, 111] on link "Crew Studio" at bounding box center [67, 106] width 101 height 21
